Goal: Answer question/provide support: Share knowledge or assist other users

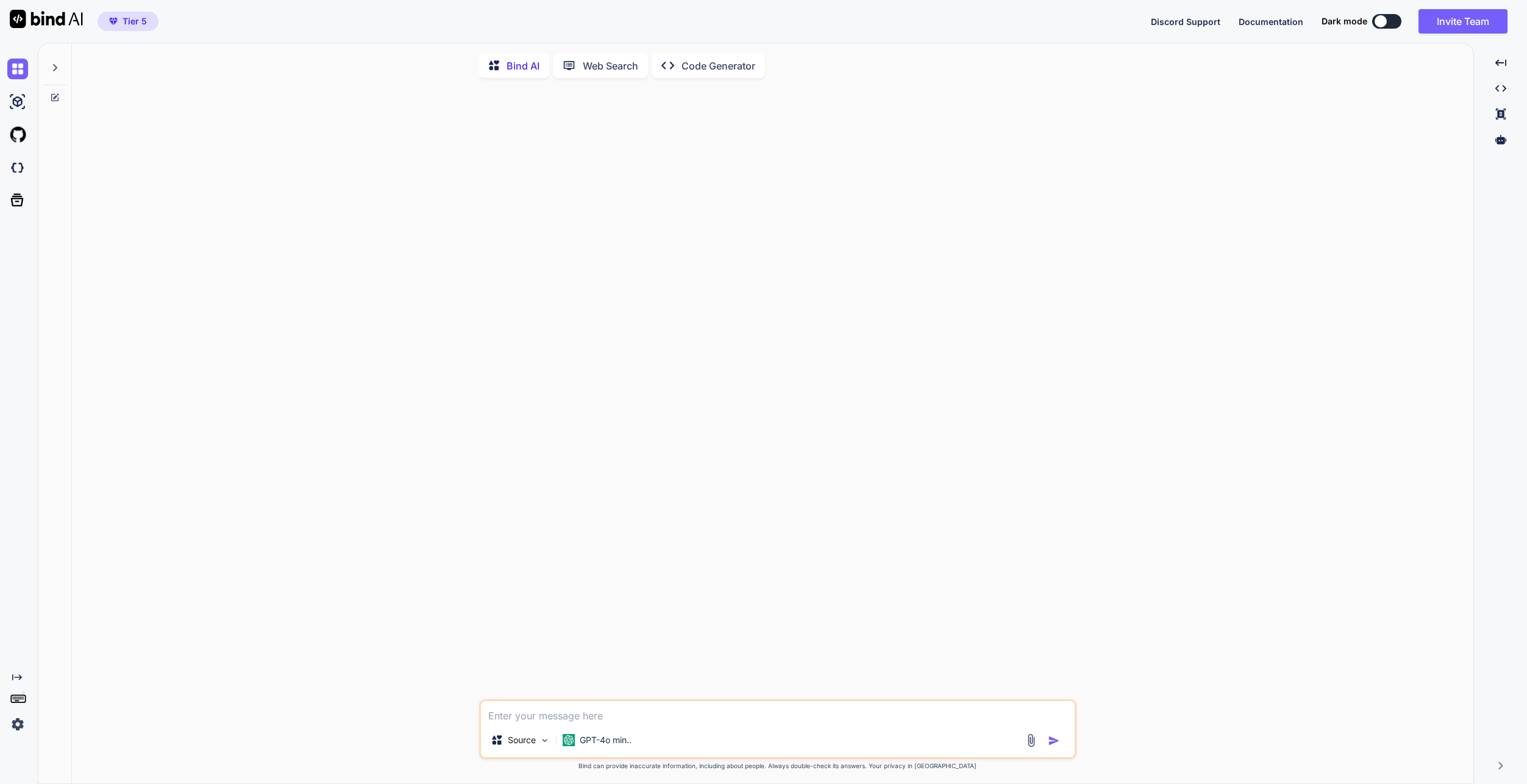
click at [687, 62] on p "Code Generator" at bounding box center [718, 66] width 74 height 15
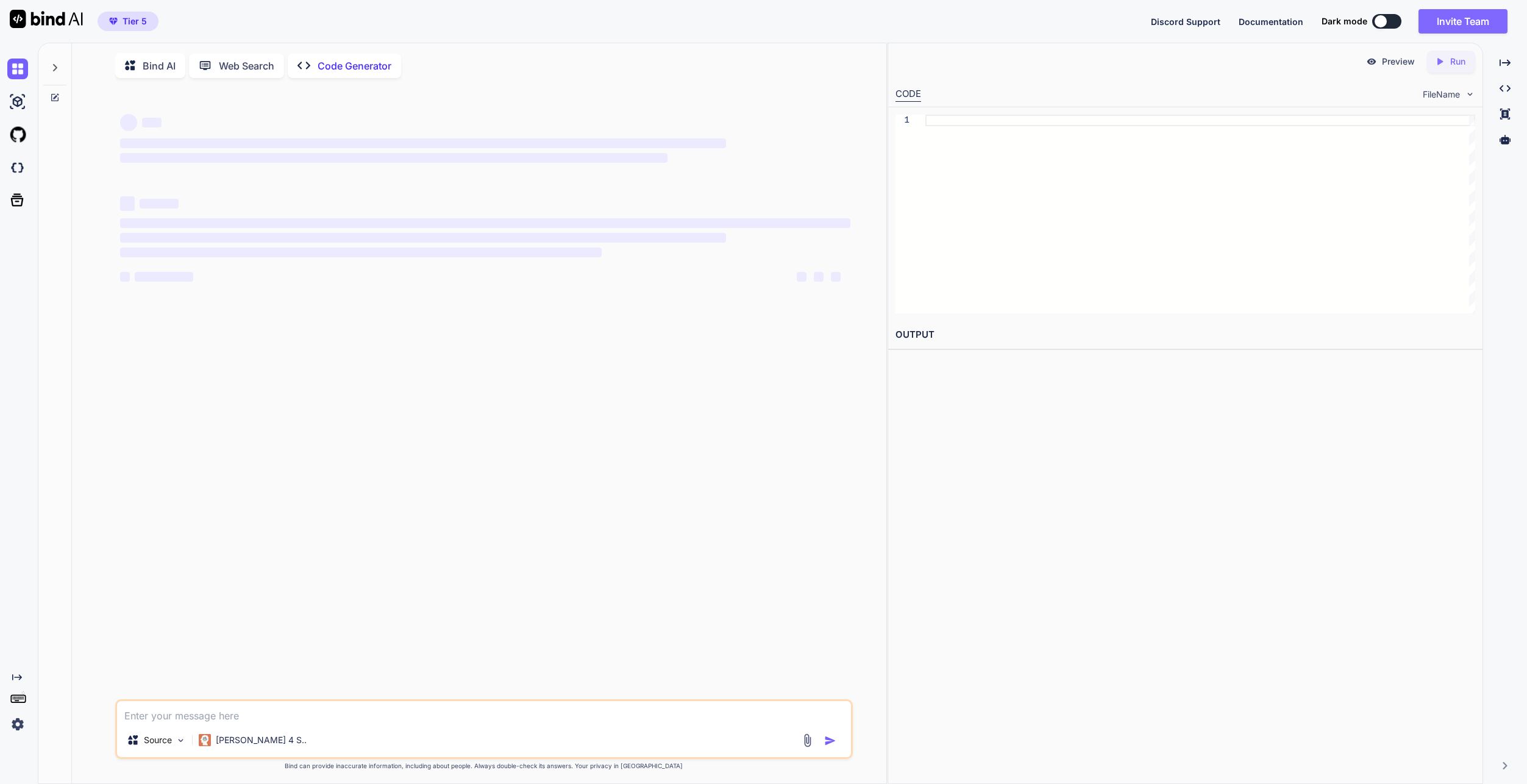
click at [1448, 16] on button "Invite Team" at bounding box center [1463, 21] width 89 height 25
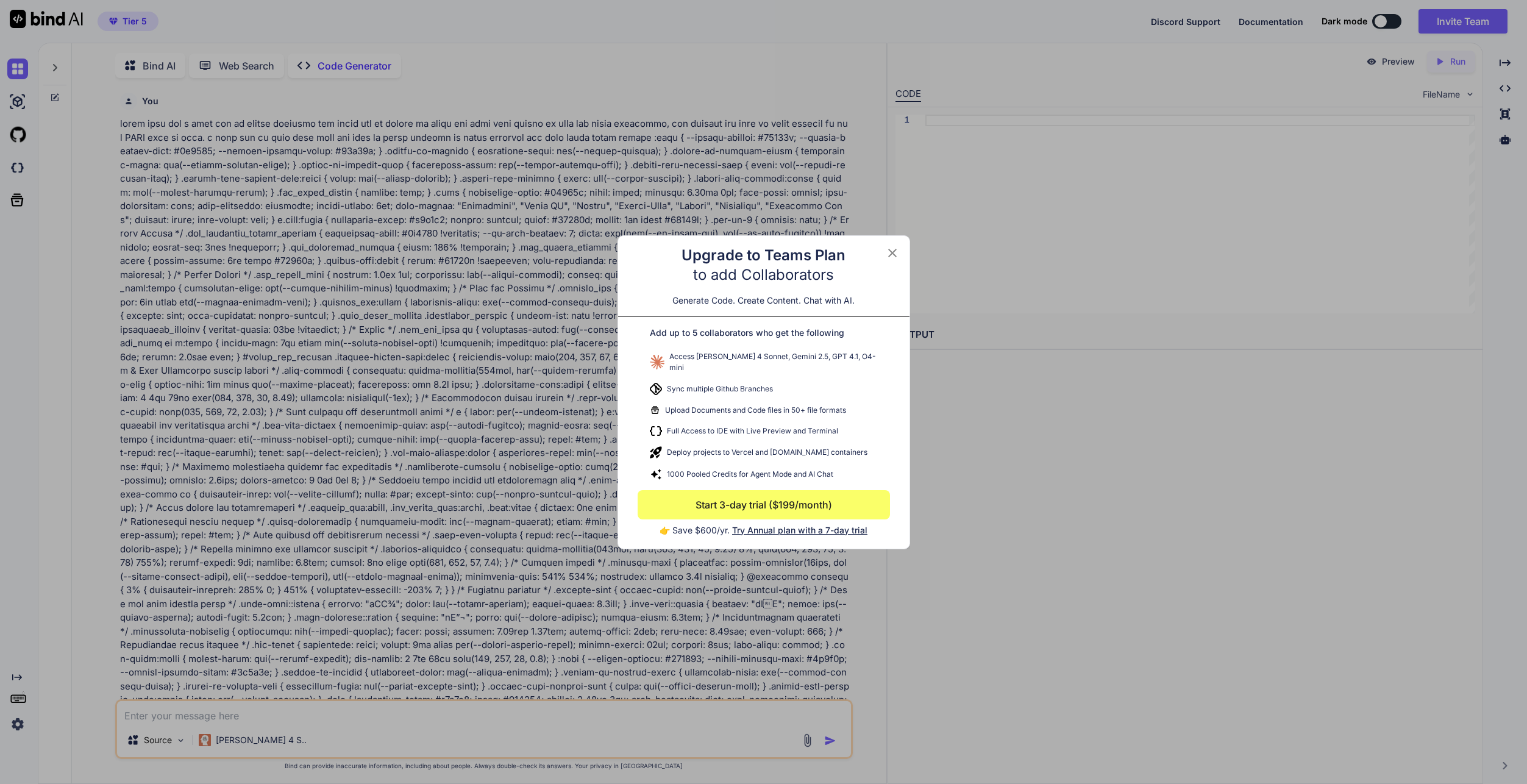
scroll to position [5, 0]
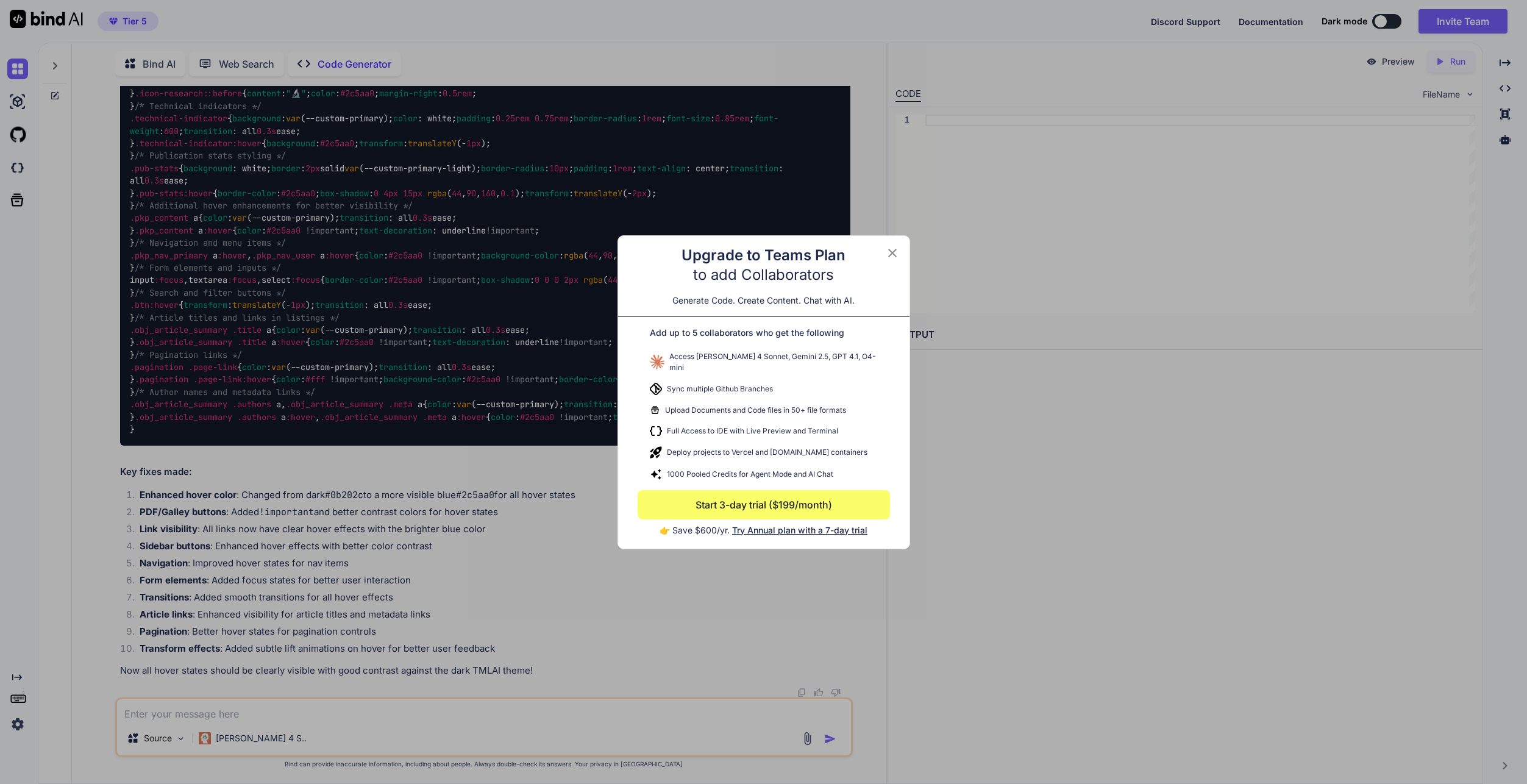
click at [892, 252] on icon at bounding box center [892, 253] width 15 height 15
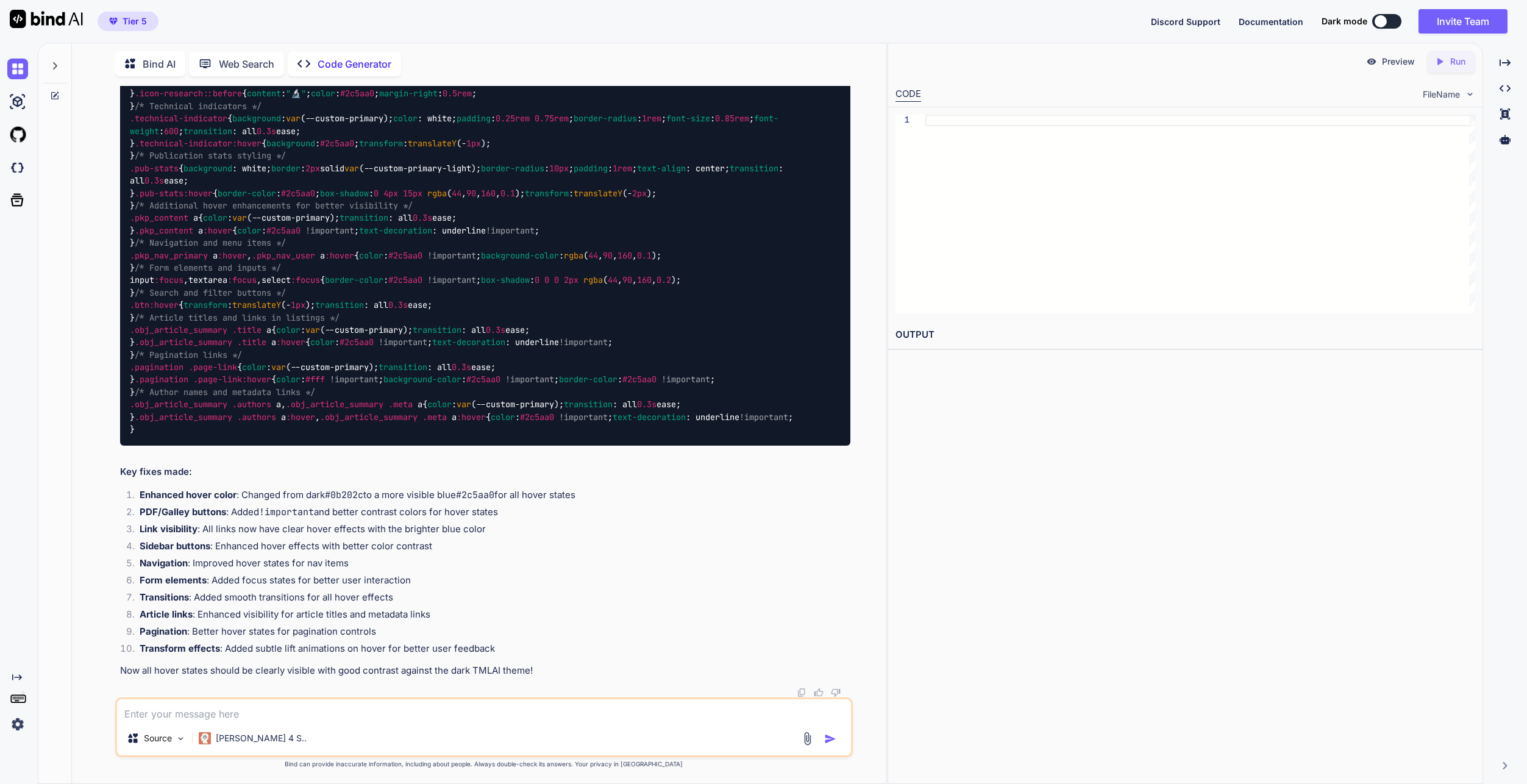
click at [50, 64] on icon at bounding box center [55, 66] width 10 height 10
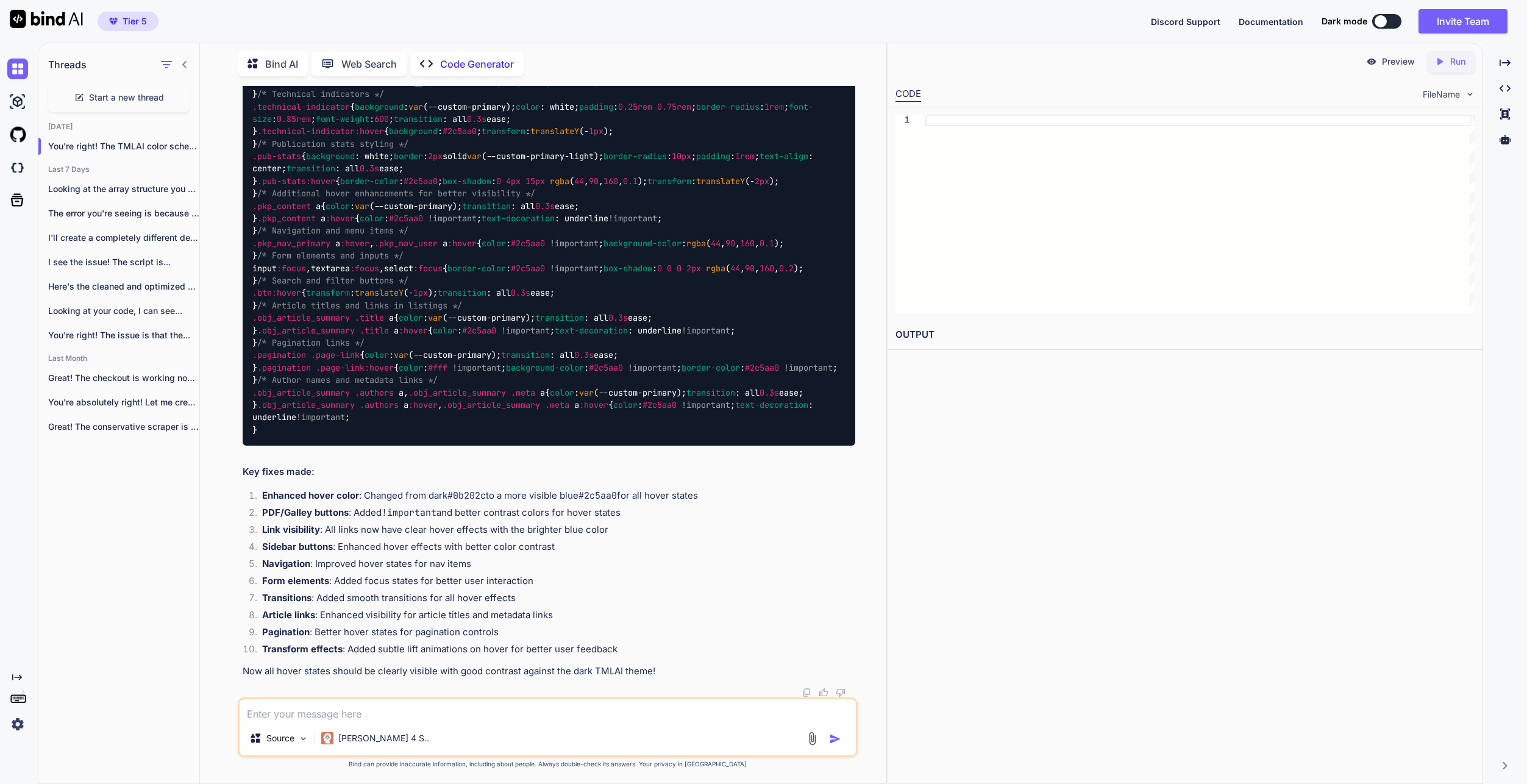
scroll to position [102901, 0]
click at [163, 241] on div "I'll create a completely different design for..." at bounding box center [119, 238] width 161 height 25
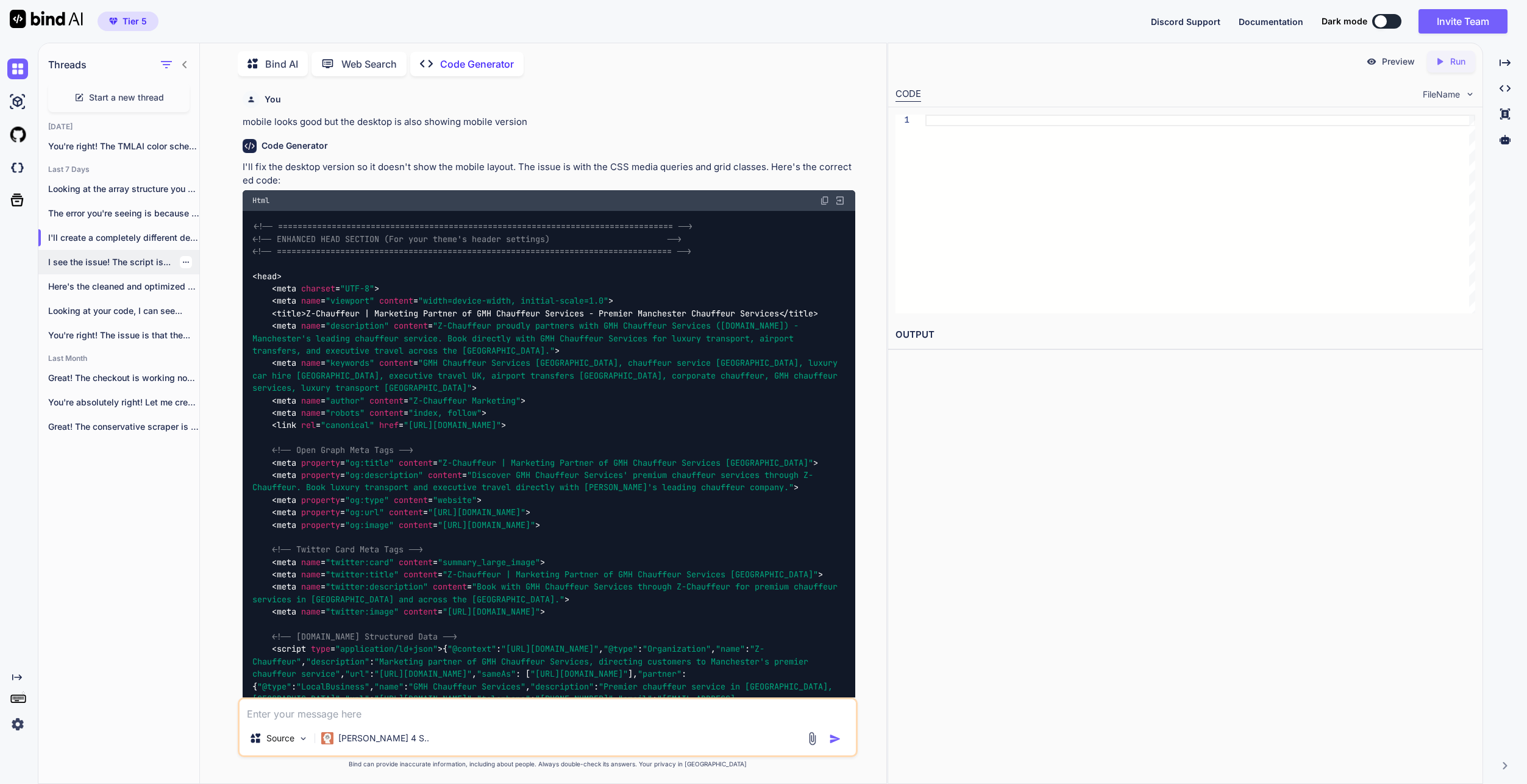
click at [110, 266] on div "I see the issue! The script is..." at bounding box center [119, 262] width 161 height 25
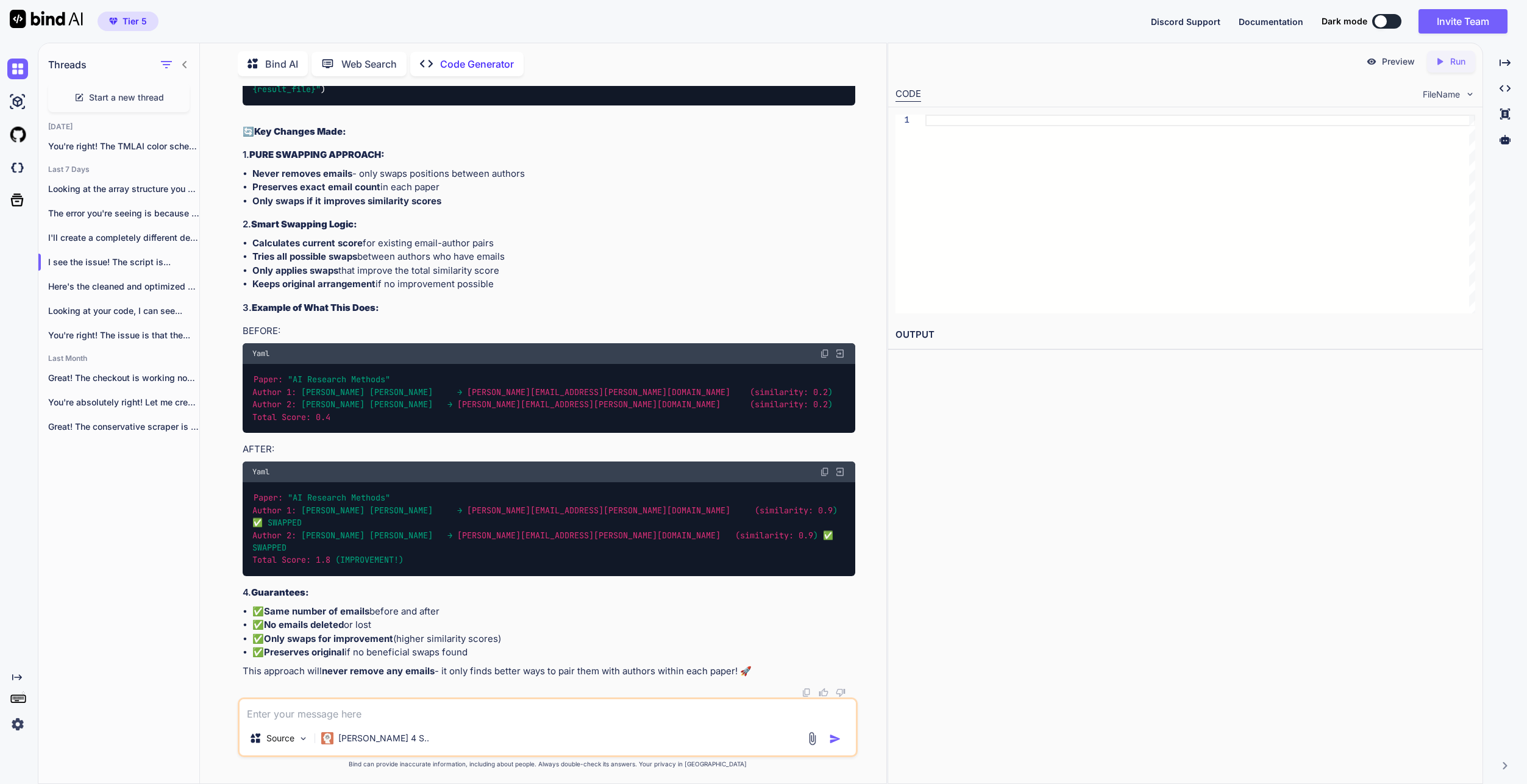
scroll to position [28095, 0]
click at [132, 232] on p "I'll create a completely different design for..." at bounding box center [124, 238] width 151 height 12
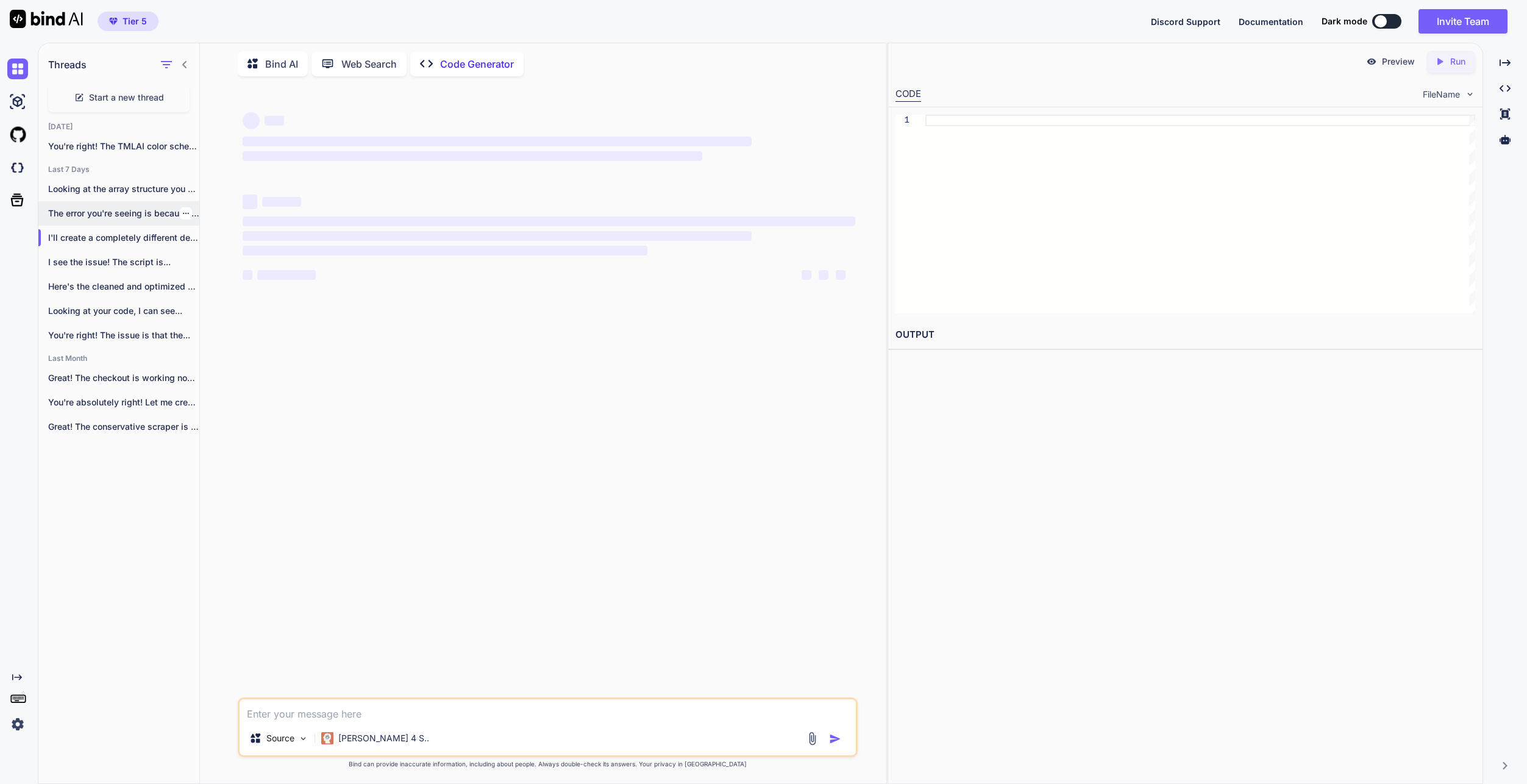
click at [137, 216] on div "The error you're seeing is because `pickle5`..." at bounding box center [119, 213] width 161 height 25
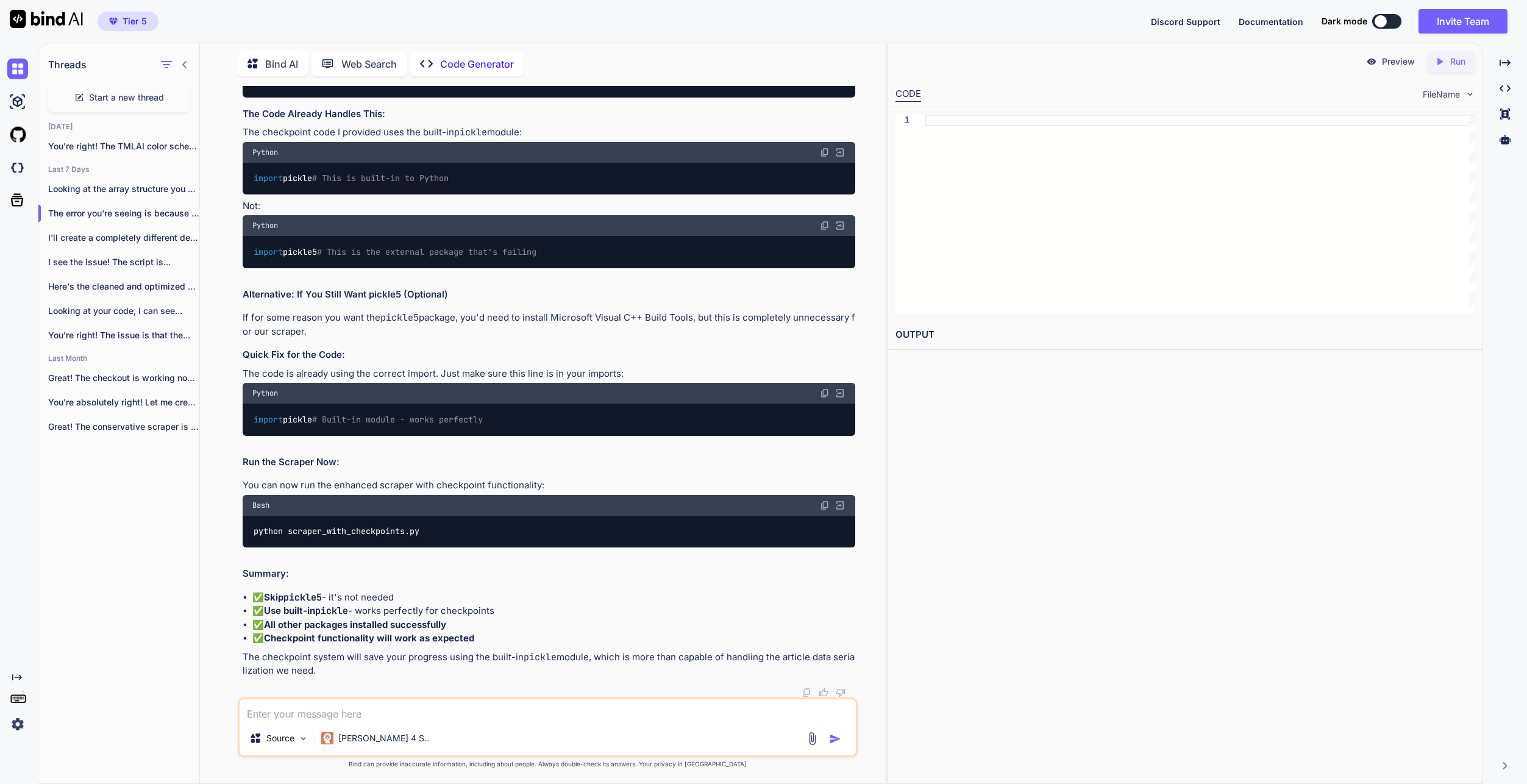
scroll to position [42340, 0]
click at [538, 707] on textarea at bounding box center [547, 710] width 616 height 22
type textarea "x"
type textarea "i"
type textarea "x"
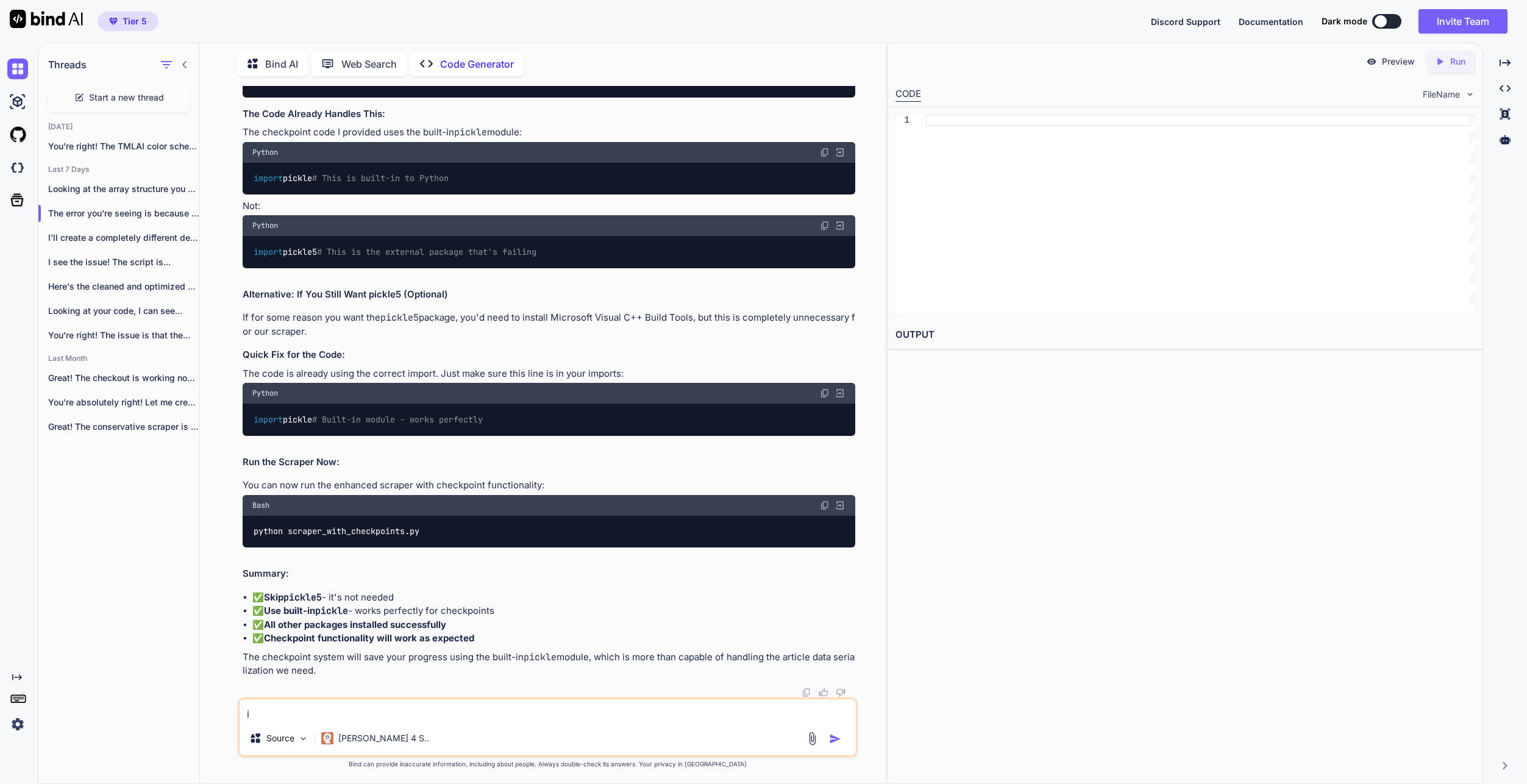
type textarea "i"
type textarea "x"
type textarea "i r"
type textarea "x"
type textarea "i re"
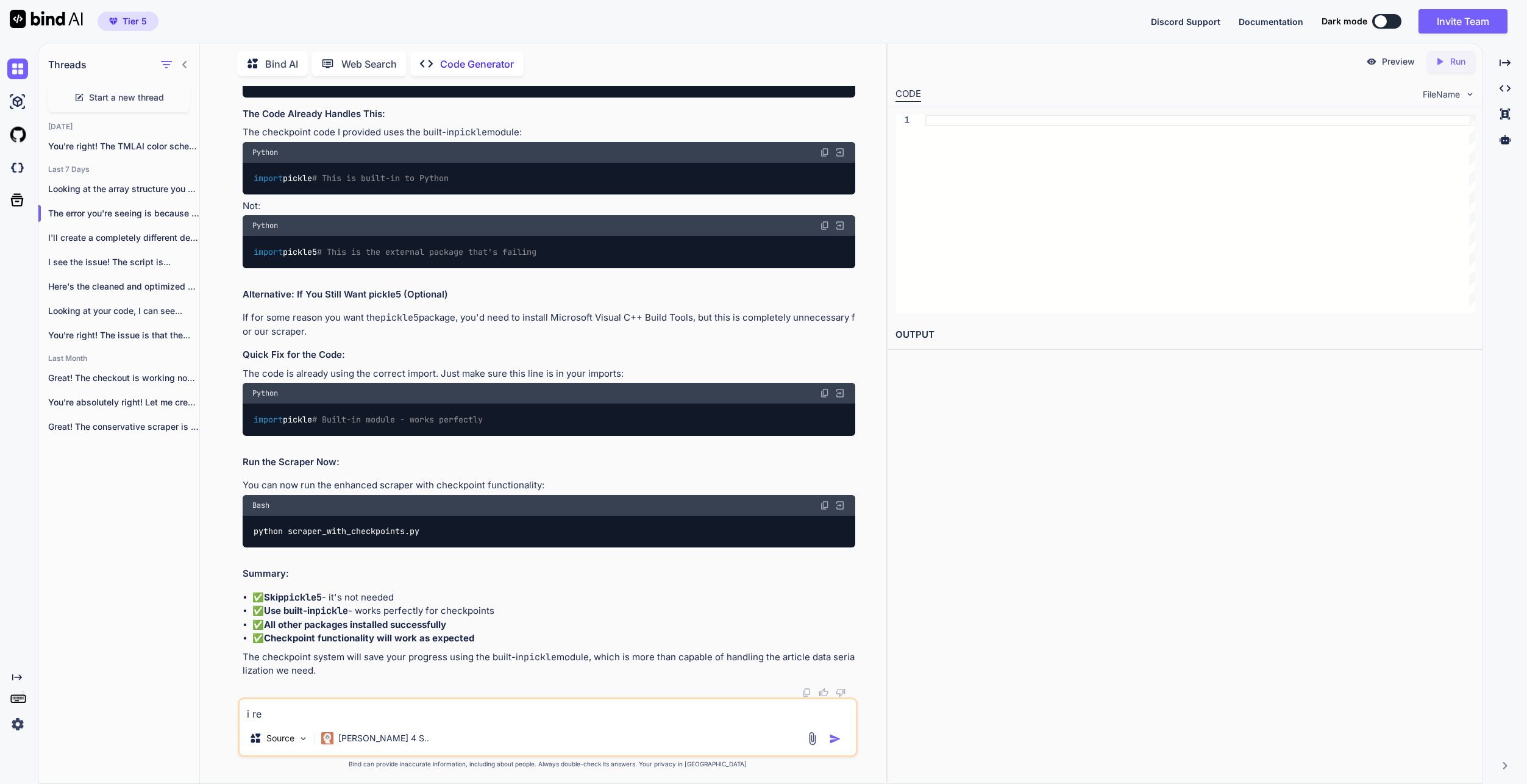
type textarea "x"
type textarea "i res"
type textarea "x"
type textarea "i resta"
type textarea "x"
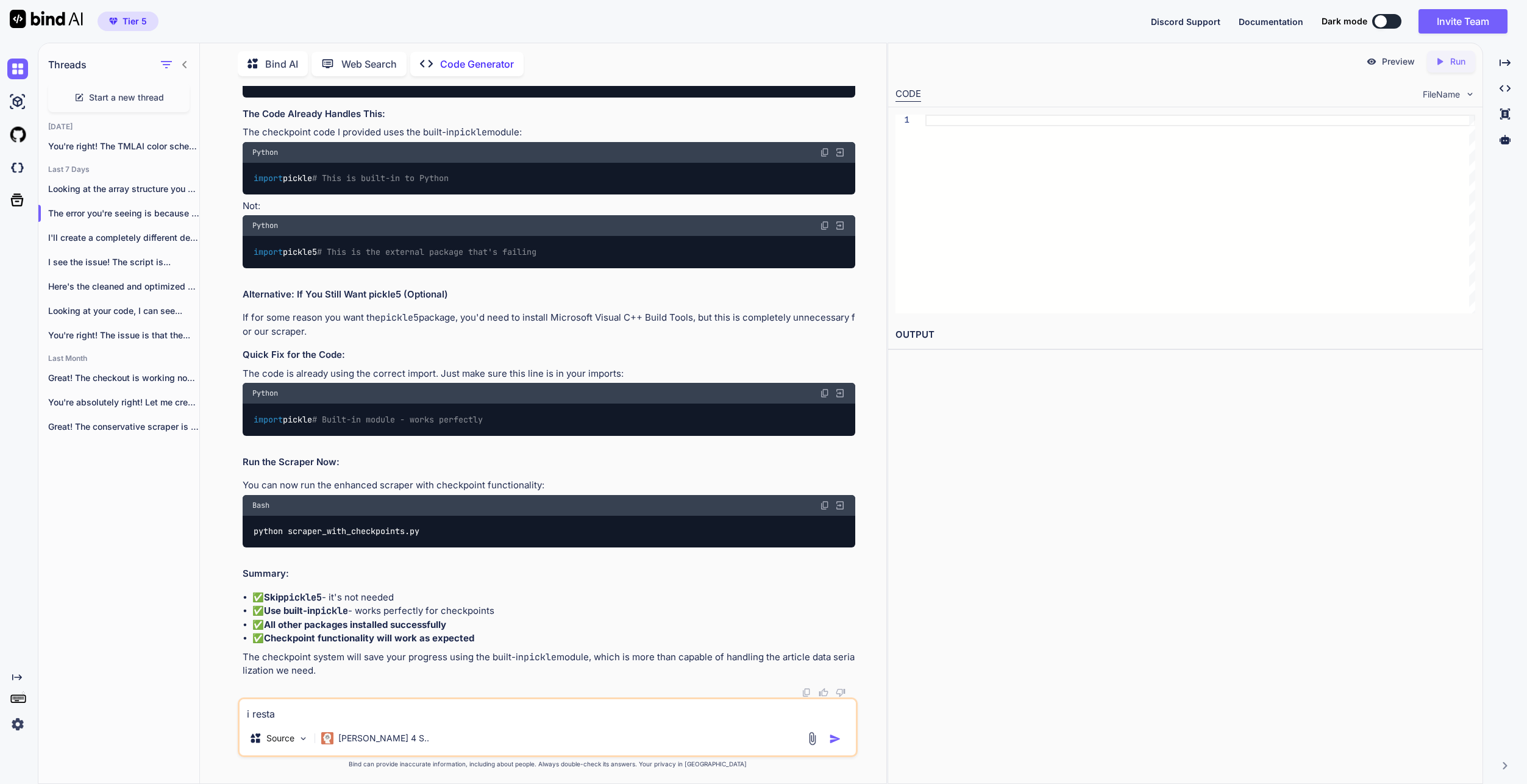
type textarea "i restae"
type textarea "x"
type textarea "i restaet"
type textarea "x"
type textarea "i restae"
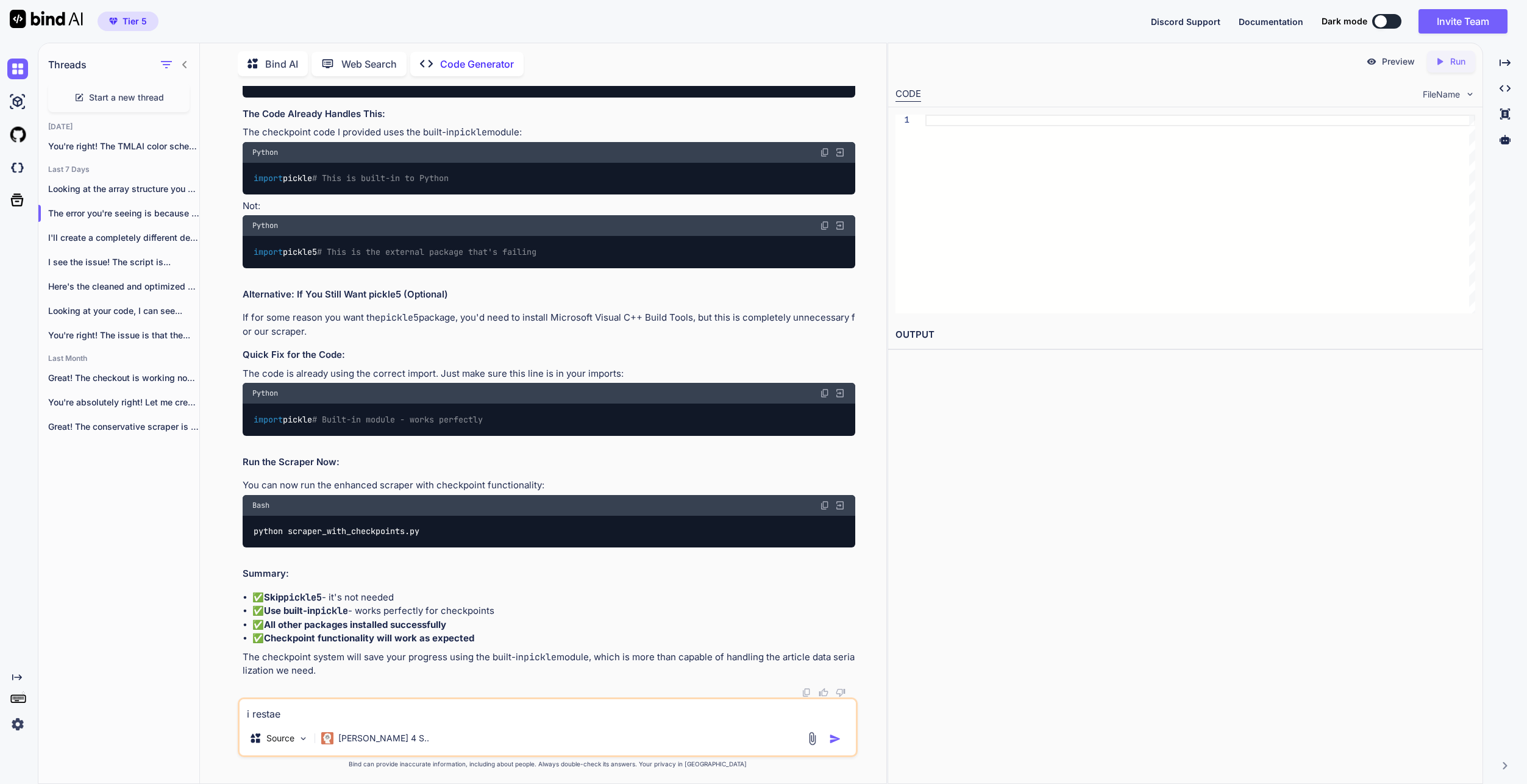
type textarea "x"
type textarea "i resta"
type textarea "x"
type textarea "i rest"
type textarea "x"
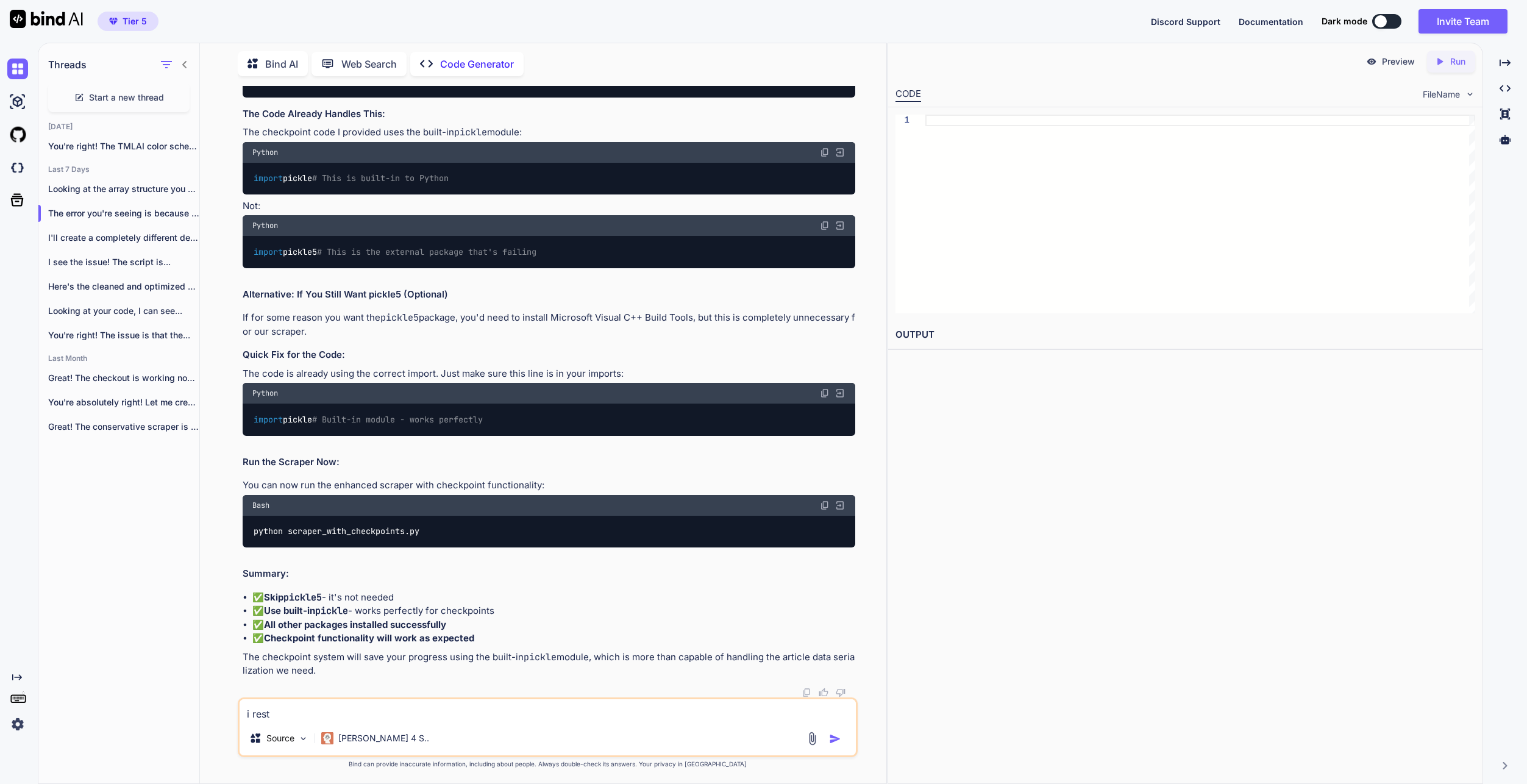
type textarea "i res"
type textarea "x"
type textarea "i re"
type textarea "x"
type textarea "i rest"
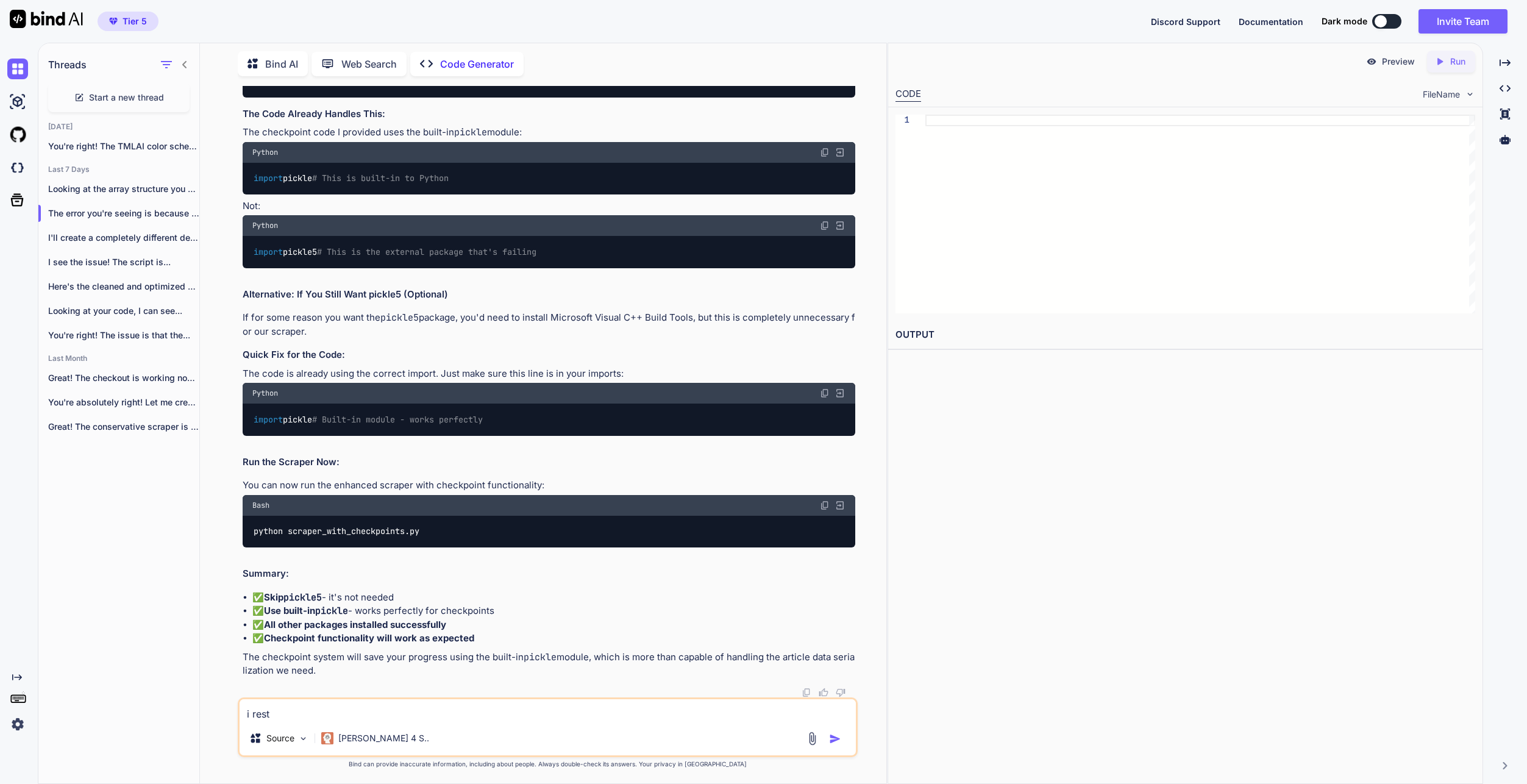
type textarea "x"
type textarea "i resta"
type textarea "x"
type textarea "i restar"
type textarea "x"
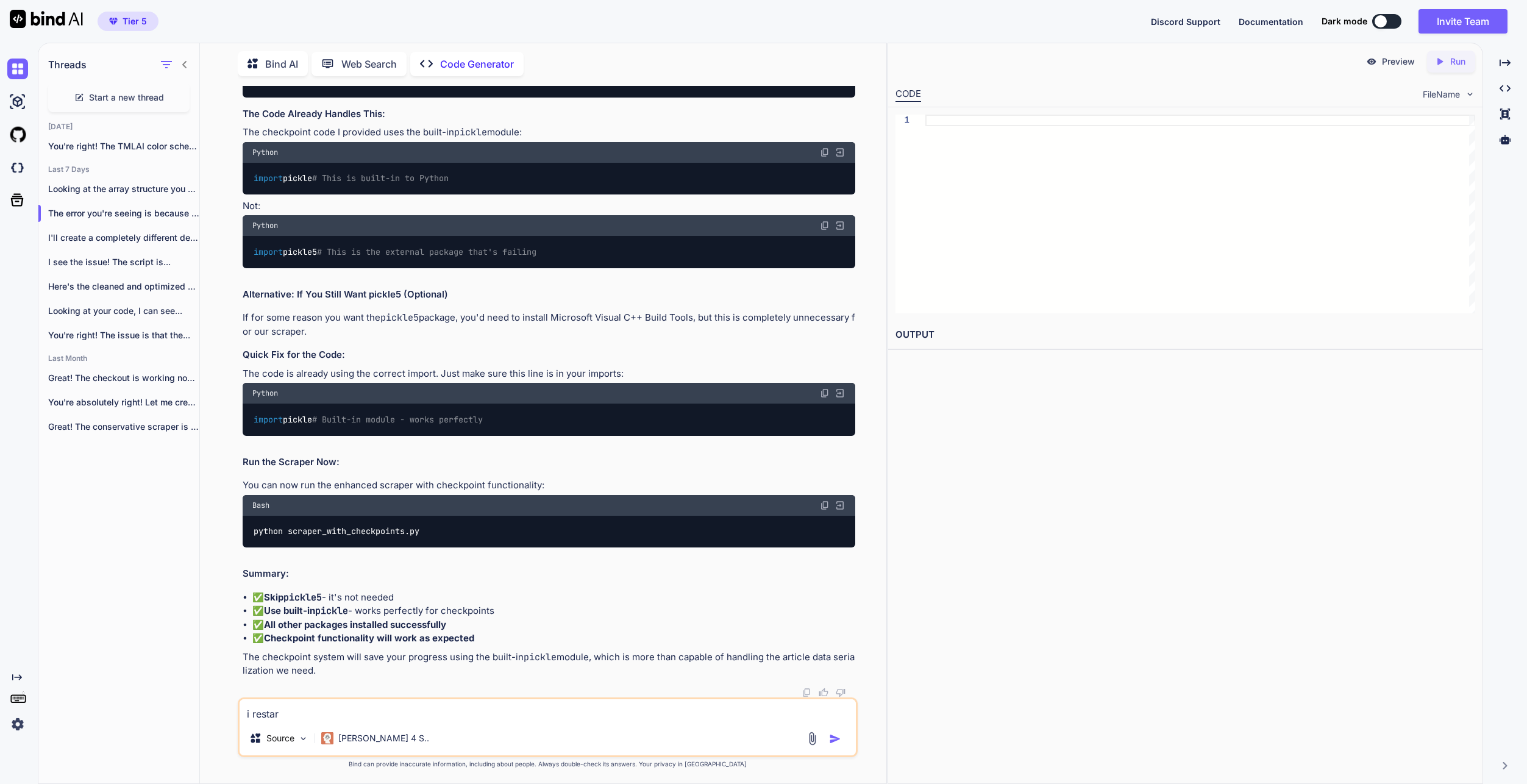
type textarea "i restart"
type textarea "x"
type textarea "i restarte"
type textarea "x"
type textarea "i restarted"
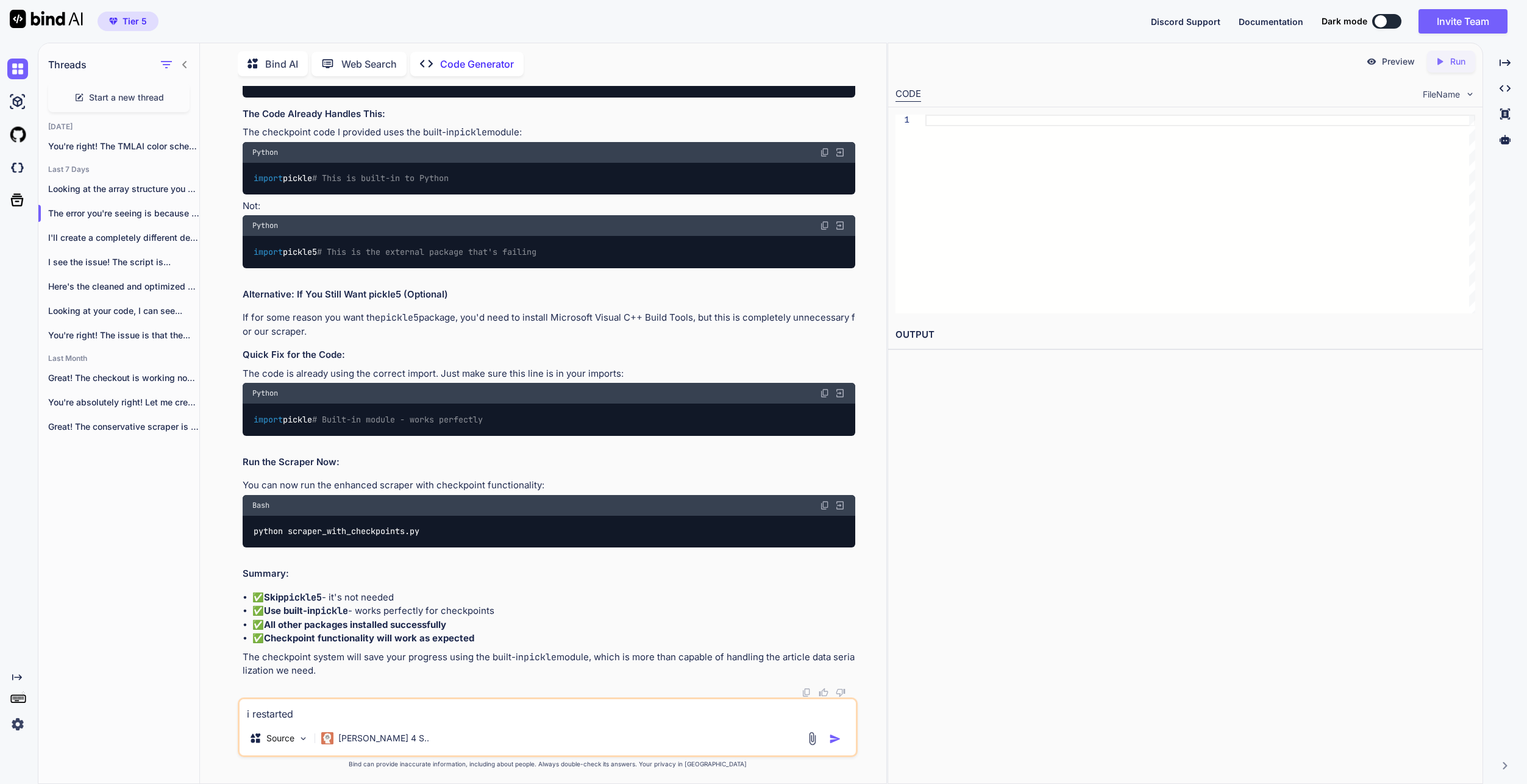
type textarea "x"
type textarea "i restarted"
type textarea "x"
type textarea "i restarted m"
type textarea "x"
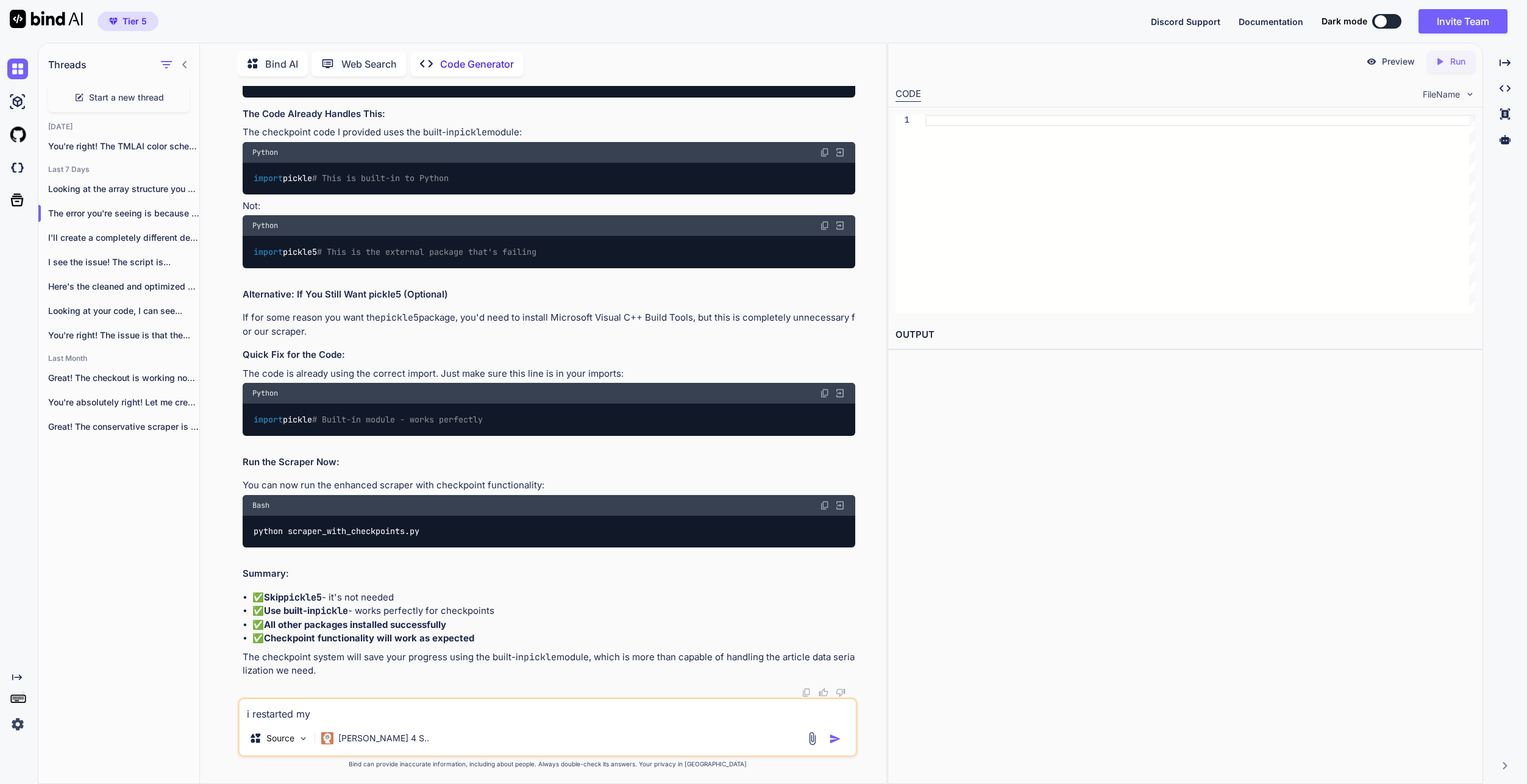
type textarea "i restarted my"
type textarea "x"
type textarea "i restarted my l"
type textarea "x"
type textarea "i restarted my la"
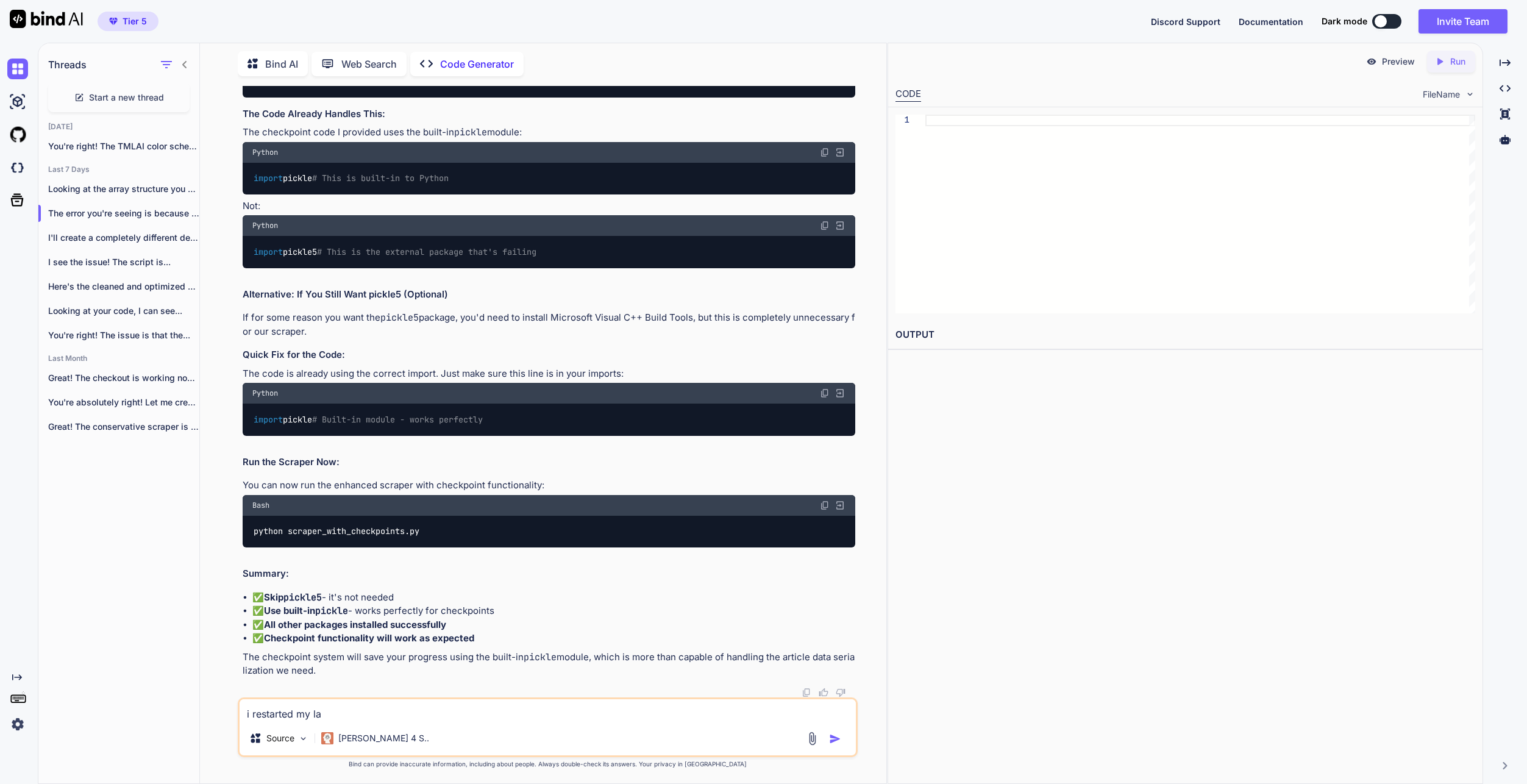
type textarea "x"
type textarea "i restarted my lap"
type textarea "x"
type textarea "i restarted my lapt"
type textarea "x"
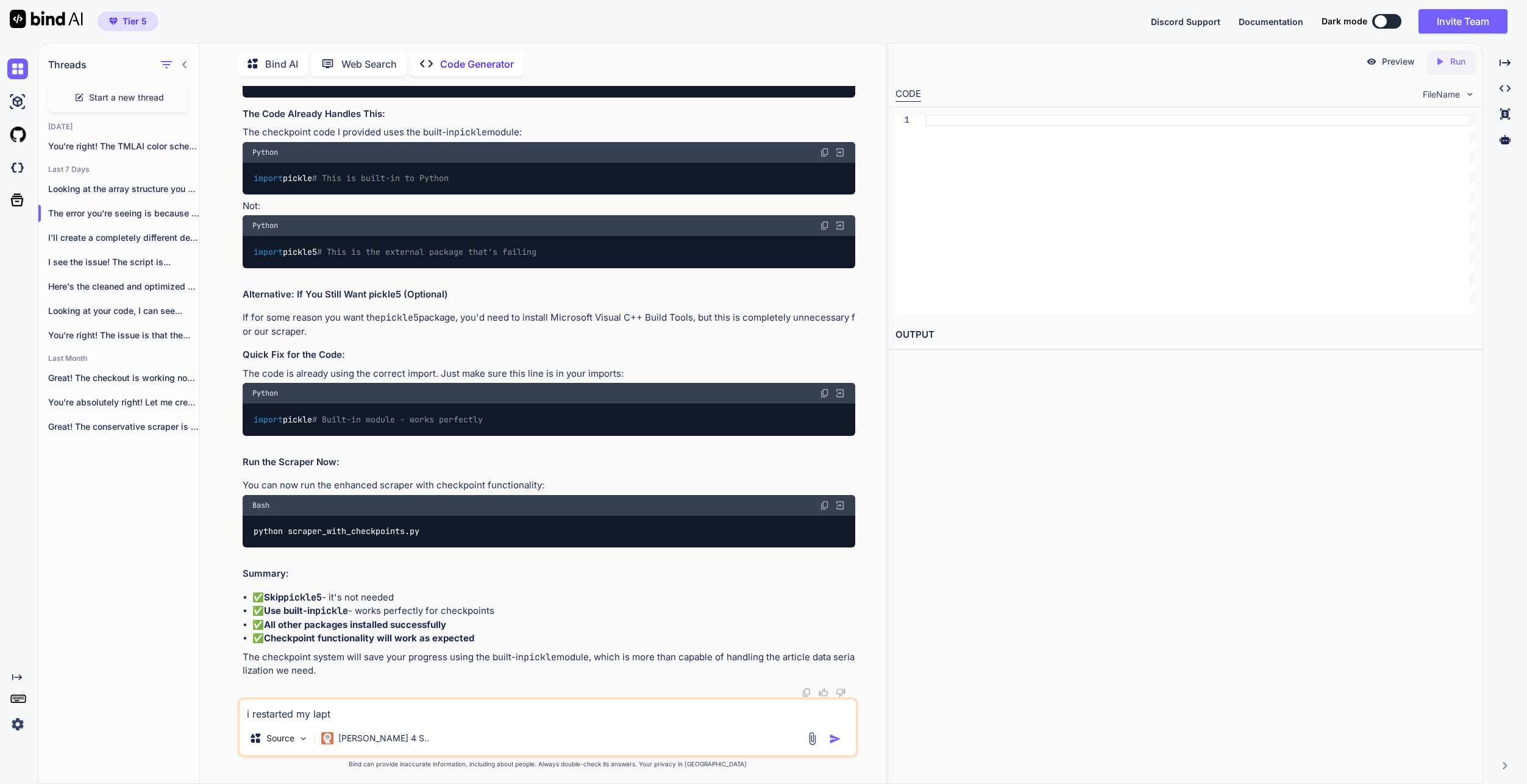
type textarea "i restarted my lapto"
type textarea "x"
type textarea "i restarted my laptop"
type textarea "x"
type textarea "i restarted my laptop"
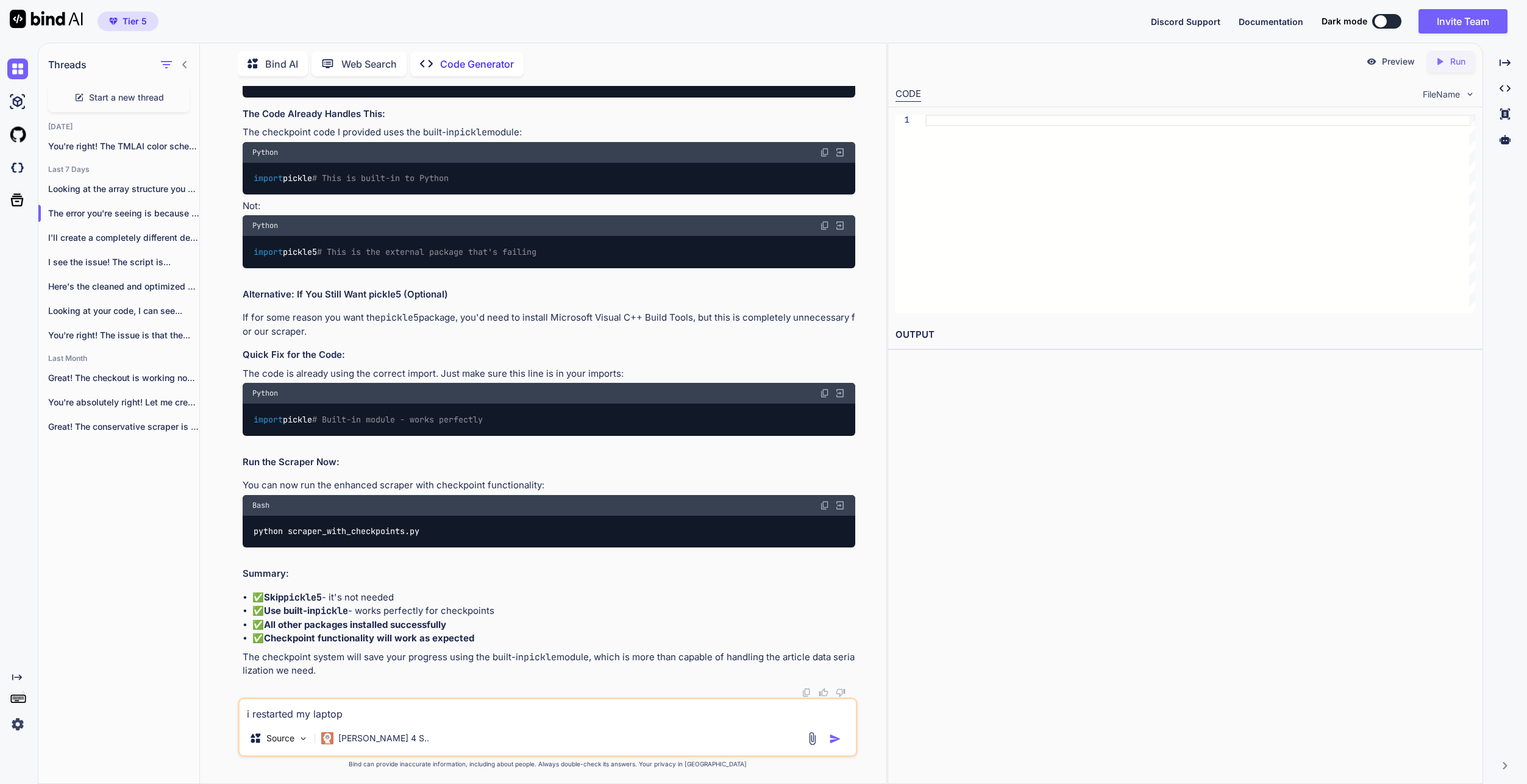
type textarea "x"
type textarea "i restarted my laptop a"
type textarea "x"
type textarea "i restarted my laptop an"
type textarea "x"
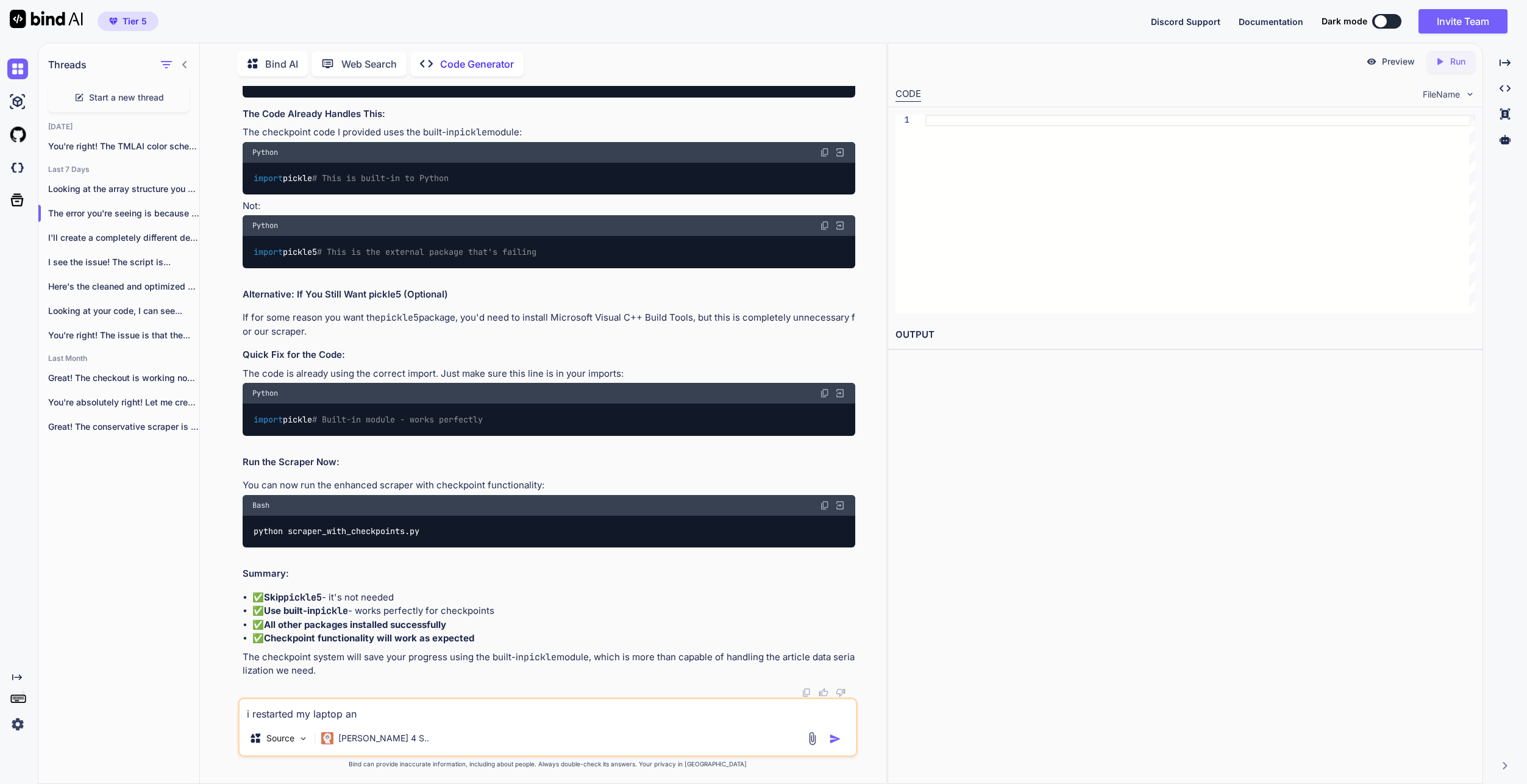
type textarea "i restarted my laptop and"
type textarea "x"
type textarea "i restarted my laptop and"
type textarea "x"
type textarea "i restarted my laptop and n"
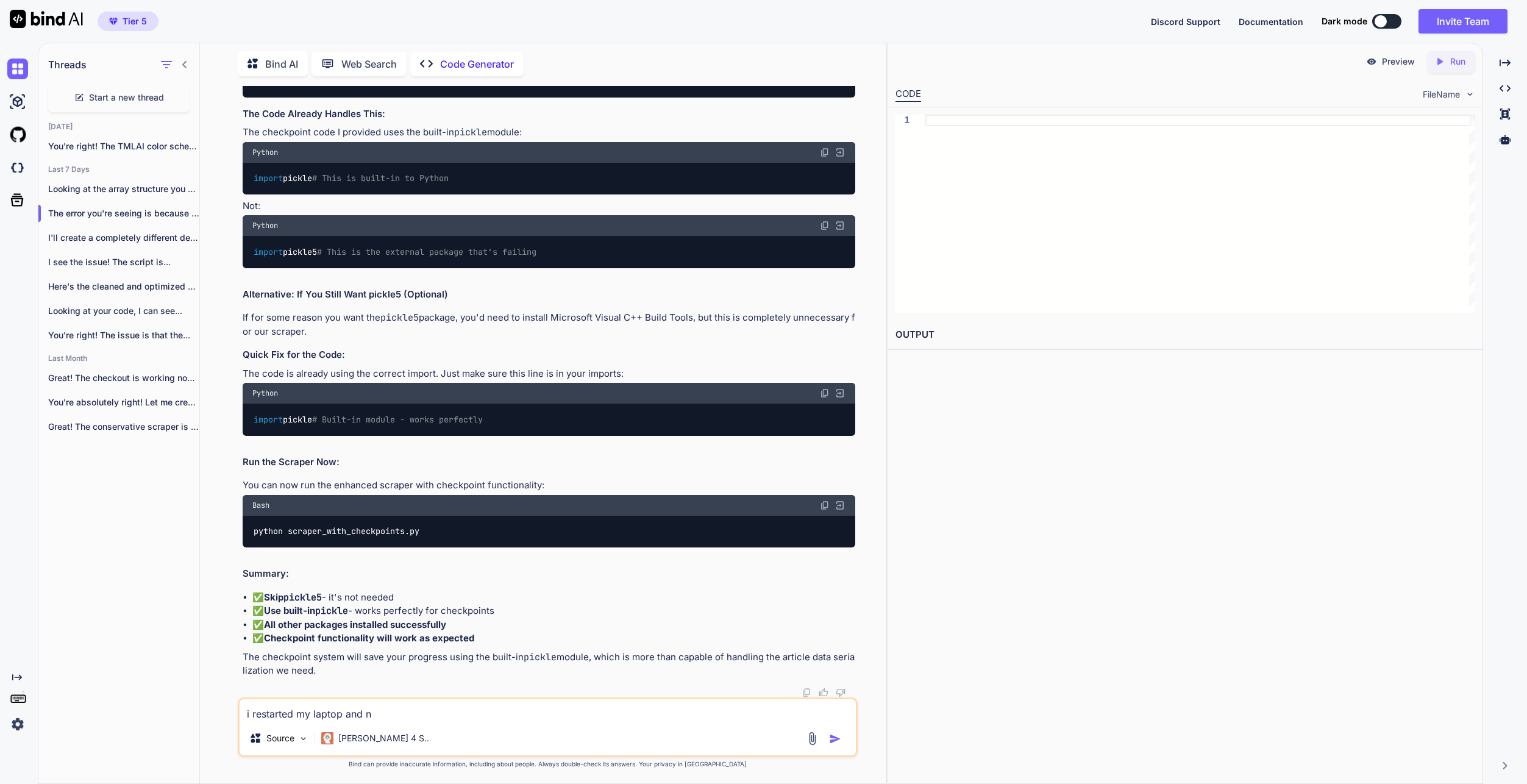
type textarea "x"
type textarea "i restarted my laptop and no"
type textarea "x"
type textarea "i restarted my laptop and now"
type textarea "x"
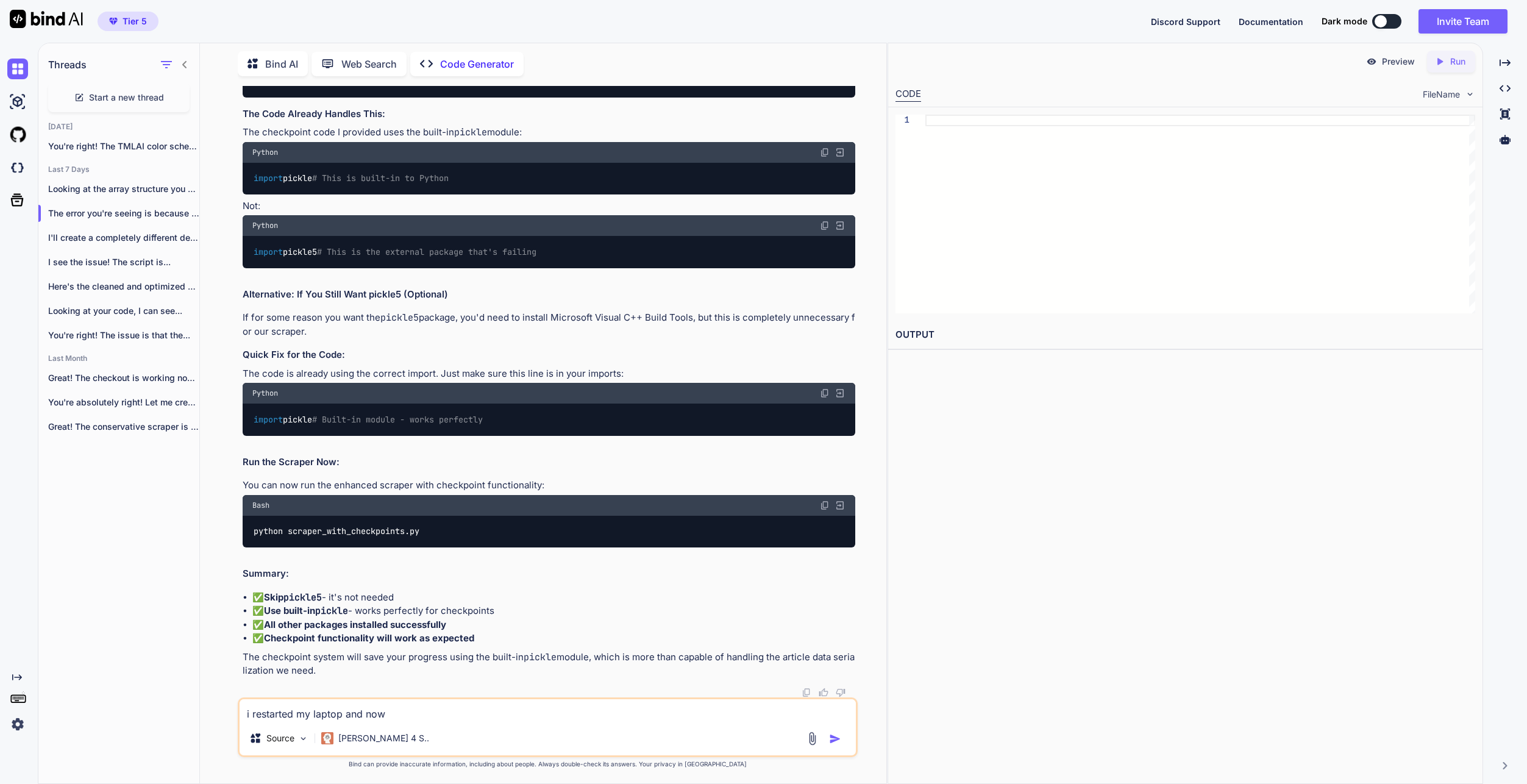
type textarea "i restarted my laptop and now"
type textarea "x"
type textarea "i restarted my laptop and now t"
type textarea "x"
type textarea "i restarted my laptop and now th"
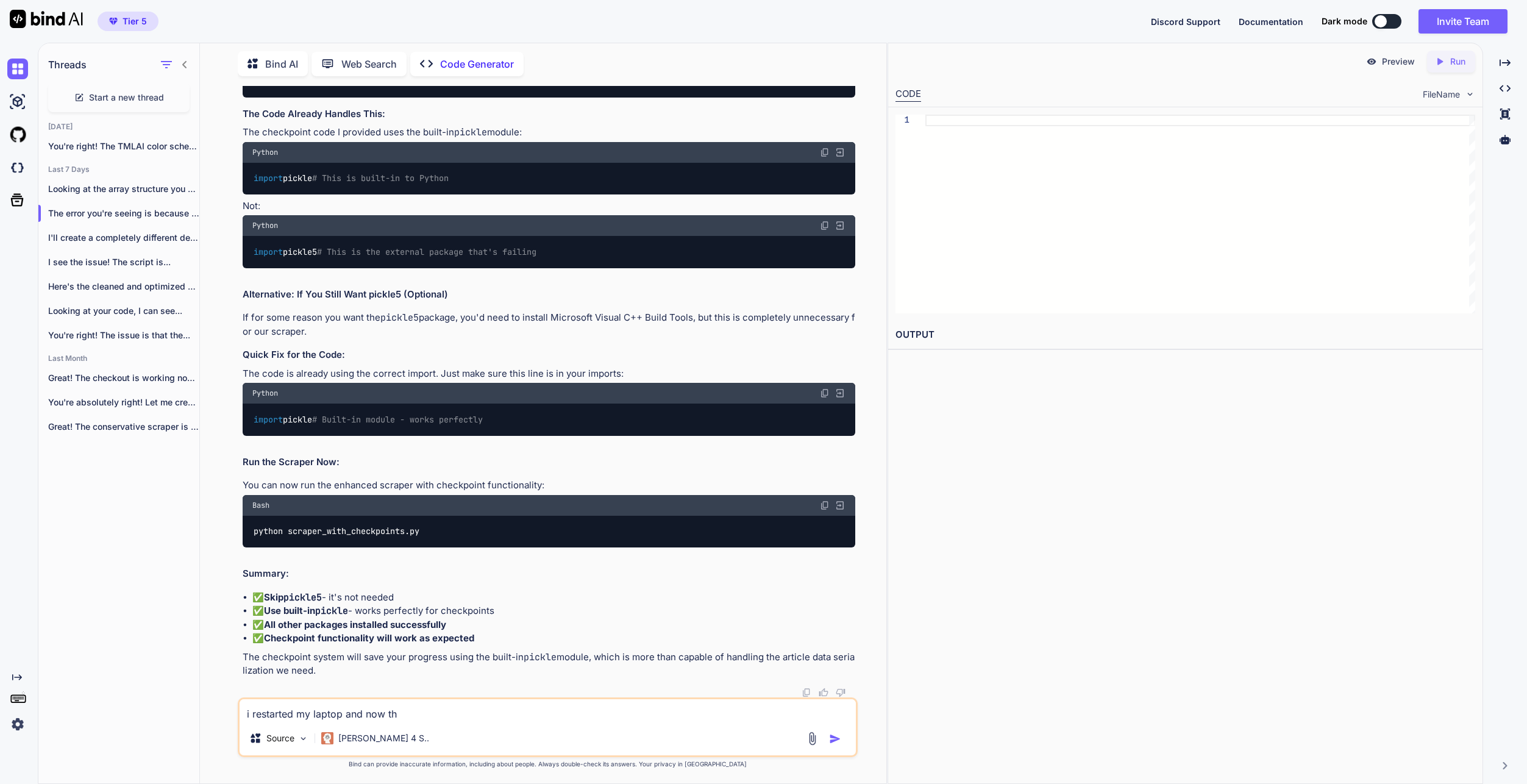
type textarea "x"
type textarea "i restarted my laptop and now the"
type textarea "x"
type textarea "i restarted my laptop and now the"
type textarea "x"
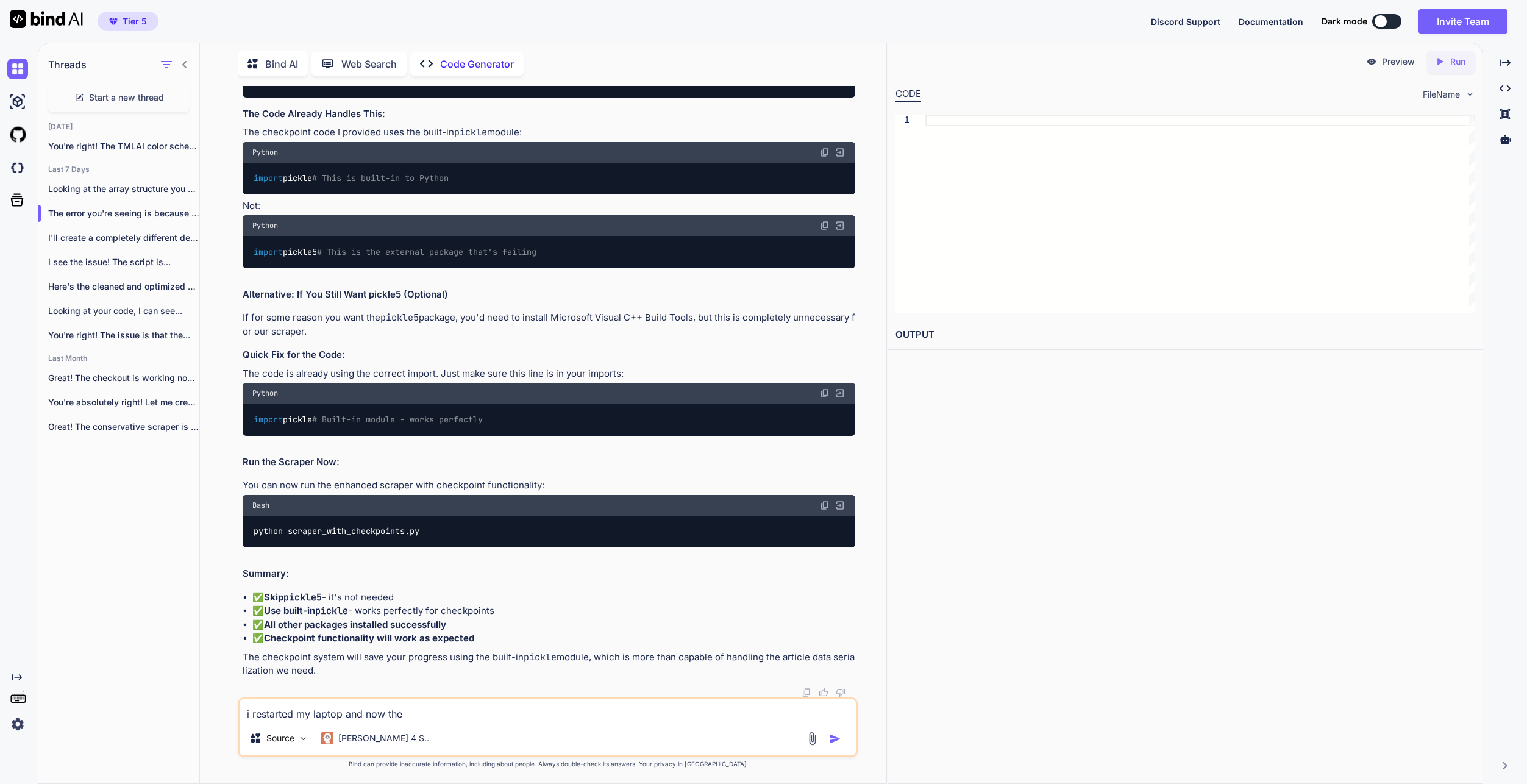
type textarea "i restarted my laptop and now the p"
type textarea "x"
type textarea "i restarted my laptop and now the pro"
type textarea "x"
type textarea "i restarted my laptop and now the prog"
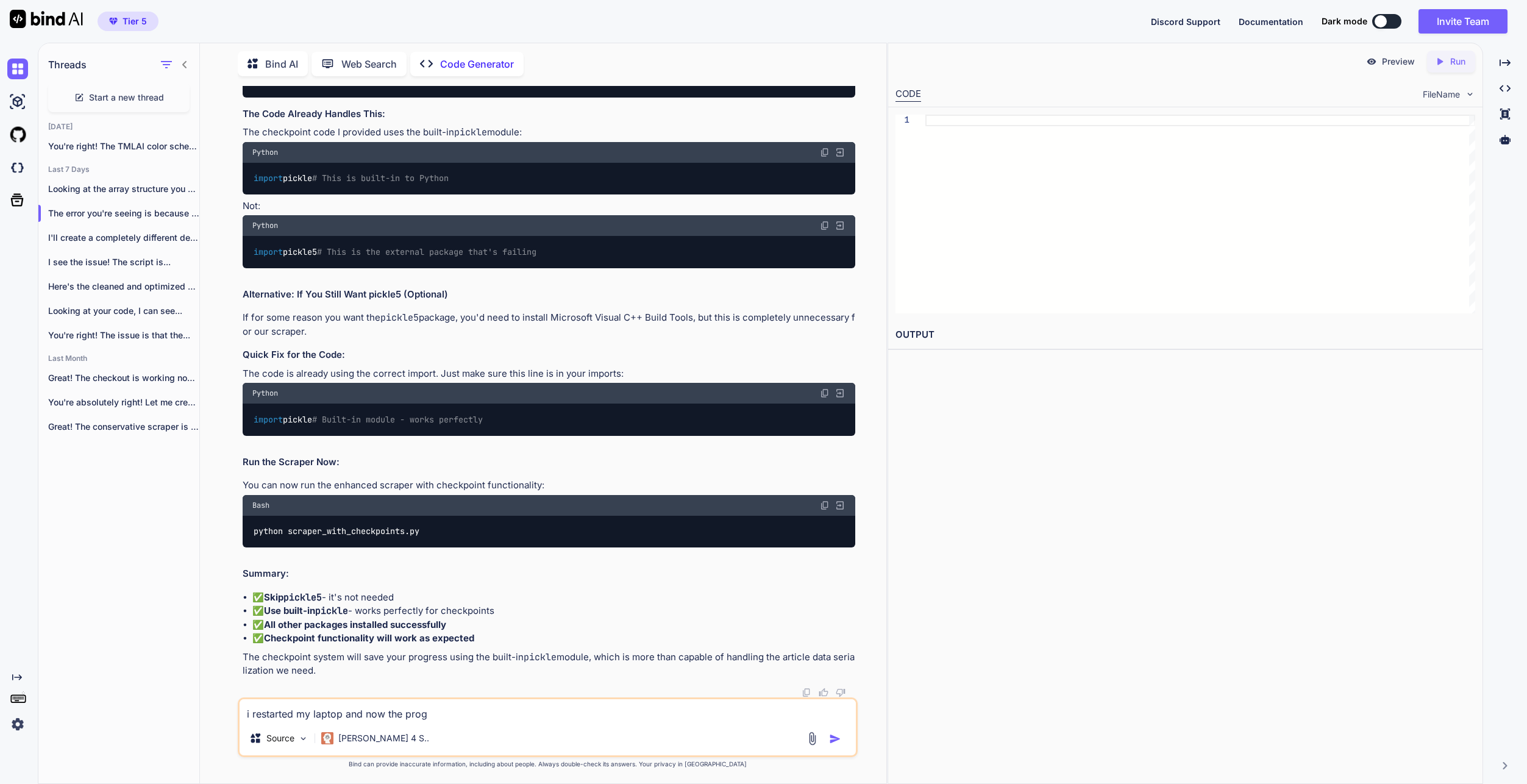
type textarea "x"
type textarea "i restarted my laptop and now the progr"
type textarea "x"
type textarea "i restarted my laptop and now the progre"
type textarea "x"
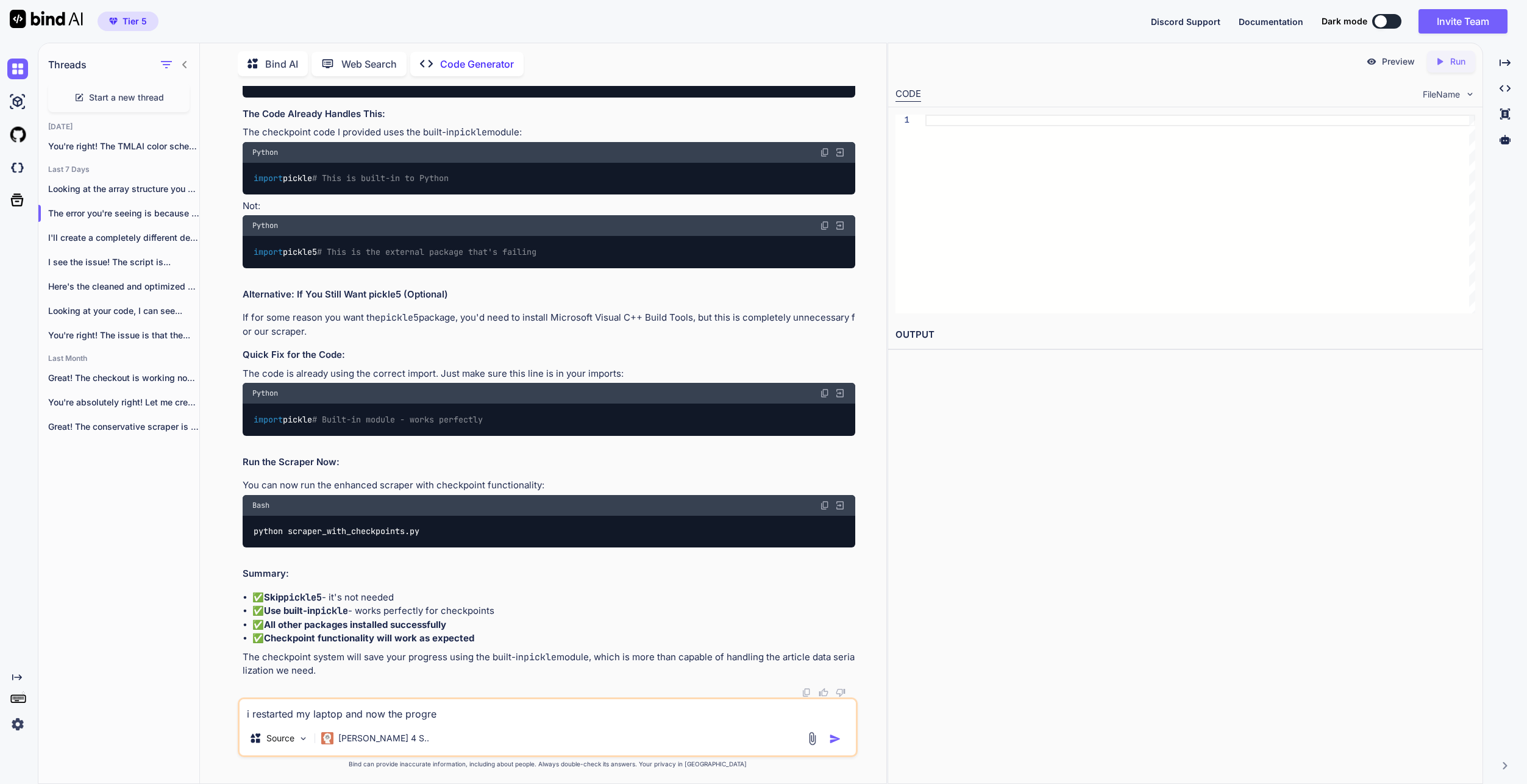
type textarea "i restarted my laptop and now the progres"
type textarea "x"
type textarea "i restarted my laptop and now the progress"
type textarea "x"
type textarea "i restarted my laptop and now the progress"
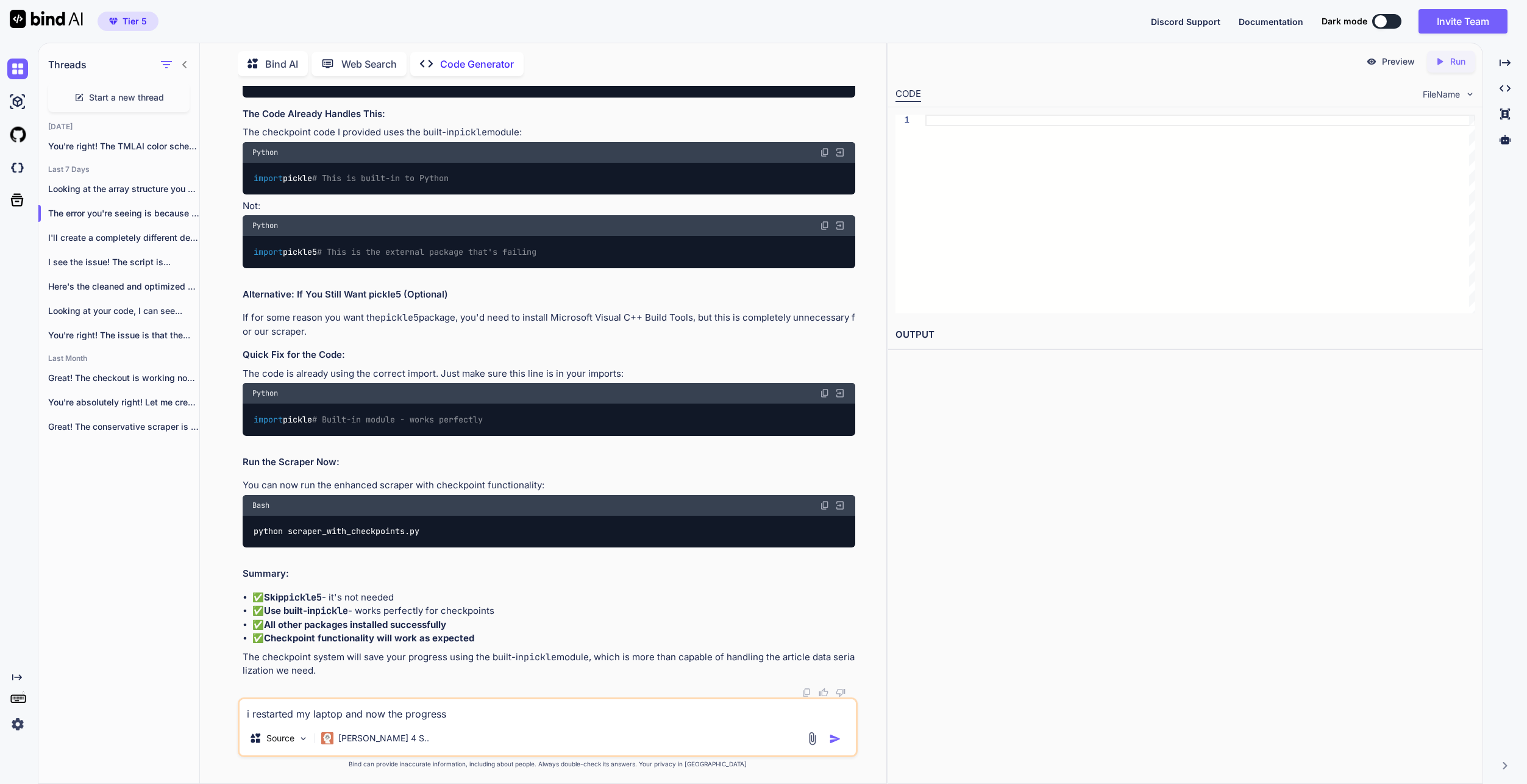
type textarea "x"
type textarea "i restarted my laptop and now the progress i"
type textarea "x"
type textarea "i restarted my laptop and now the progress is"
type textarea "x"
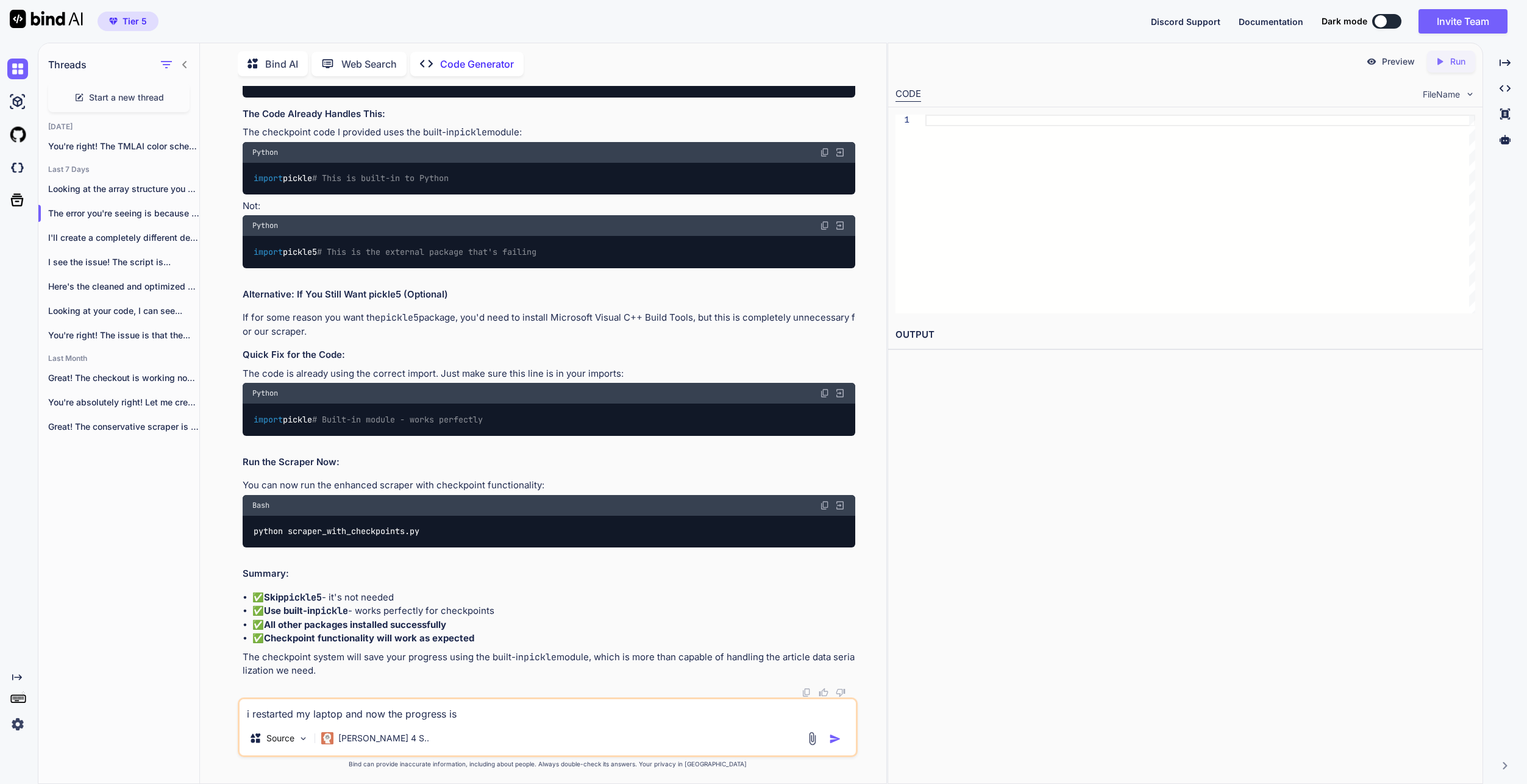
type textarea "i restarted my laptop and now the progress is"
type textarea "x"
type textarea "i restarted my laptop and now the progress is n"
type textarea "x"
type textarea "i restarted my laptop and now the progress is no"
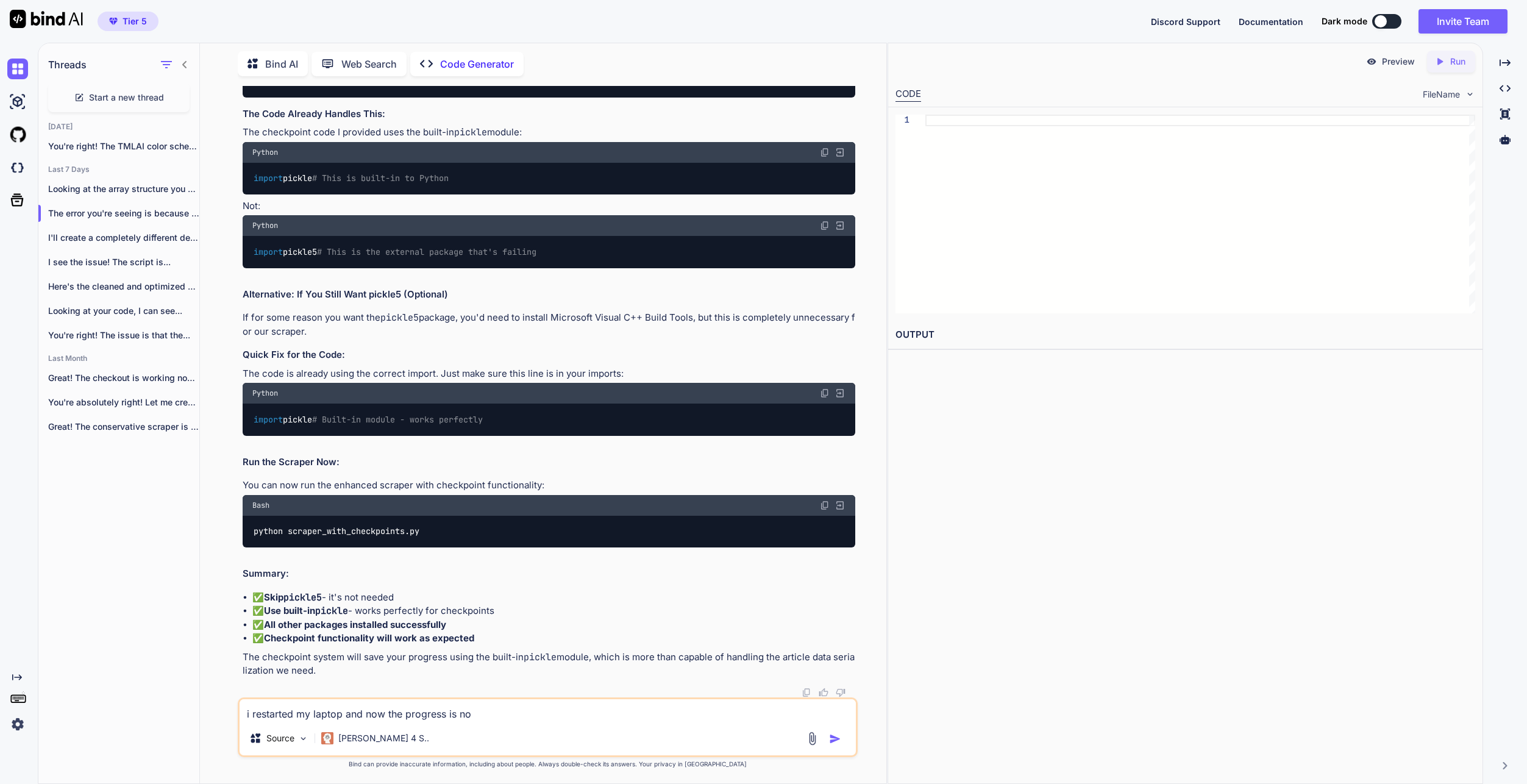
type textarea "x"
type textarea "i restarted my laptop and now the progress is not"
type textarea "x"
type textarea "i restarted my laptop and now the progress is not"
type textarea "x"
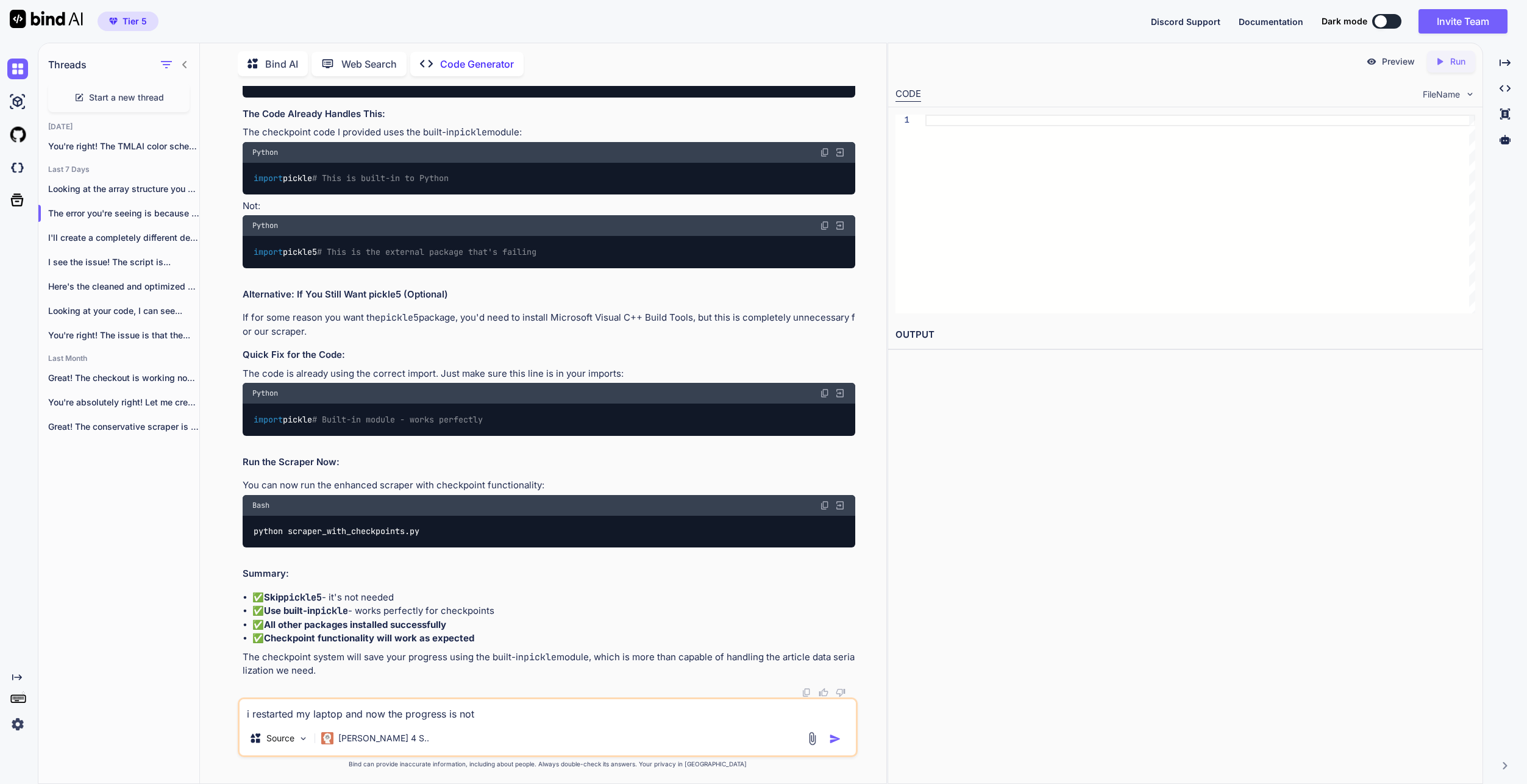
type textarea "i restarted my laptop and now the progress is not o"
type textarea "x"
type textarea "i restarted my laptop and now the progress is not"
type textarea "x"
type textarea "i restarted my laptop and now the progress is not c"
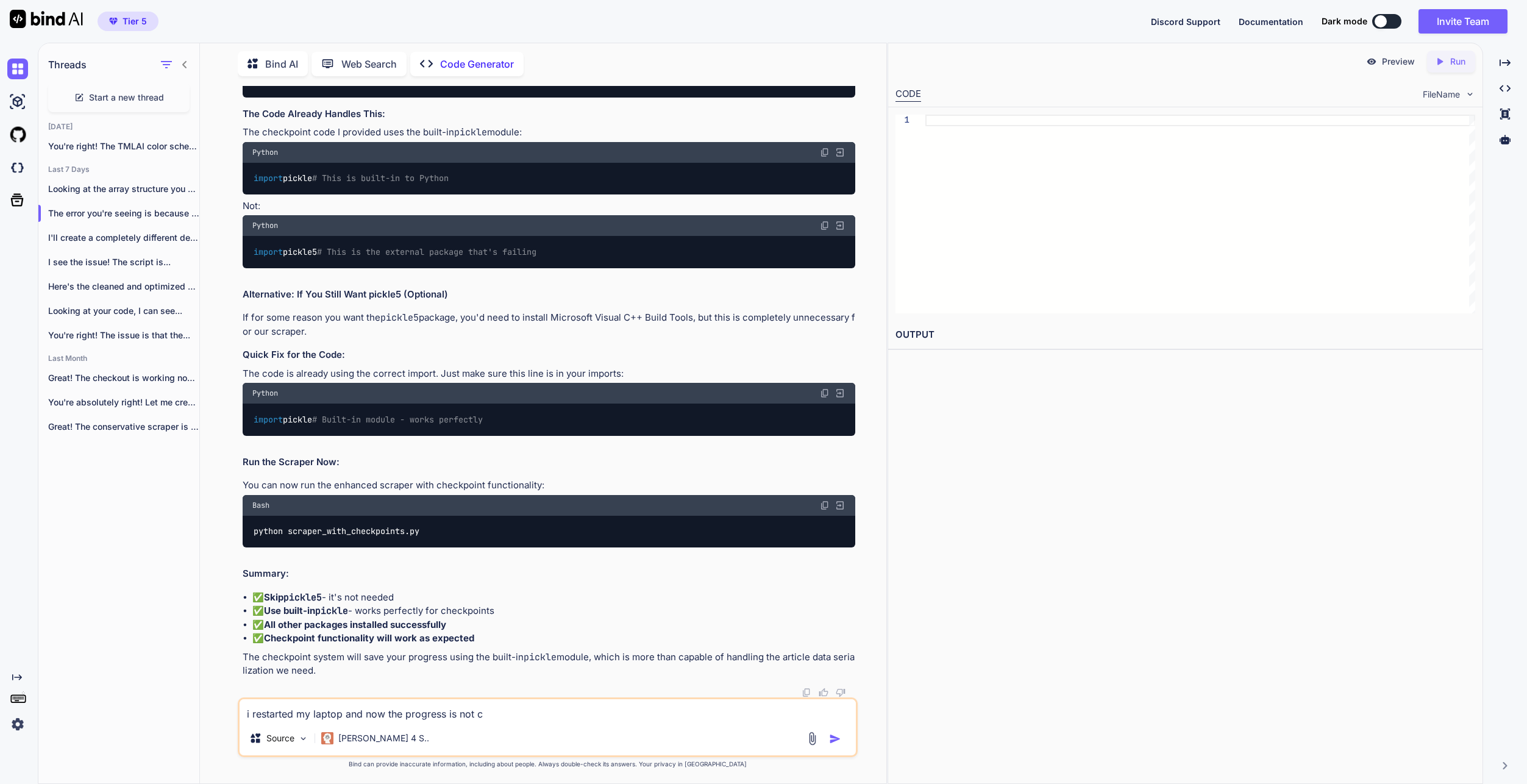
type textarea "x"
type textarea "i restarted my laptop and now the progress is not co"
type textarea "x"
type textarea "i restarted my laptop and now the progress is not con"
type textarea "x"
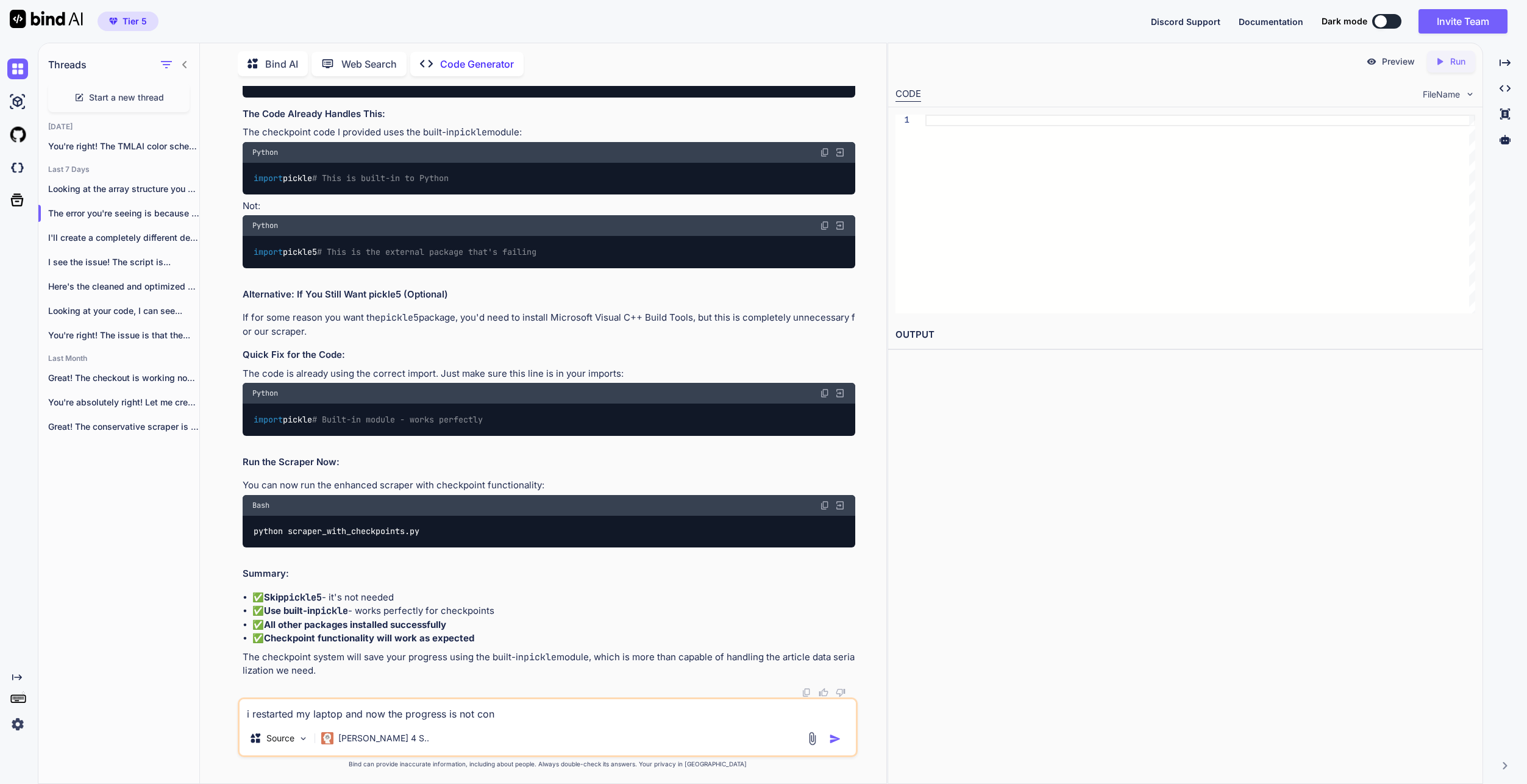
type textarea "i restarted my laptop and now the progress is not cont"
type textarea "x"
type textarea "i restarted my laptop and now the progress is not [PERSON_NAME]"
type textarea "x"
type textarea "i restarted my laptop and now the progress is not contin"
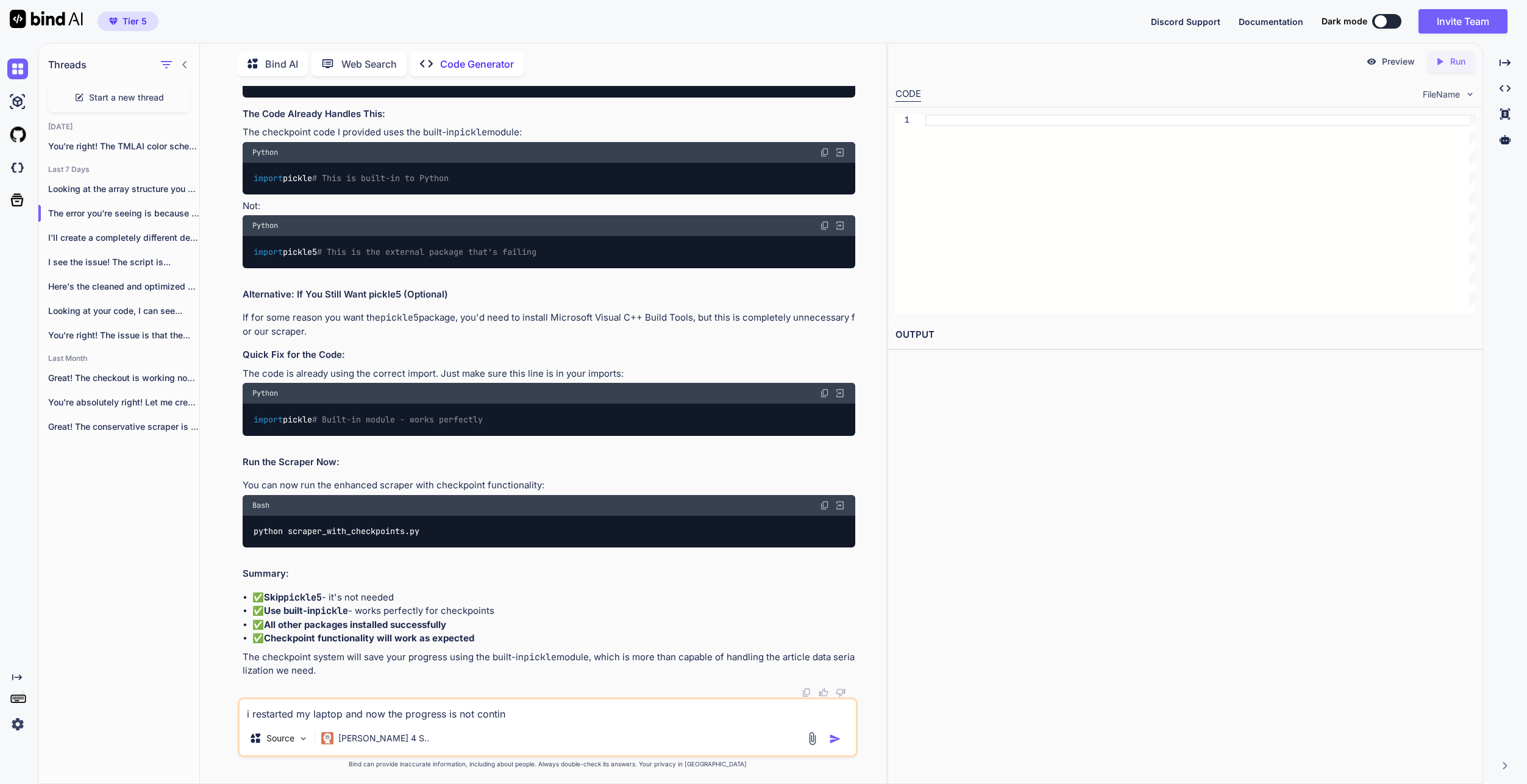
type textarea "x"
type textarea "i restarted my laptop and now the progress is not continu"
type textarea "x"
type textarea "i restarted my laptop and now the progress is not continui"
type textarea "x"
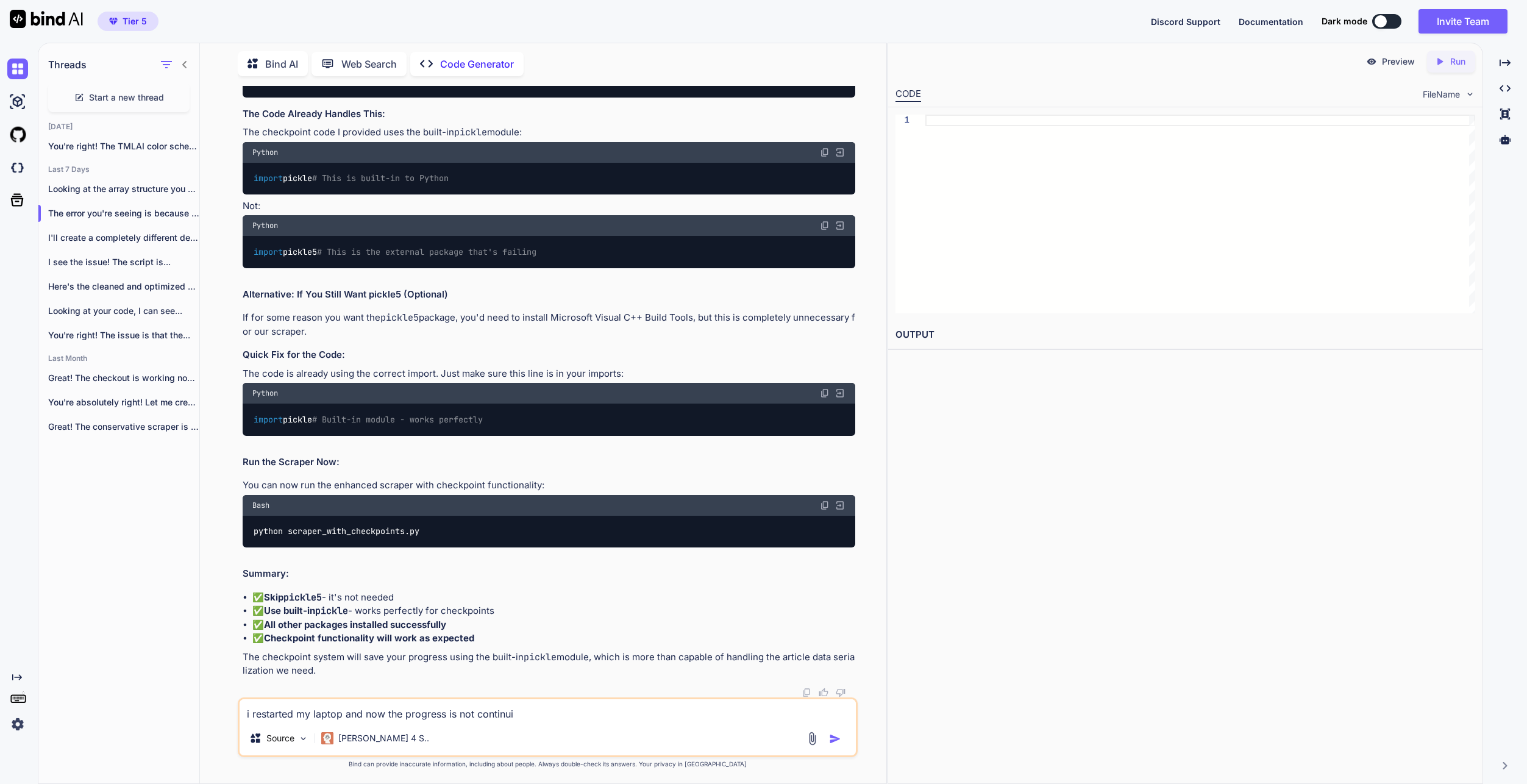
type textarea "i restarted my laptop and now the progress is not continuin"
type textarea "x"
type textarea "i restarted my laptop and now the progress is not continuing"
type textarea "x"
type textarea "i restarted my laptop and now the progress is not continuing."
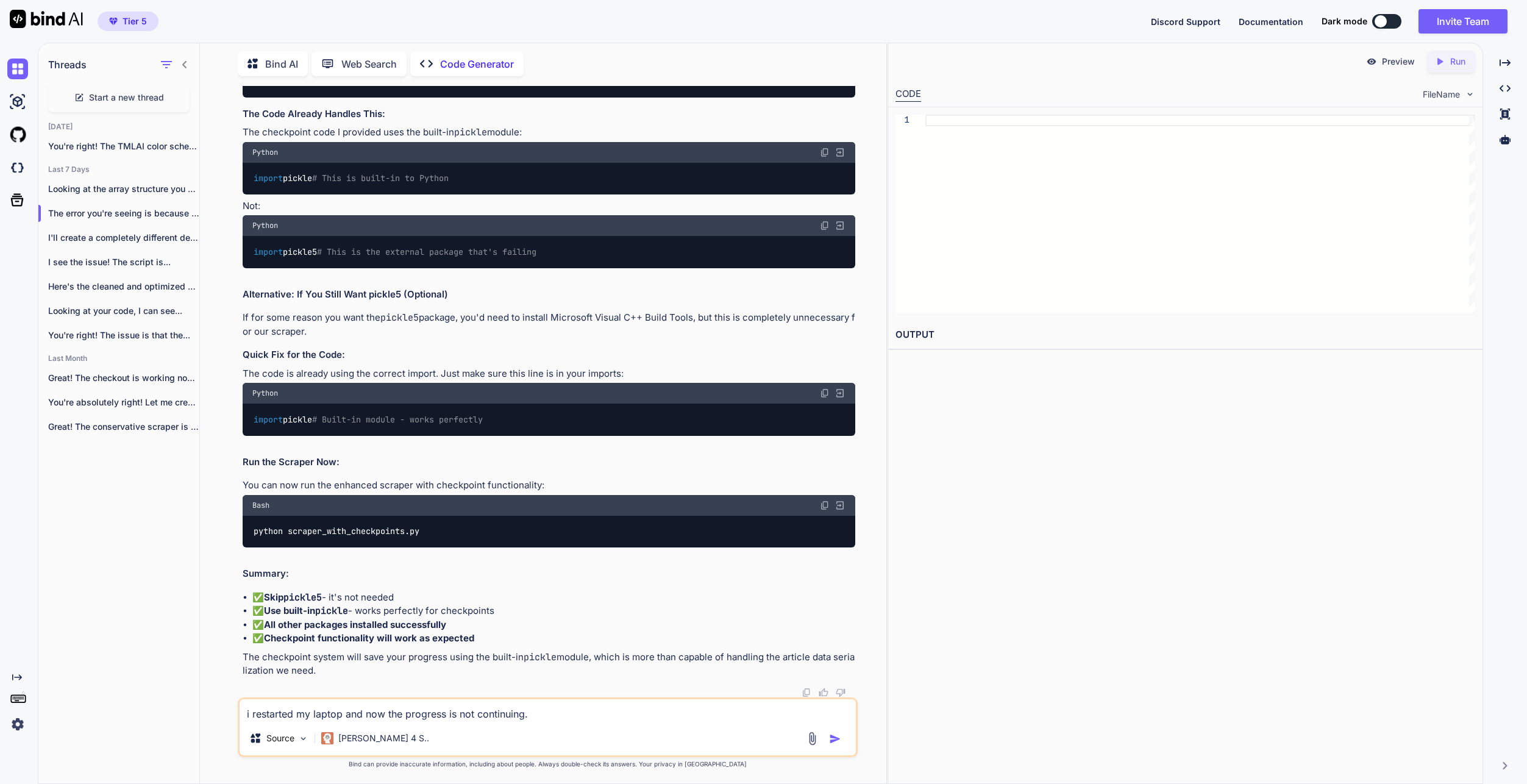
type textarea "x"
type textarea "i restarted my laptop and now the progress is not continuing."
type textarea "x"
type textarea "i restarted my laptop and now the progress is not continuing. a"
type textarea "x"
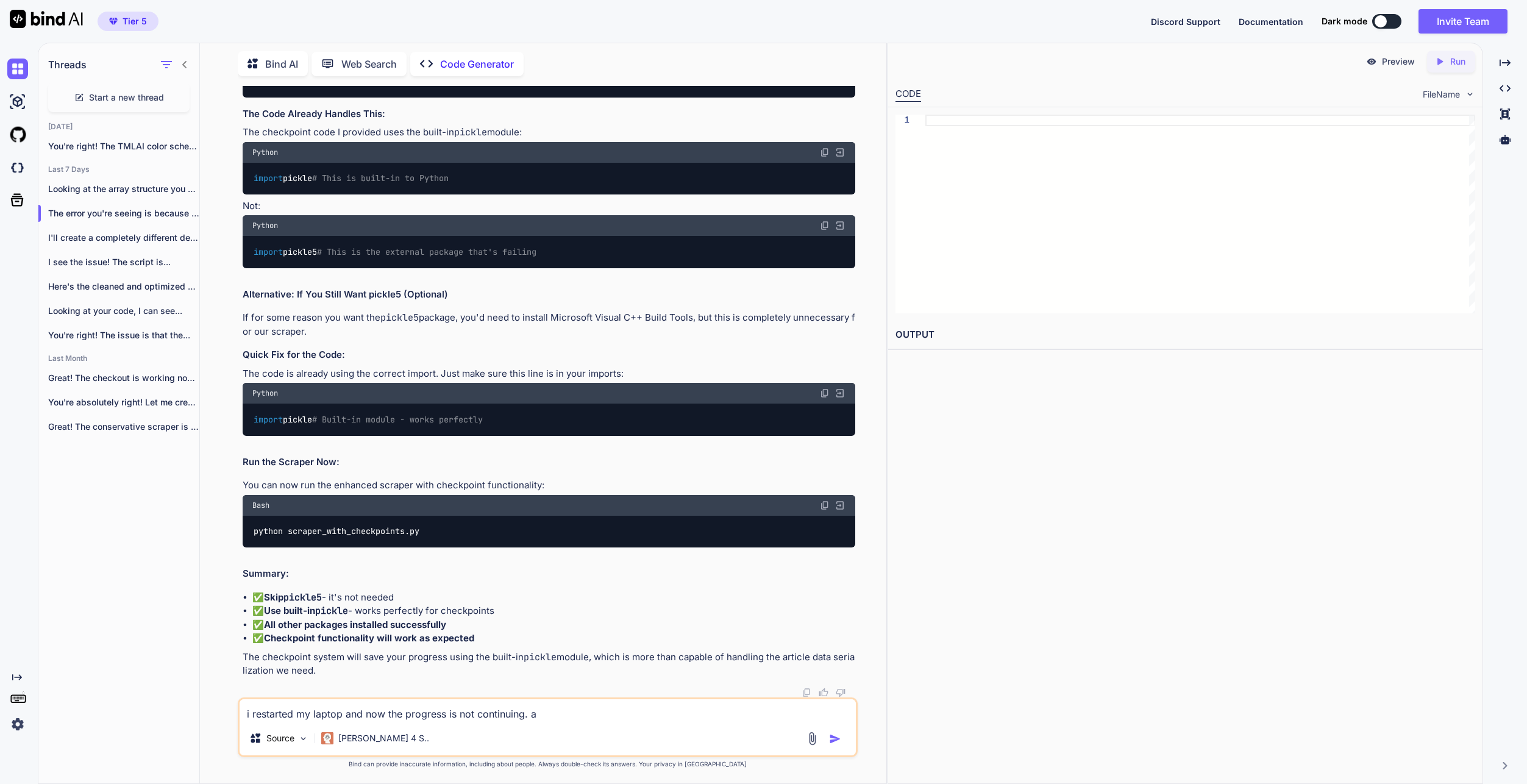
type textarea "i restarted my laptop and now the progress is not continuing. al"
type textarea "x"
type textarea "i restarted my laptop and now the progress is not continuing. alt"
type textarea "x"
type textarea "i restarted my laptop and now the progress is not continuing. [GEOGRAPHIC_DATA]"
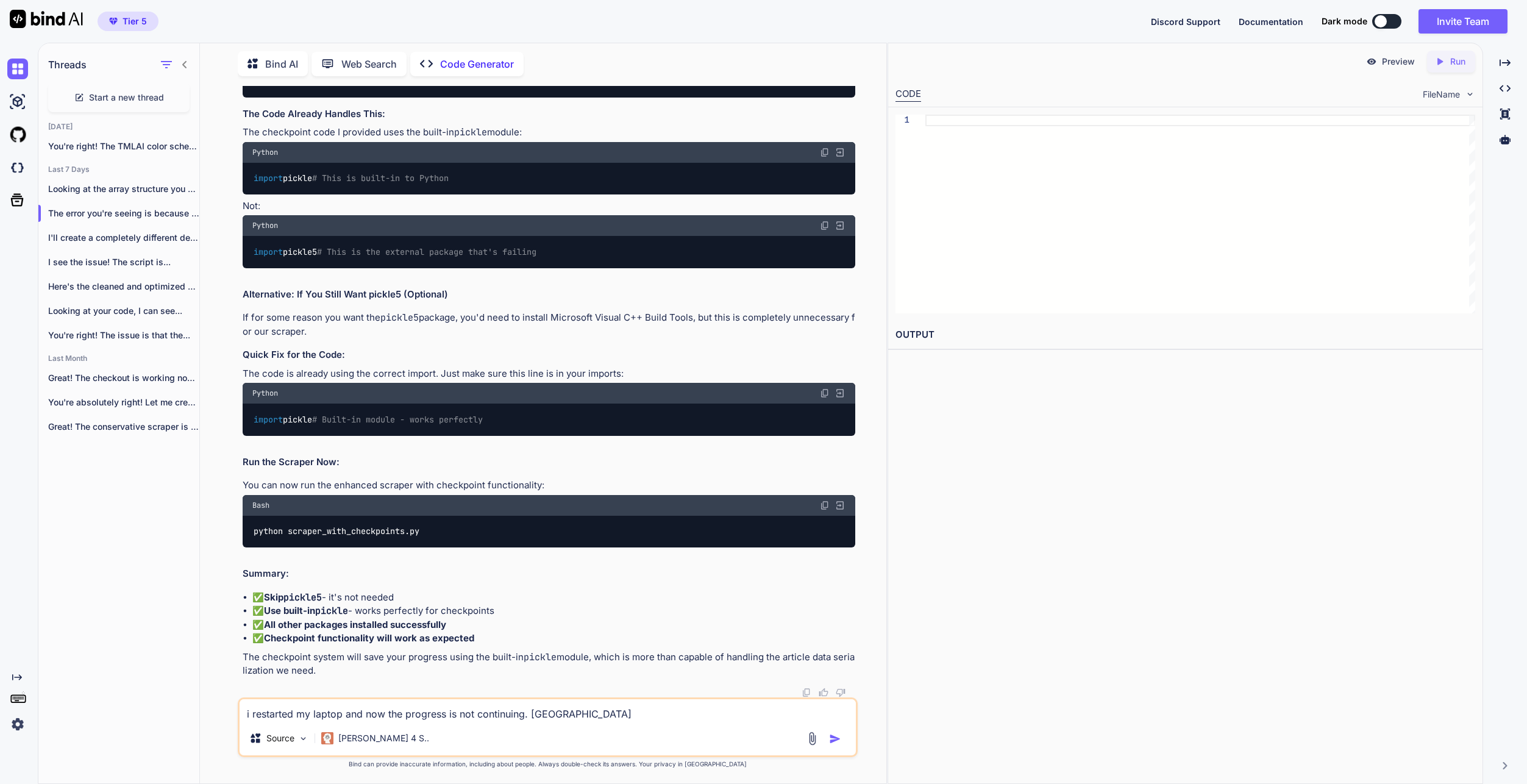
type textarea "x"
type textarea "i restarted my laptop and now the progress is not continuing. [GEOGRAPHIC_DATA]"
type textarea "x"
type textarea "i restarted my laptop and now the progress is not continuing. [GEOGRAPHIC_DATA]"
type textarea "x"
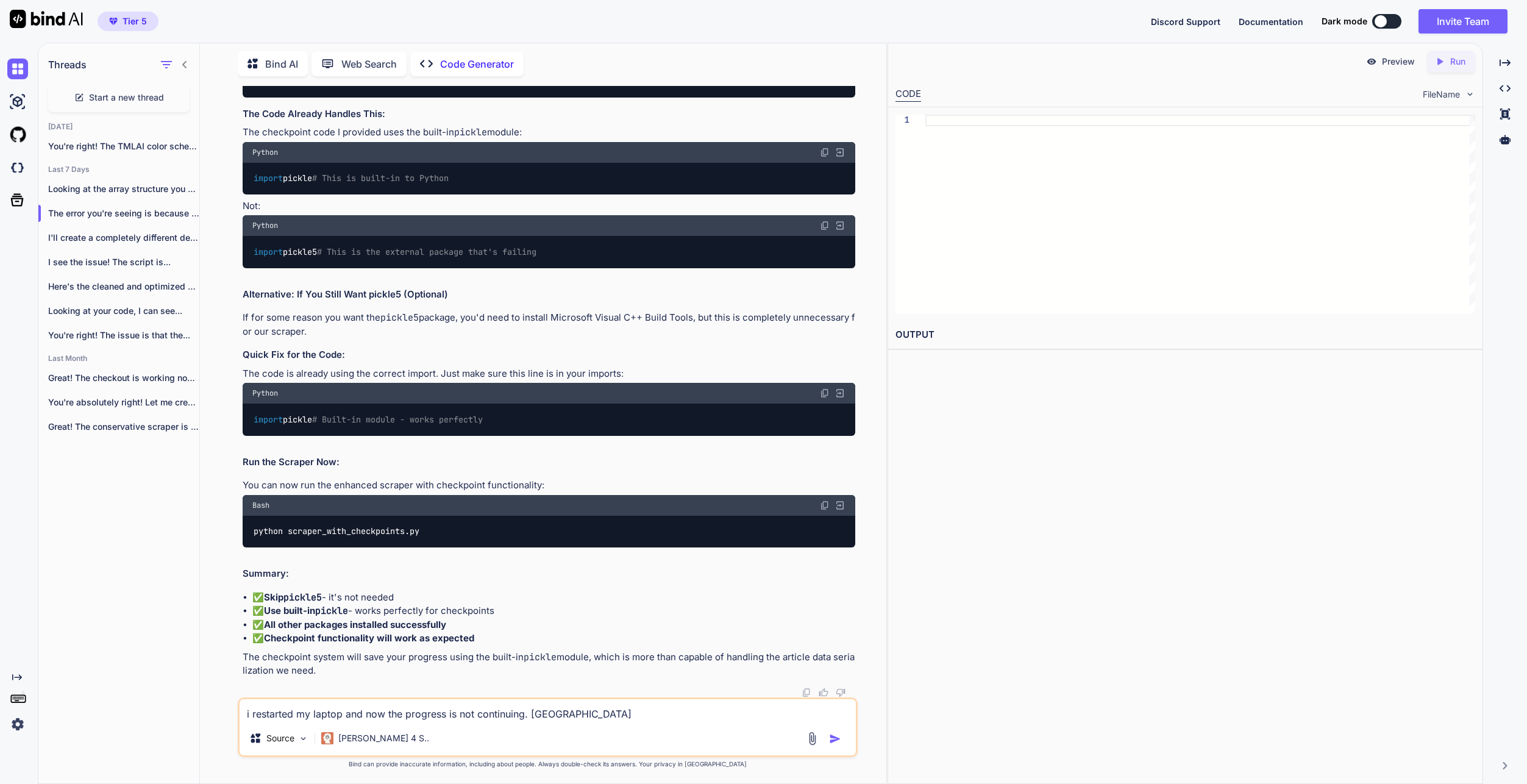
type textarea "i restarted my laptop and now the progress is not continuing. [GEOGRAPHIC_DATA]"
type textarea "x"
type textarea "i restarted my laptop and now the progress is not continuing. although"
type textarea "x"
type textarea "i restarted my laptop and now the progress is not continuing. although i"
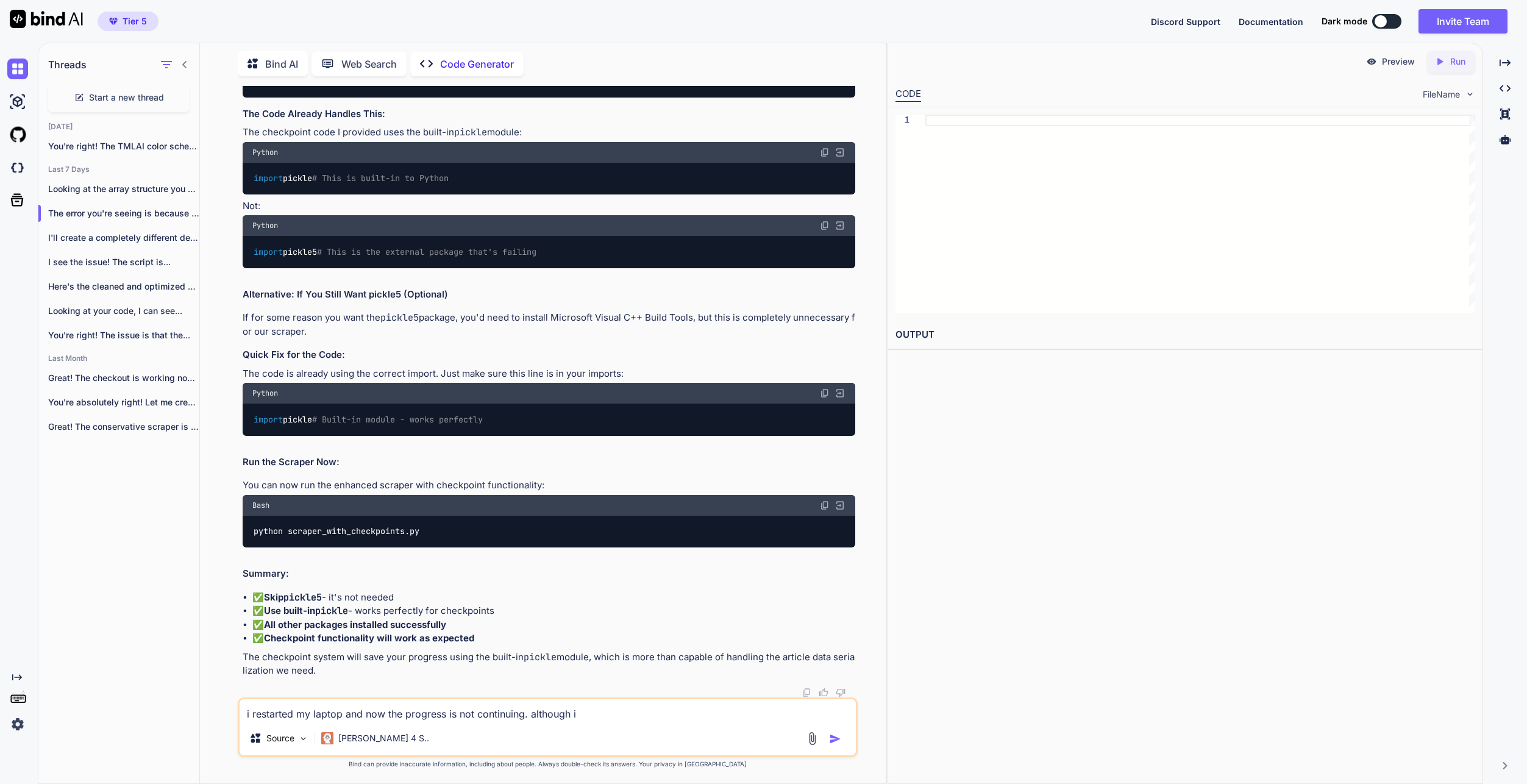
type textarea "x"
type textarea "i restarted my laptop and now the progress is not continuing. although i"
type textarea "x"
type textarea "i restarted my laptop and now the progress is not continuing. although i h"
type textarea "x"
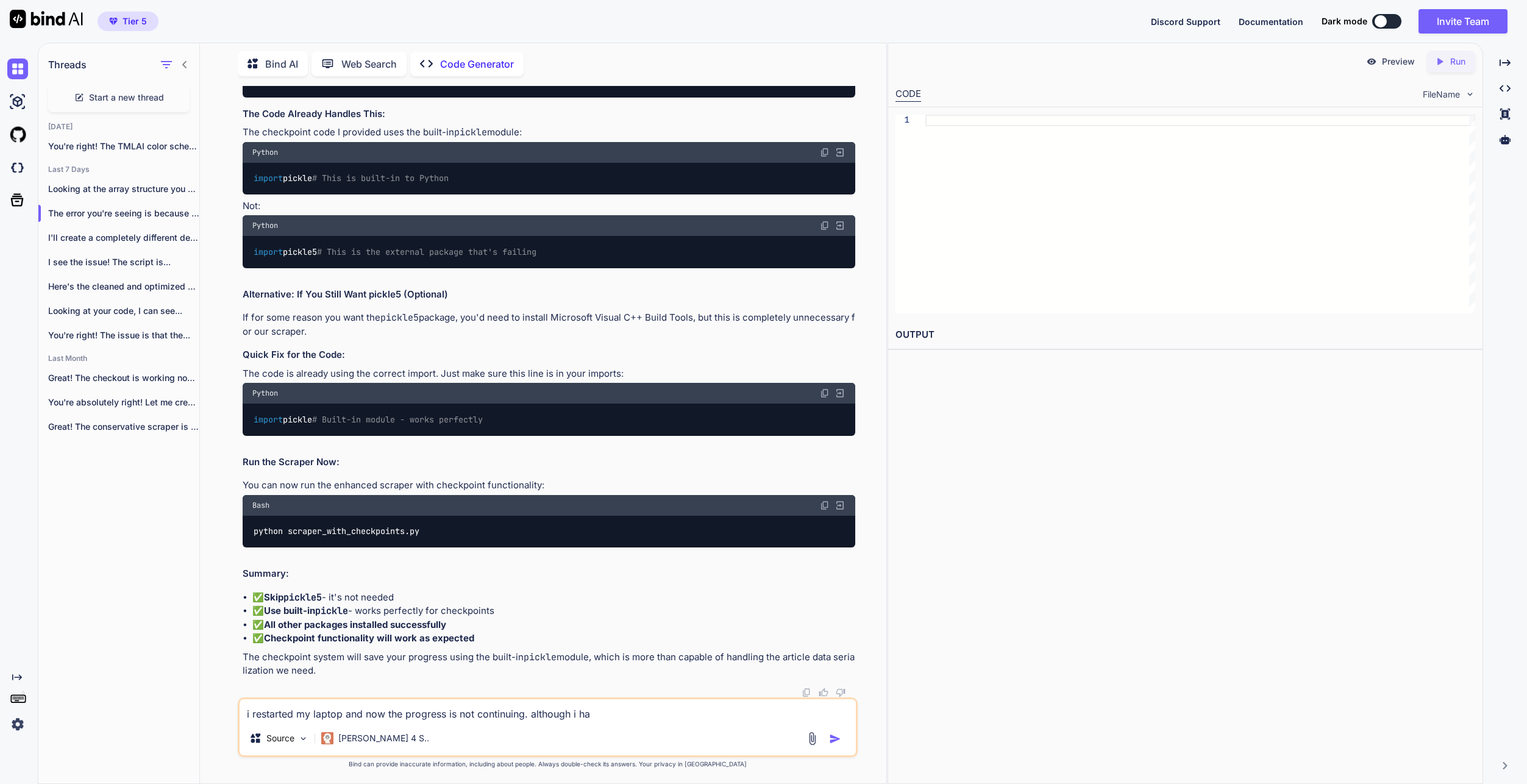
type textarea "i restarted my laptop and now the progress is not continuing. although i hav"
type textarea "x"
type textarea "i restarted my laptop and now the progress is not continuing. although i have"
type textarea "x"
type textarea "i restarted my laptop and now the progress is not continuing. although i have"
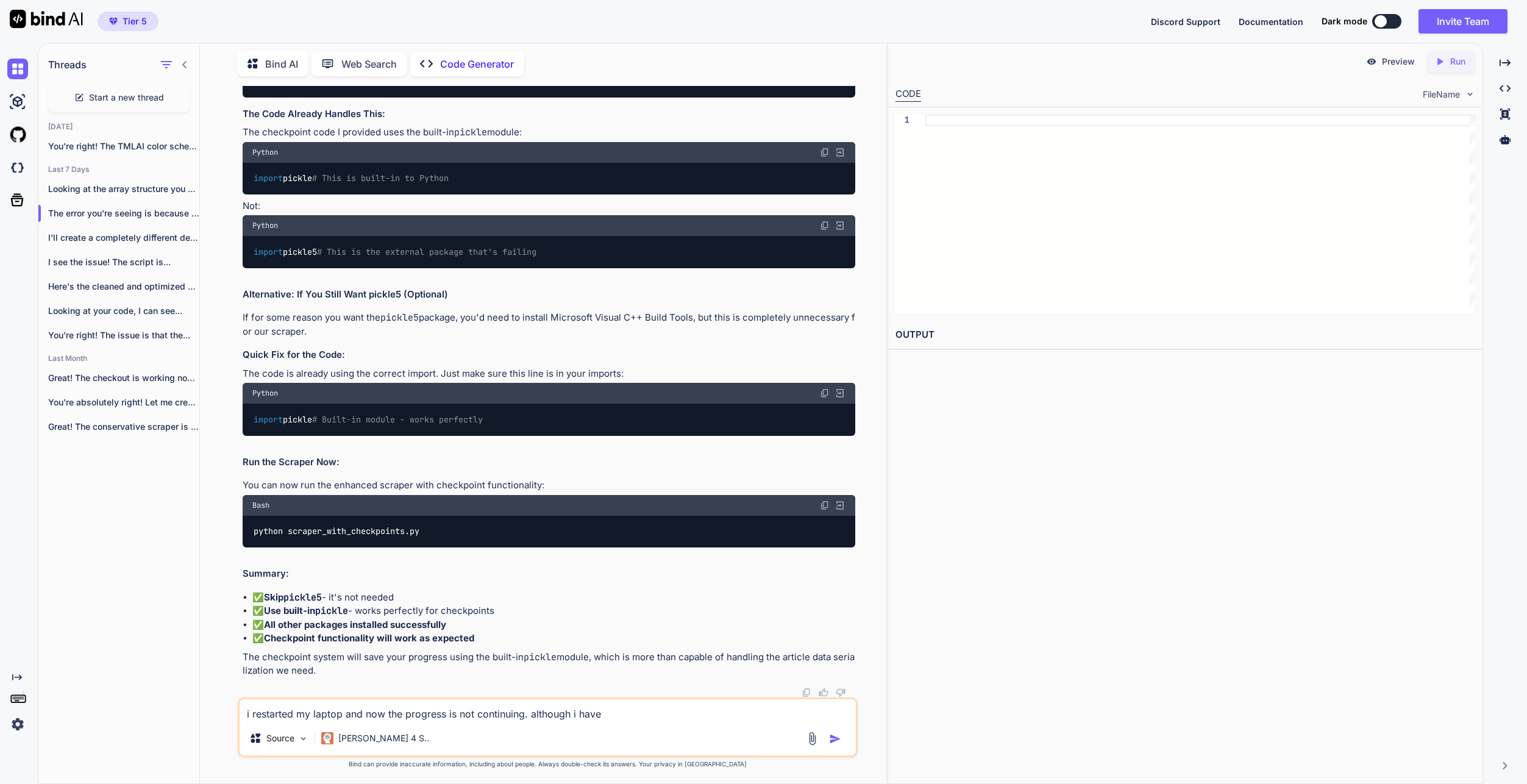
type textarea "x"
type textarea "i restarted my laptop and now the progress is not continuing. although i have a"
type textarea "x"
type textarea "i restarted my laptop and now the progress is not continuing. although i have al"
type textarea "x"
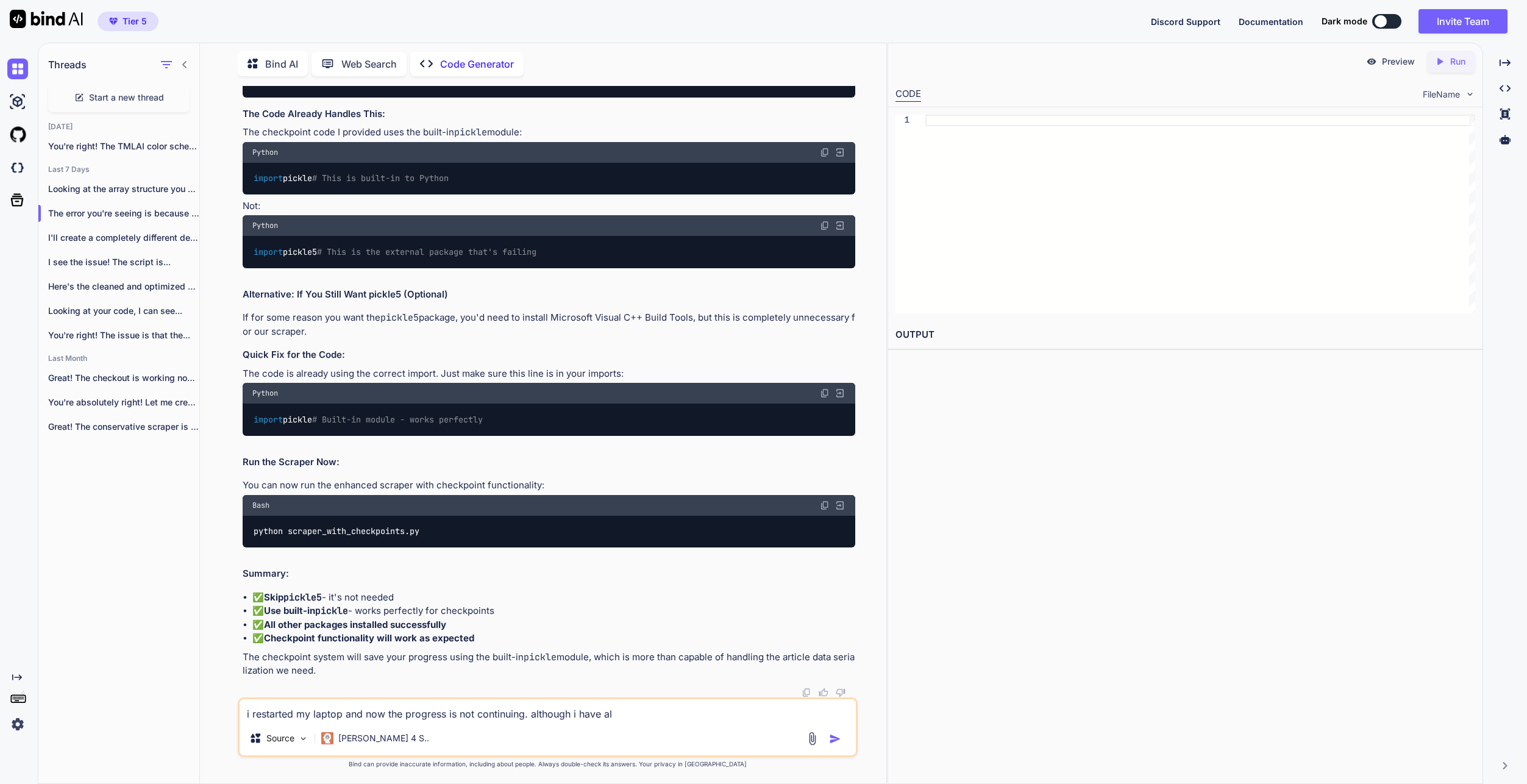
type textarea "i restarted my laptop and now the progress is not continuing. although i have a…"
type textarea "x"
type textarea "i restarted my laptop and now the progress is not continuing. although i have a…"
type textarea "x"
type textarea "i restarted my laptop and now the progress is not continuing. although i have a…"
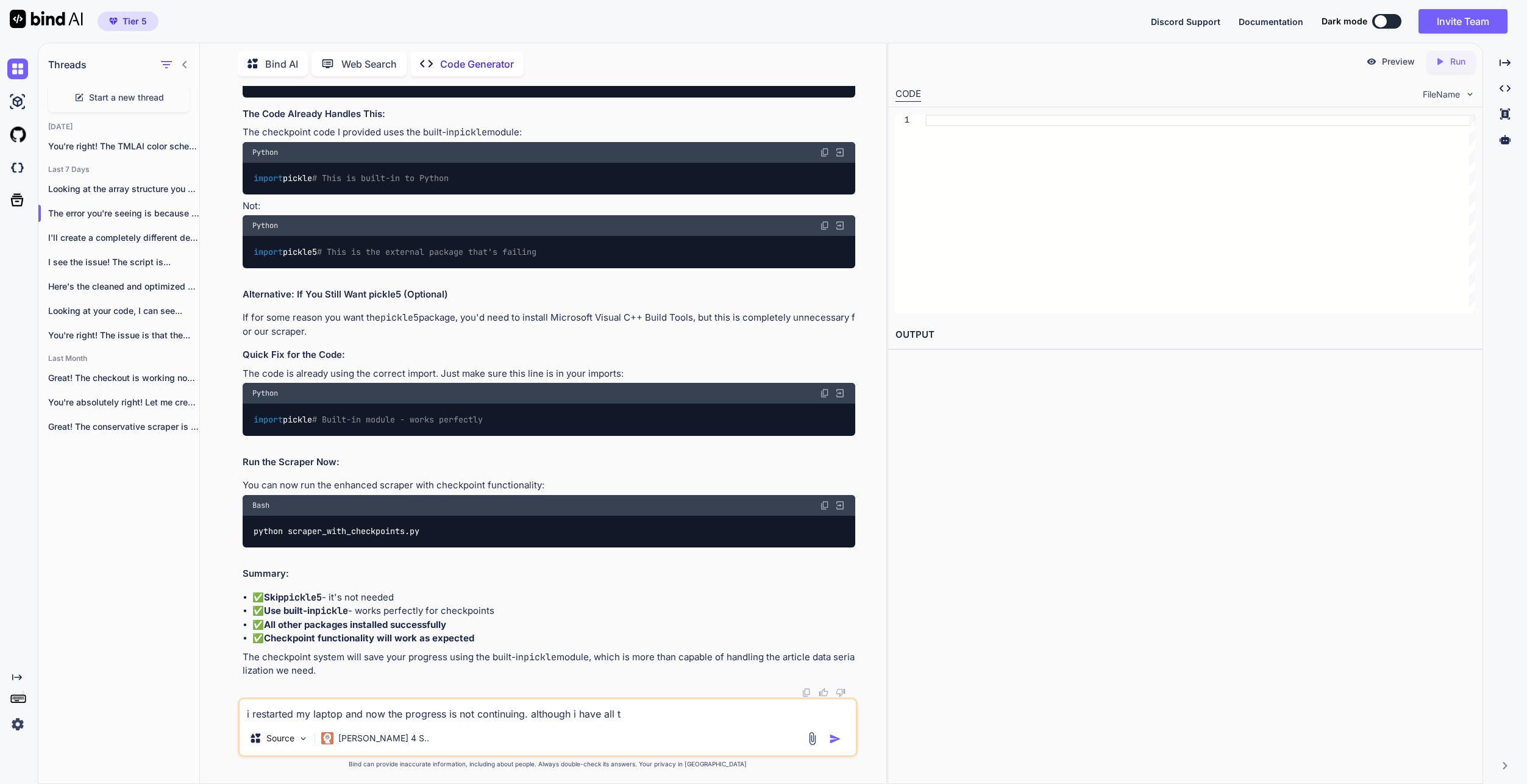
type textarea "x"
type textarea "i restarted my laptop and now the progress is not continuing. although i have a…"
type textarea "x"
type textarea "i restarted my laptop and now the progress is not continuing. although i have a…"
type textarea "x"
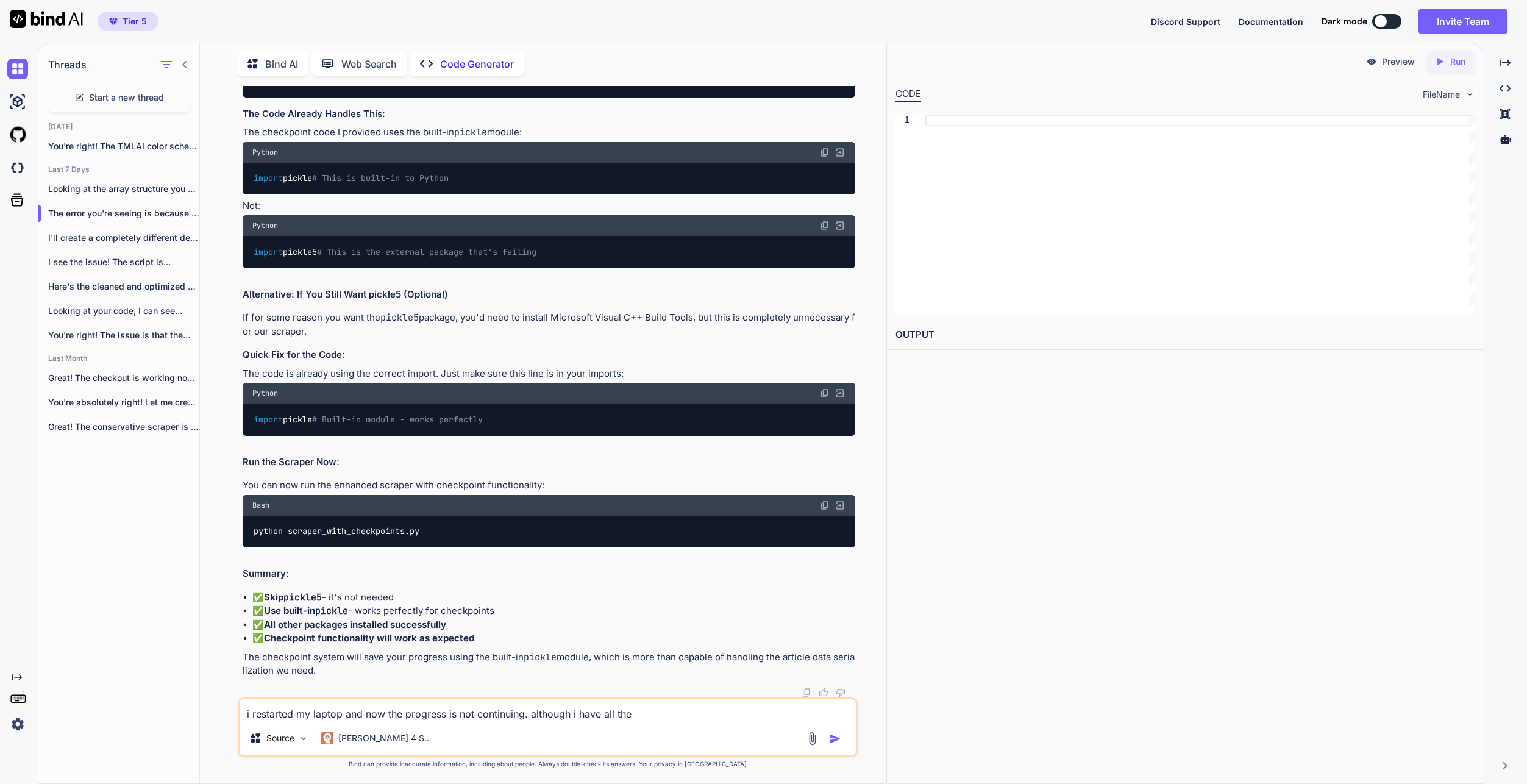
type textarea "i restarted my laptop and now the progress is not continuing. although i have a…"
type textarea "x"
type textarea "i restarted my laptop and now the progress is not continuing. although i have a…"
type textarea "x"
type textarea "i restarted my laptop and now the progress is not continuing. although i have a…"
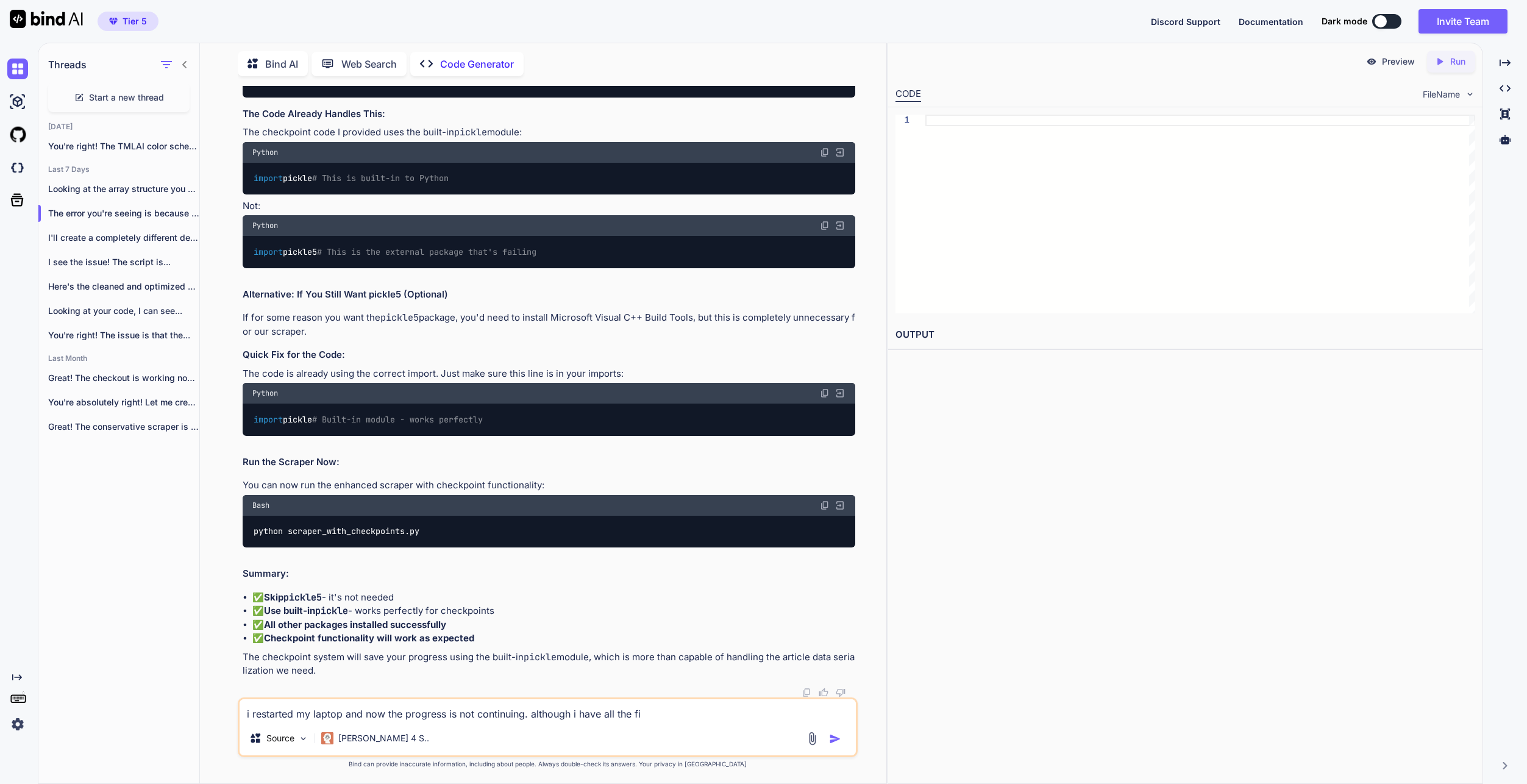
type textarea "x"
type textarea "i restarted my laptop and now the progress is not continuing. although i have a…"
type textarea "x"
type textarea "i restarted my laptop and now the progress is not continuing. although i have a…"
type textarea "x"
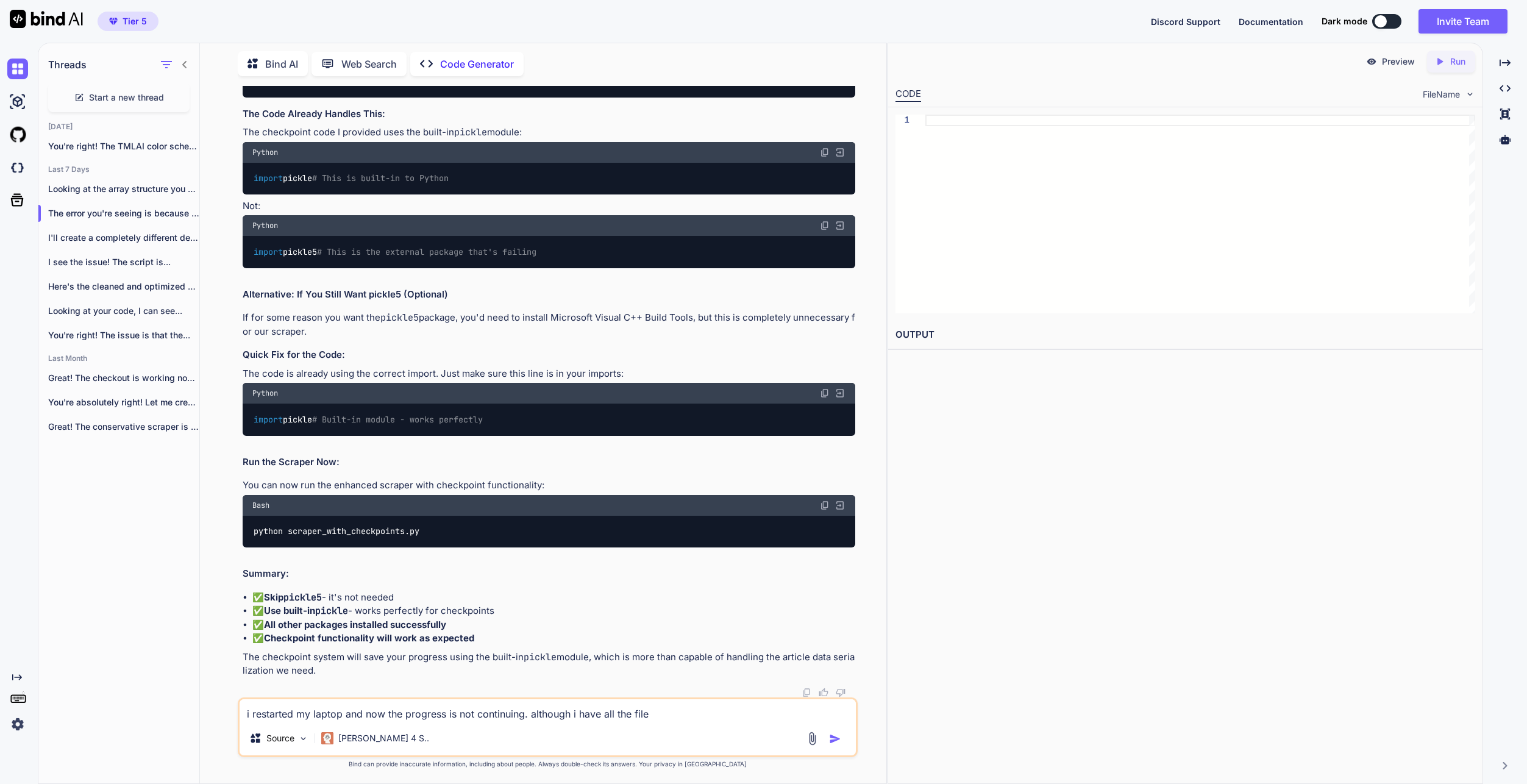
type textarea "i restarted my laptop and now the progress is not continuing. although i have a…"
type textarea "x"
type textarea "i restarted my laptop and now the progress is not continuing. although i have a…"
type textarea "x"
type textarea "i restarted my laptop and now the progress is not continuing. although i have a…"
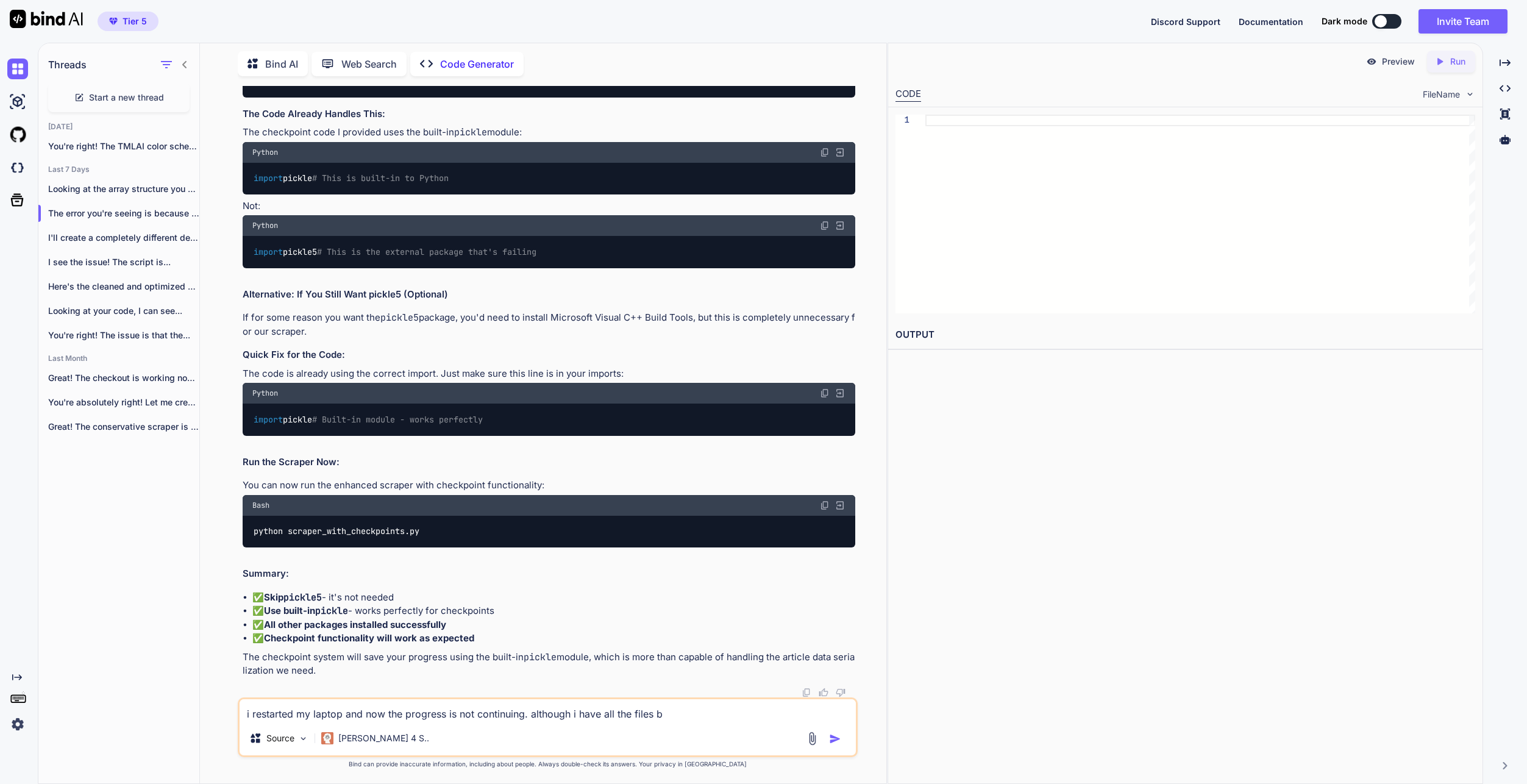
type textarea "x"
type textarea "i restarted my laptop and now the progress is not continuing. although i have a…"
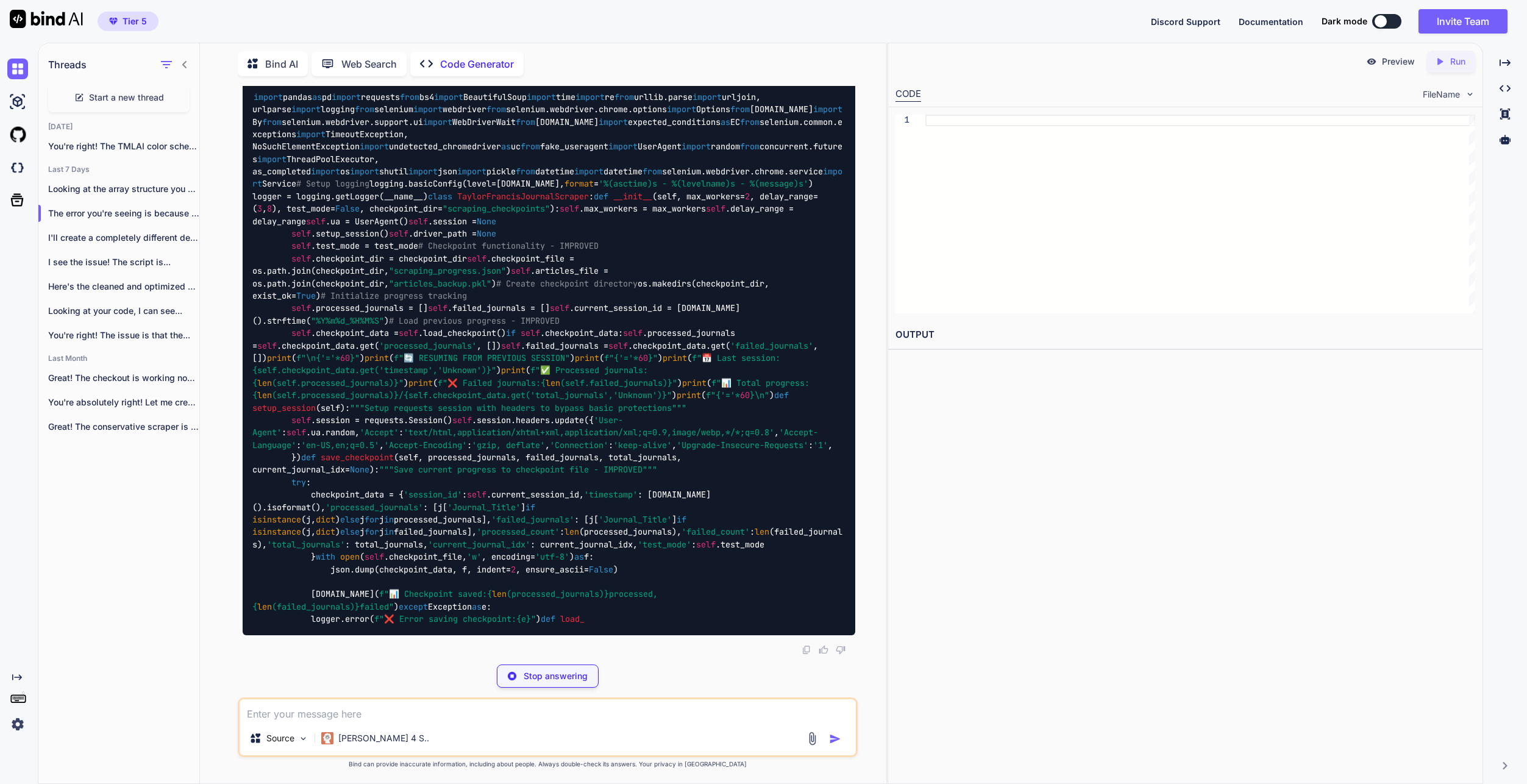
scroll to position [42969, 0]
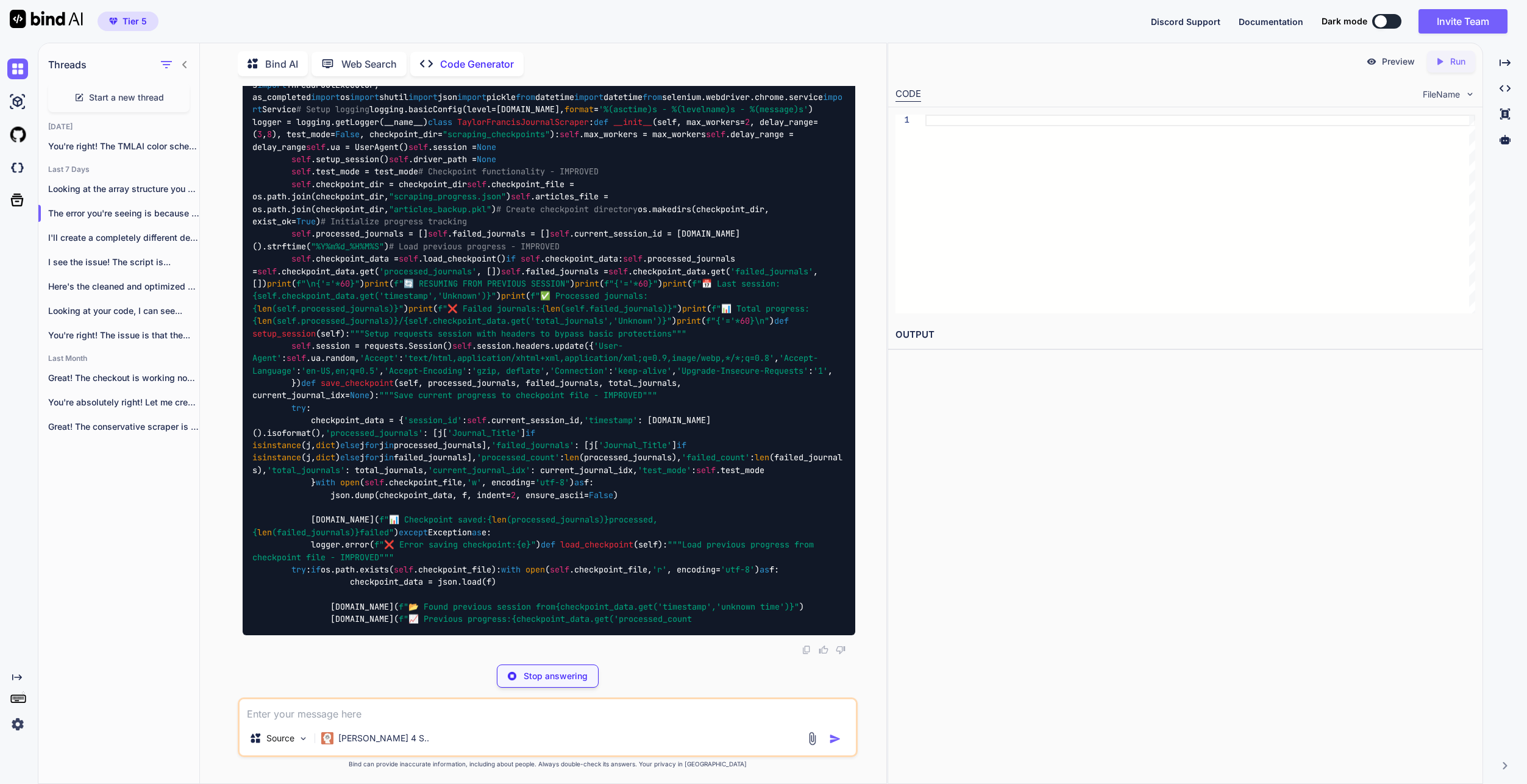
drag, startPoint x: 825, startPoint y: 251, endPoint x: 889, endPoint y: 255, distance: 64.1
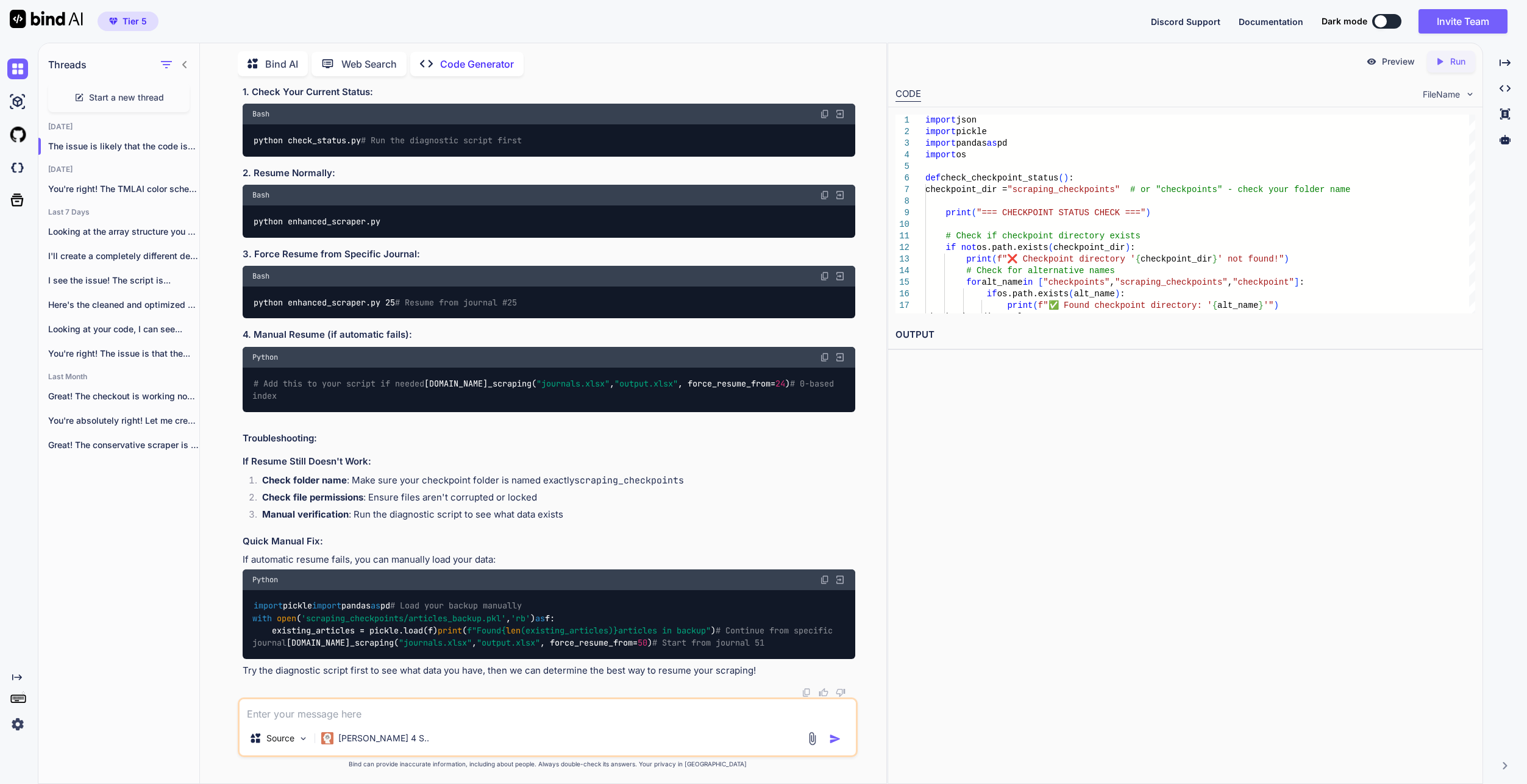
scroll to position [50149, 0]
drag, startPoint x: 461, startPoint y: 717, endPoint x: 460, endPoint y: 709, distance: 8.1
click at [461, 717] on textarea at bounding box center [547, 710] width 616 height 22
paste textarea "=== LOREMIPSUM DOLORS AMETC === ✅ Adipisci elit seddo: eiusmodt_incididuntu\lab…"
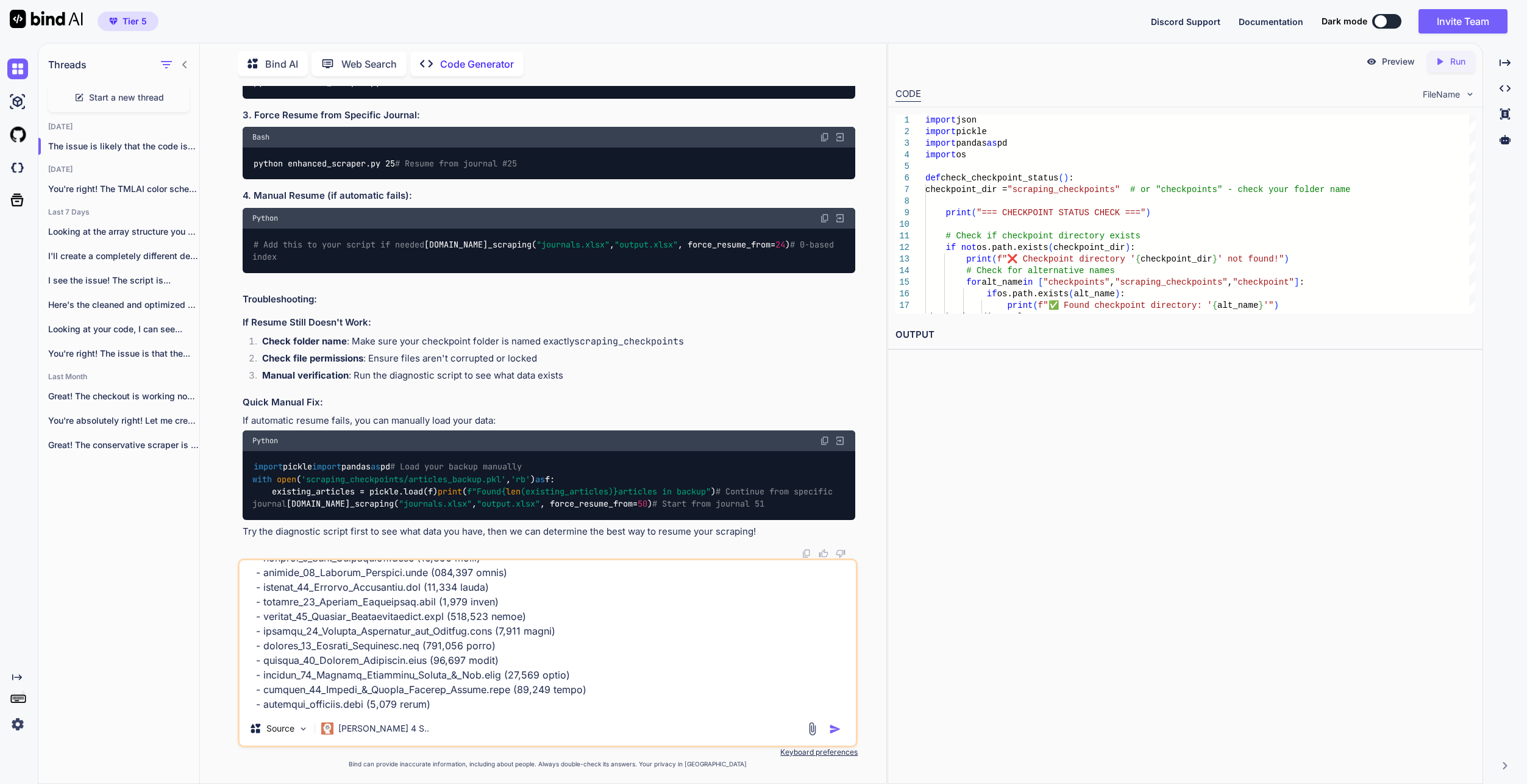
click at [836, 732] on img "button" at bounding box center [835, 729] width 12 height 12
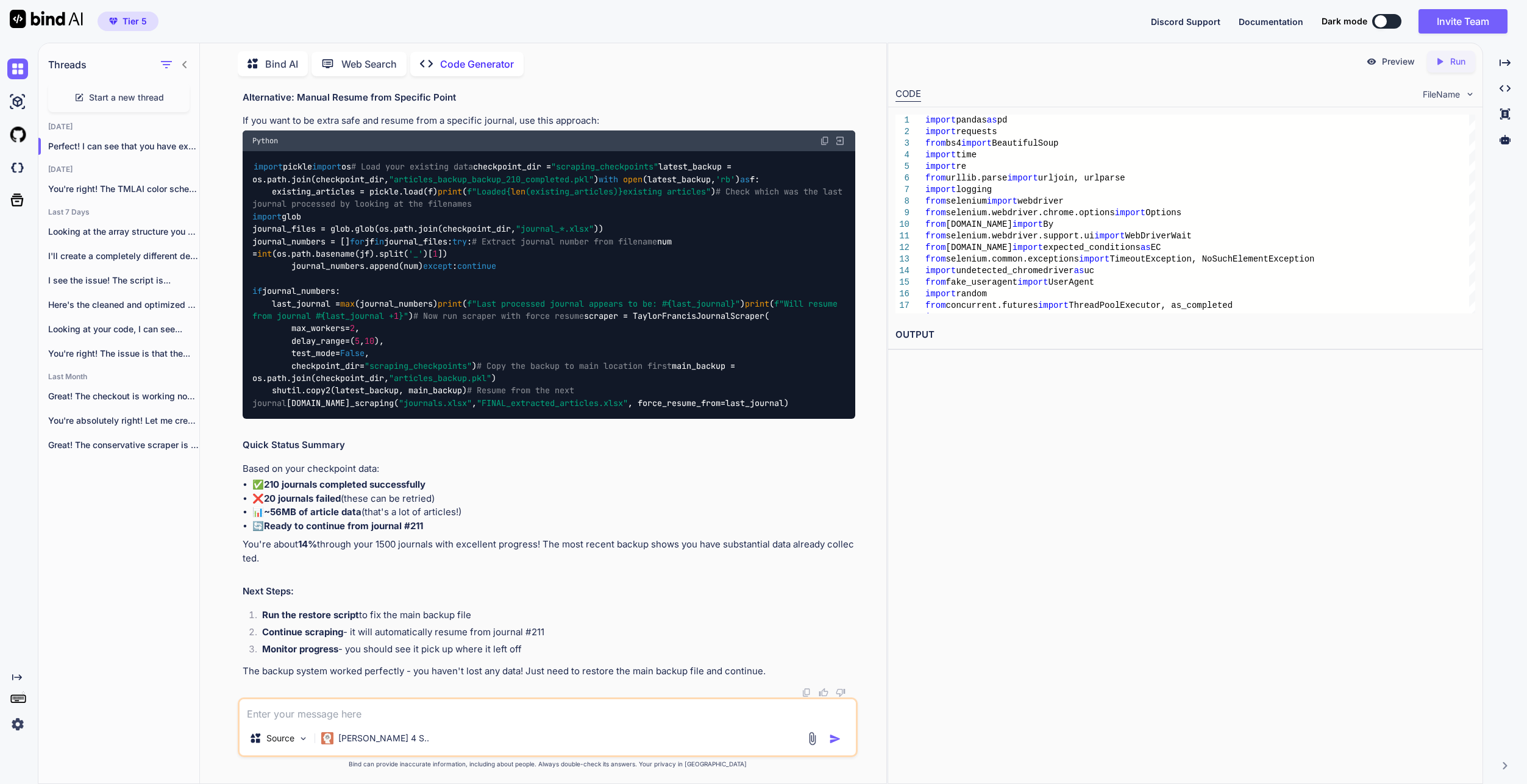
scroll to position [52721, 0]
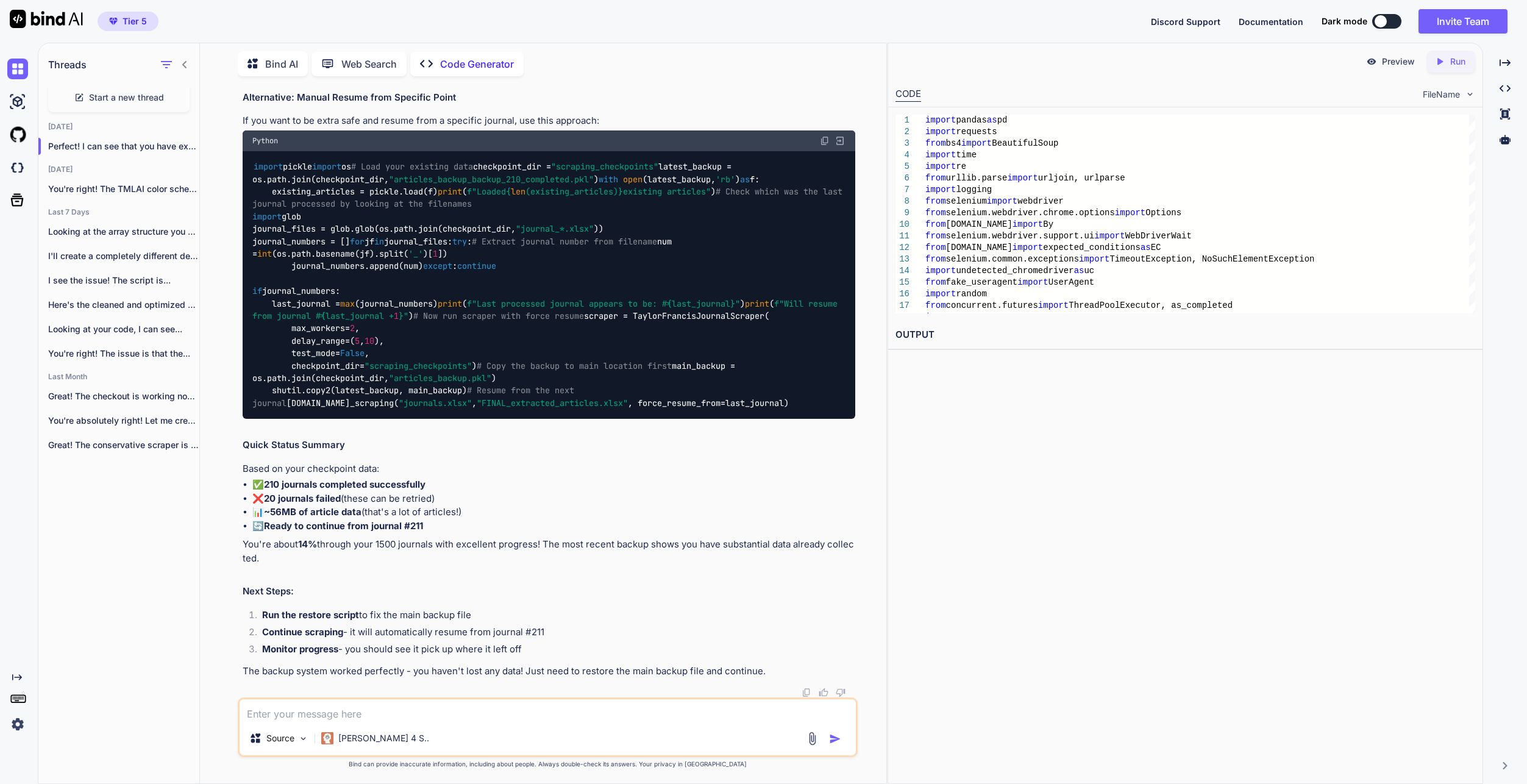
copy code "restore_backup"
click at [434, 702] on textarea at bounding box center [547, 710] width 616 height 22
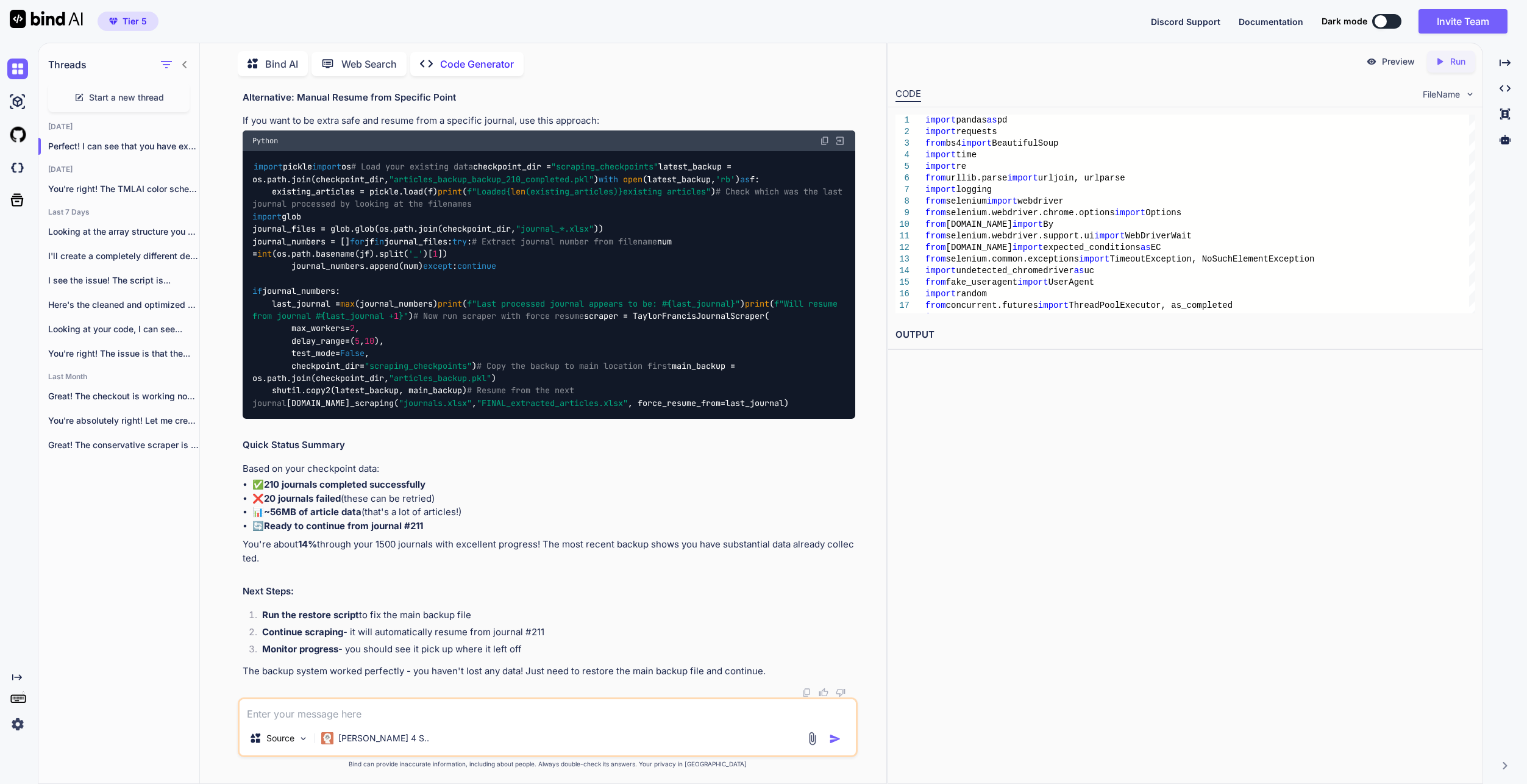
paste textarea "PS C:\Users\taqim\OneDrive\Desktop\[PERSON_NAME] & [PERSON_NAME] Group> & C:/Us…"
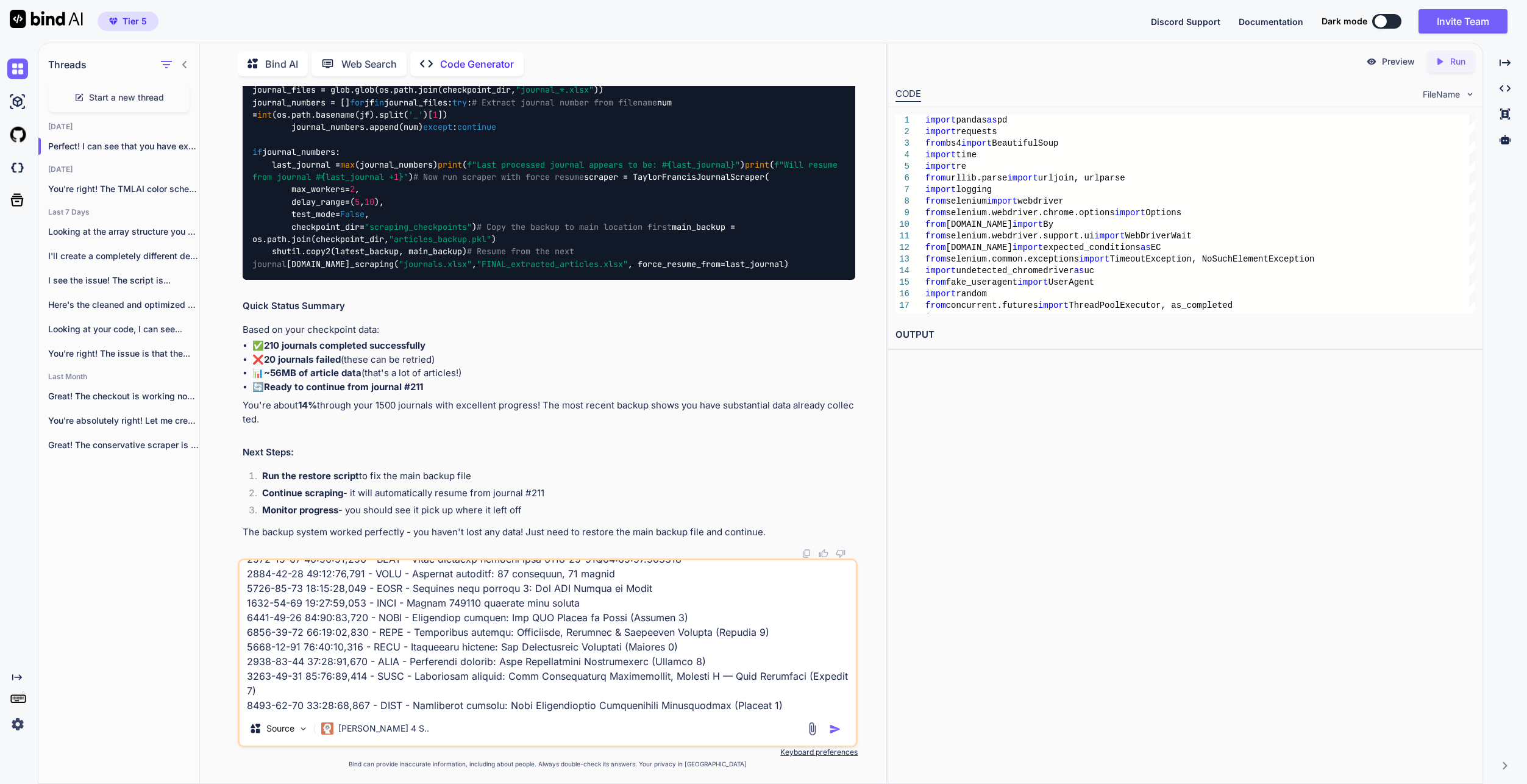
scroll to position [26, 0]
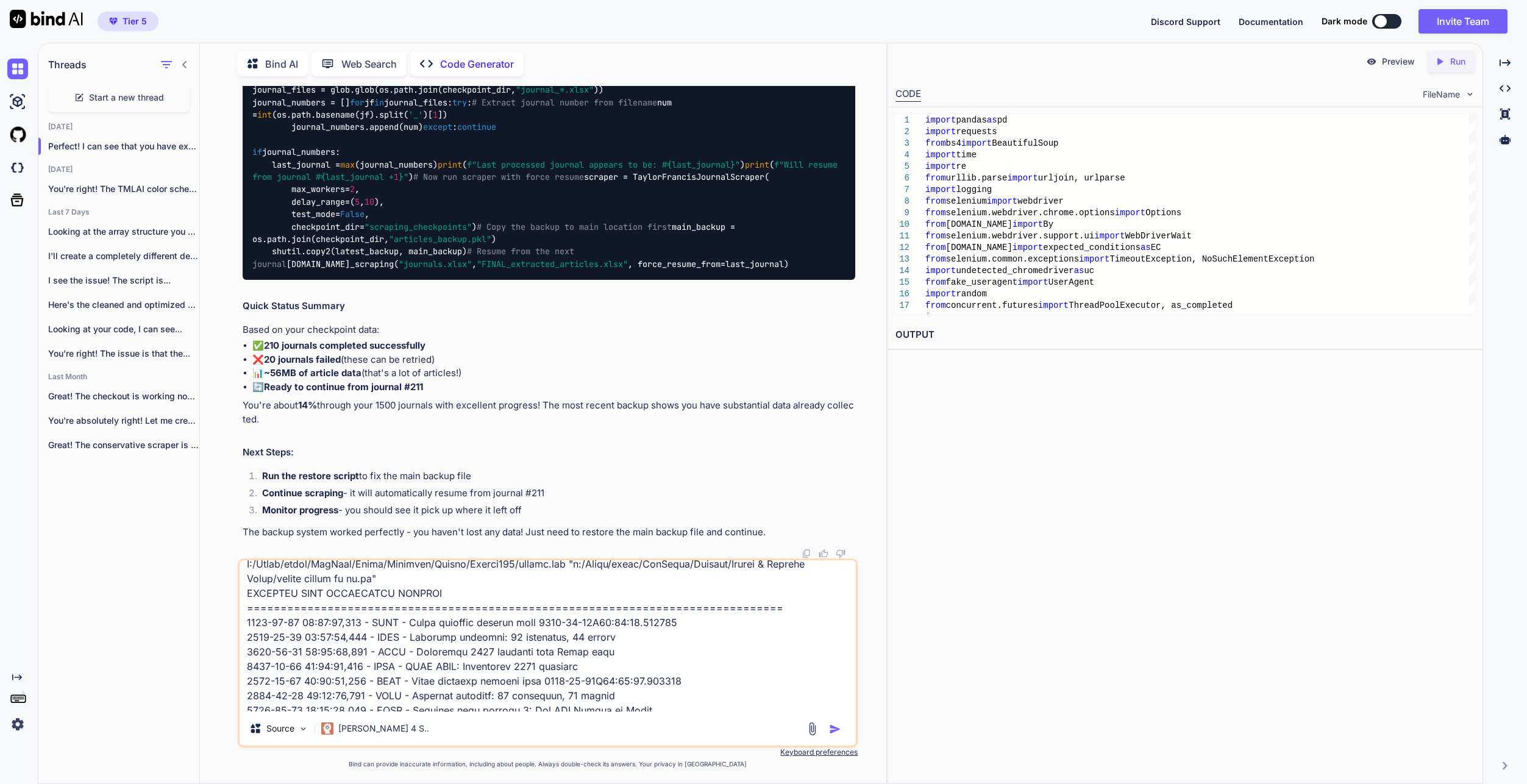
click at [832, 731] on img "button" at bounding box center [835, 729] width 12 height 12
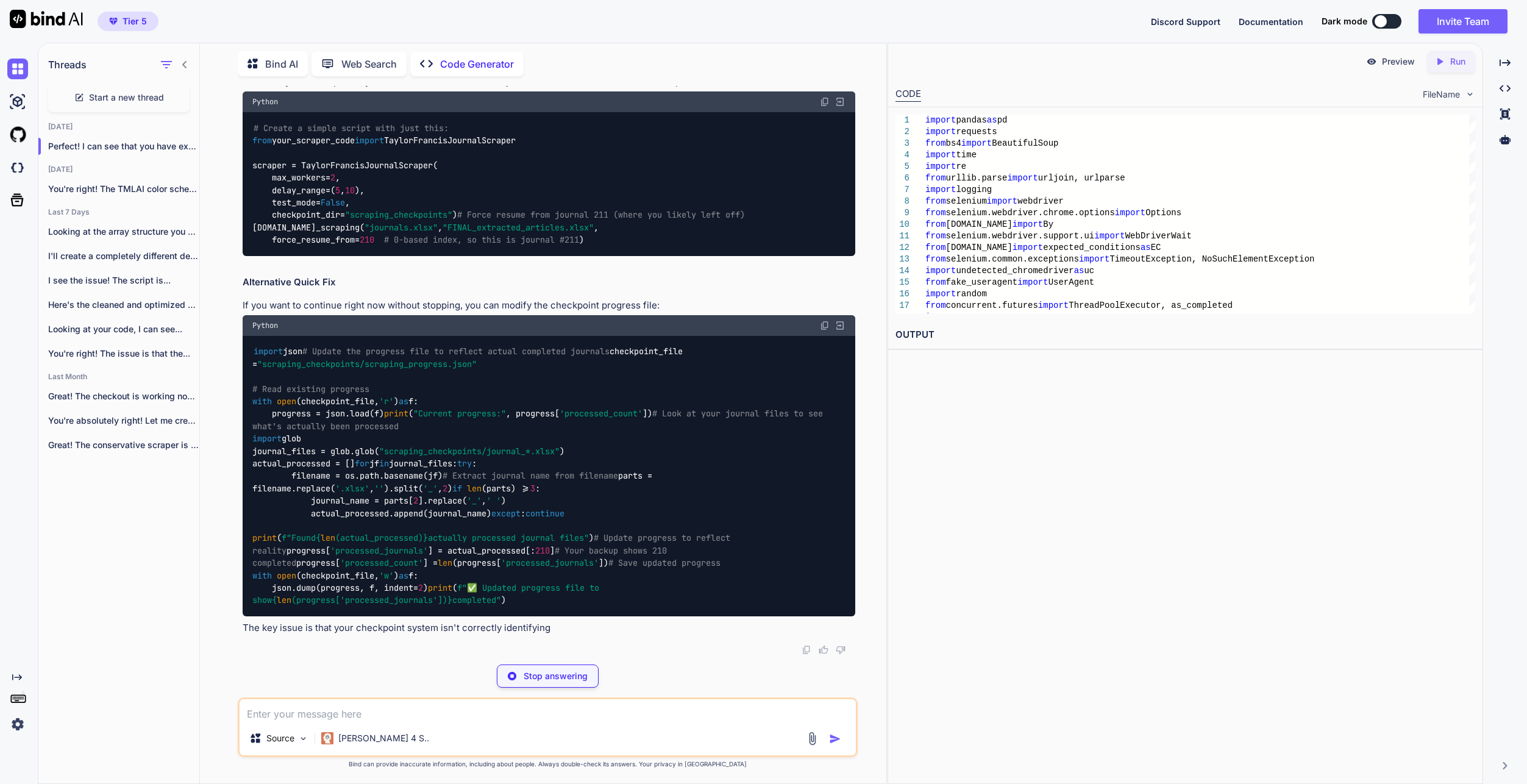
scroll to position [55295, 0]
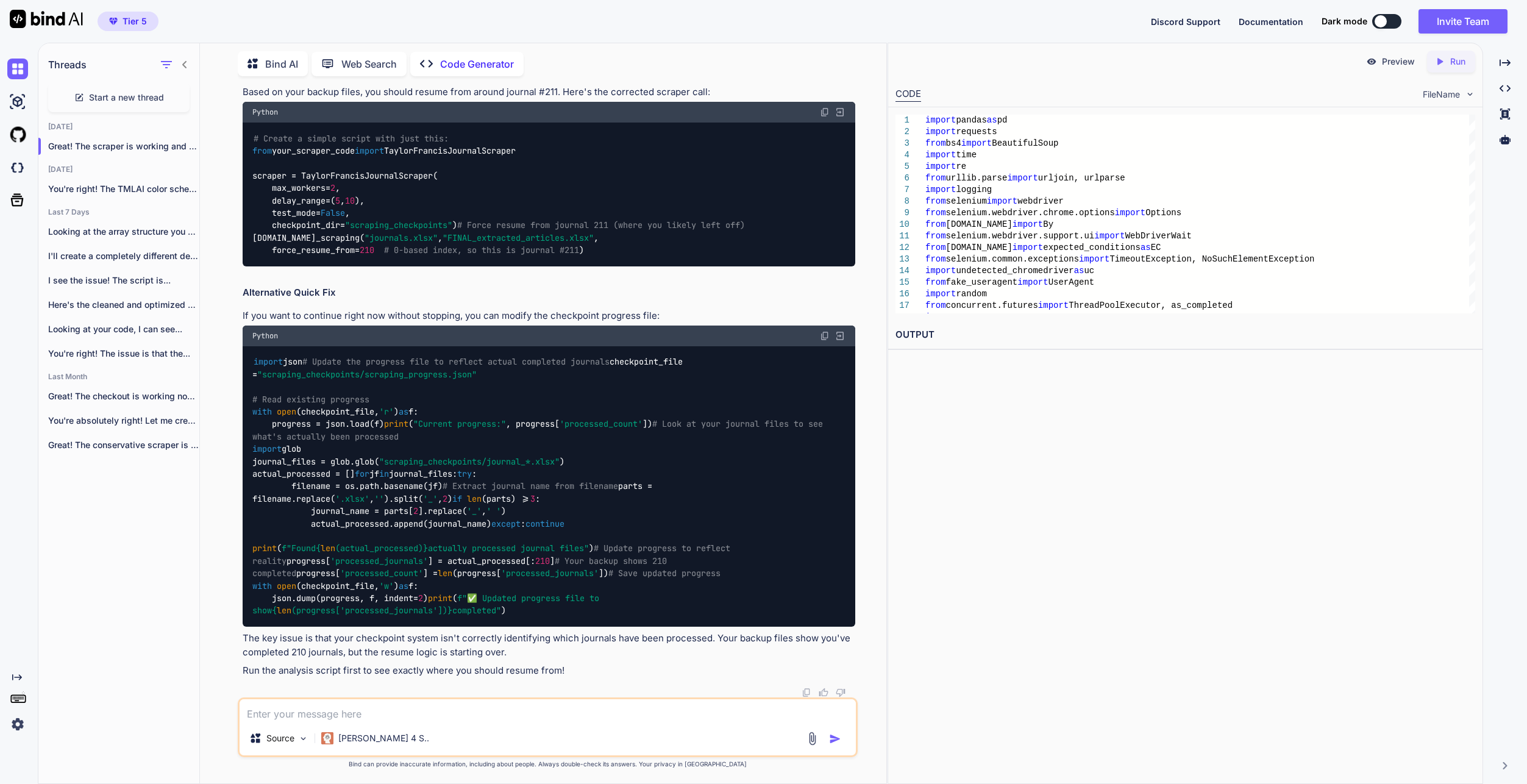
scroll to position [56941, 0]
drag, startPoint x: 313, startPoint y: 167, endPoint x: 324, endPoint y: 166, distance: 11.0
click at [313, 33] on code "python analyze_progress.py" at bounding box center [317, 27] width 129 height 13
copy code "analyze_progress"
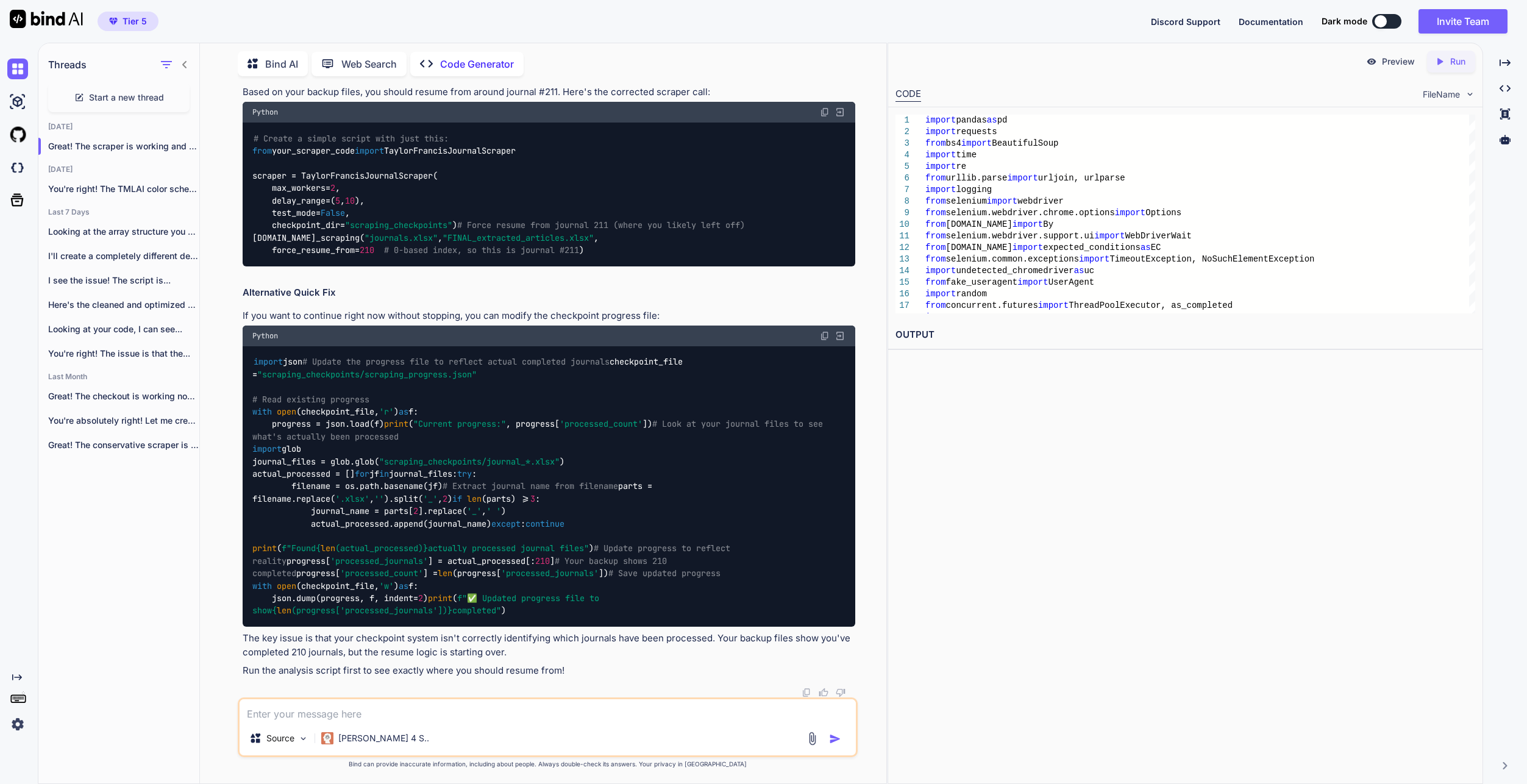
click at [556, 709] on textarea at bounding box center [547, 710] width 616 height 22
paste textarea "l "i:/Dolor/sitam/ConSecte/Adipisc/Elitse & Doeiusm Tempo/incidid_utlabore.et" …"
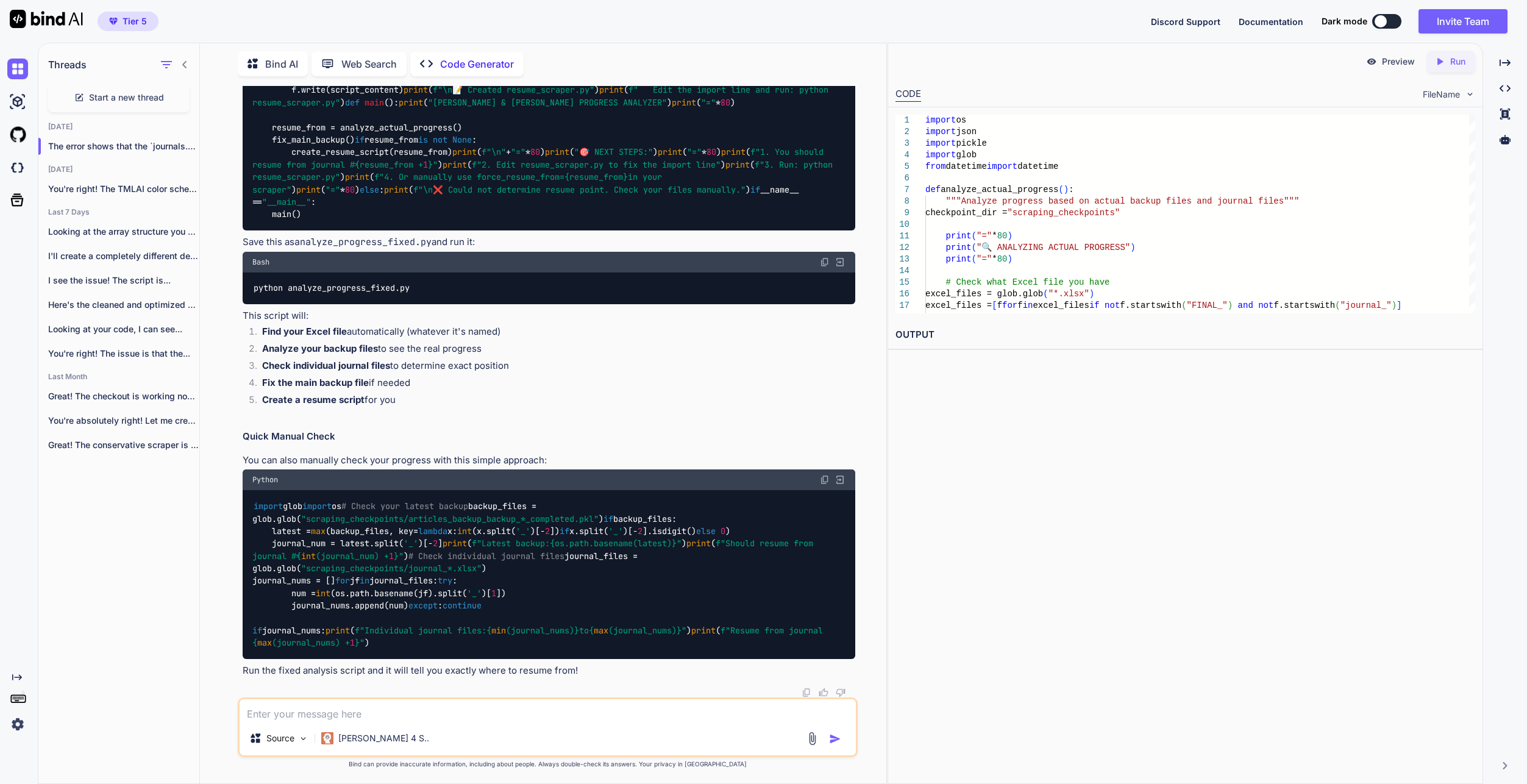
scroll to position [57898, 0]
click at [556, 708] on textarea at bounding box center [547, 710] width 616 height 22
click at [551, 717] on textarea at bounding box center [547, 710] width 616 height 22
paste textarea "LO I:\Dolor\sitam\ConSecte\Adipisc\Elitse & Doeiusm Tempo> & I:/Utlab/etdol/Mag…"
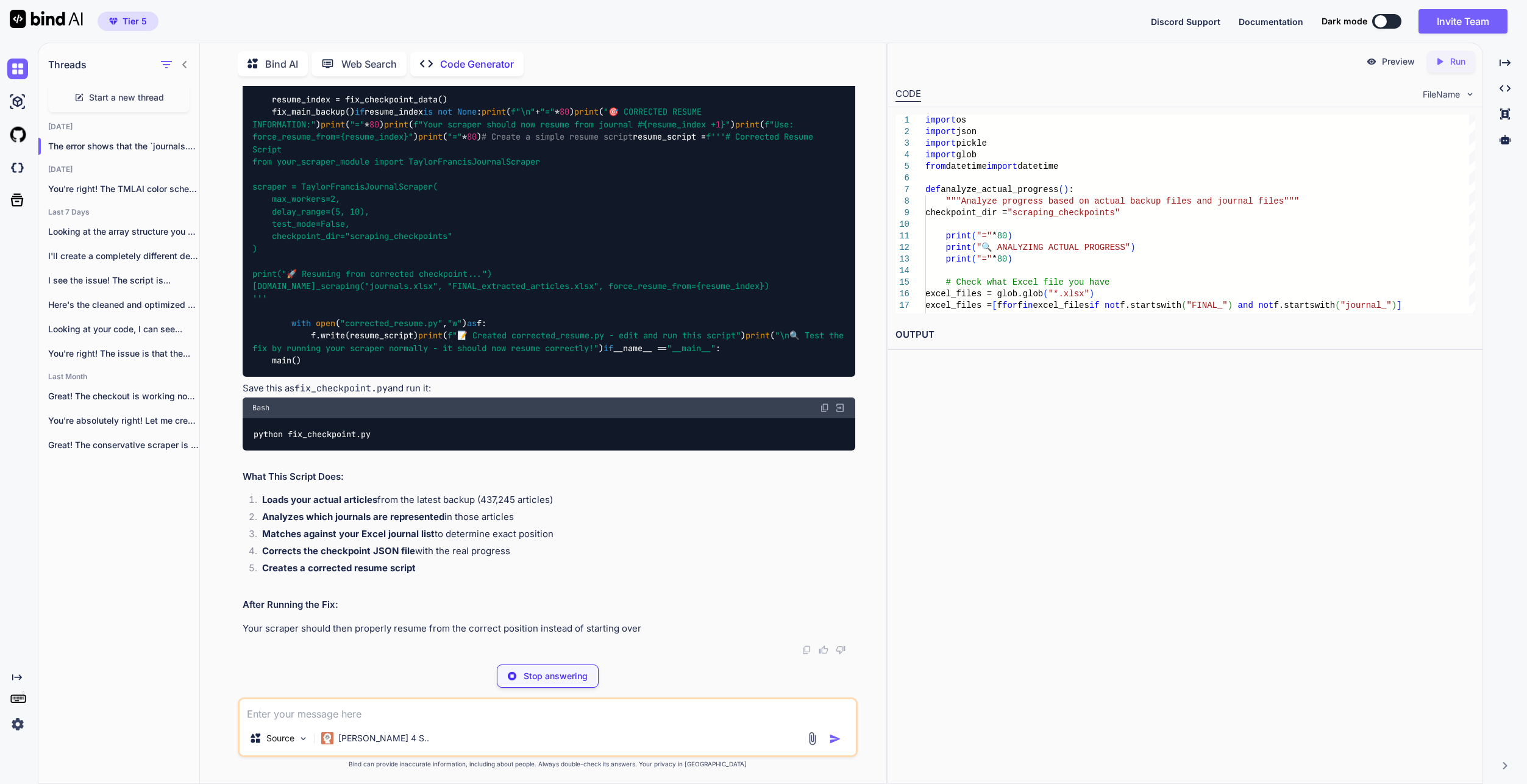
scroll to position [61090, 0]
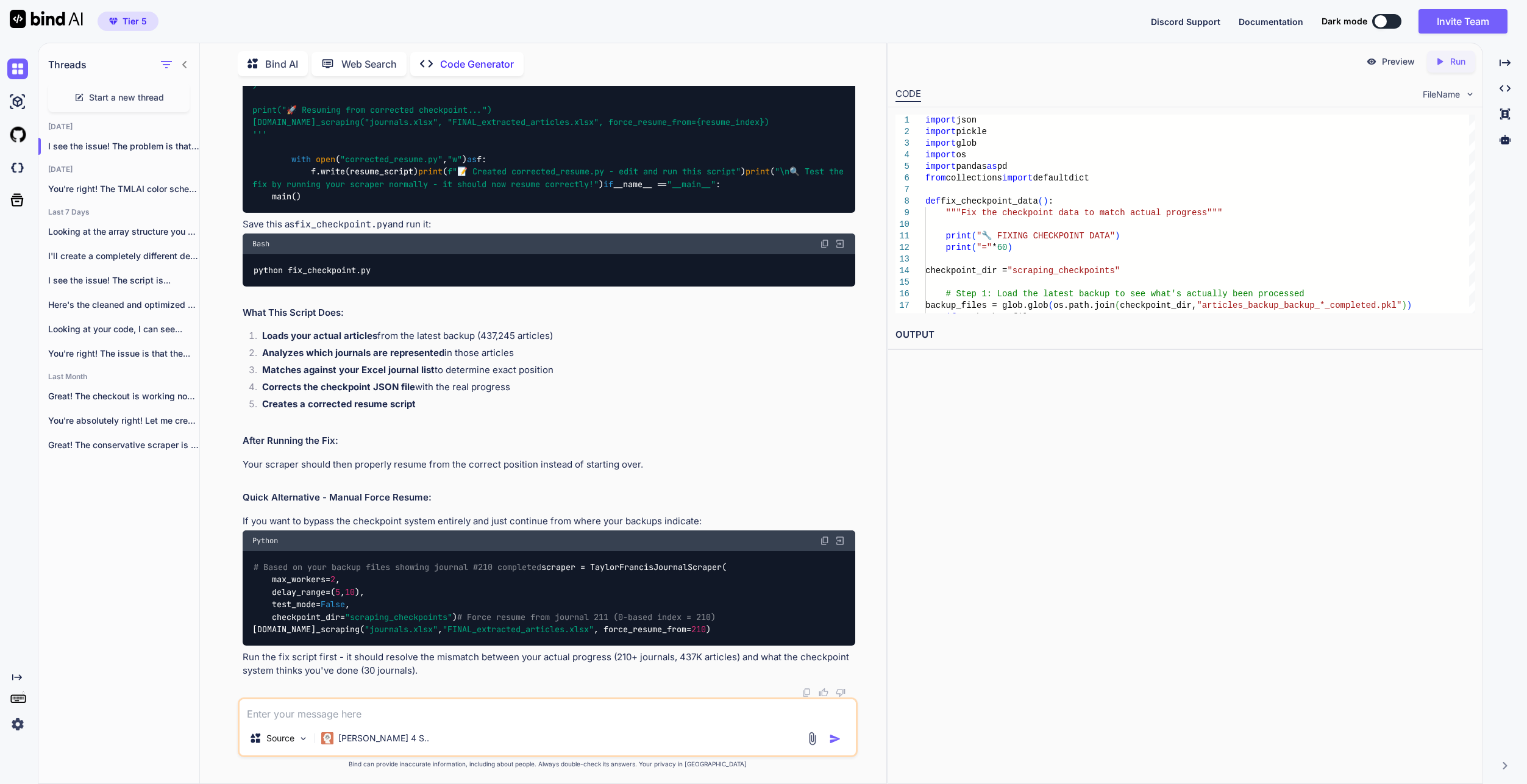
scroll to position [61124, 0]
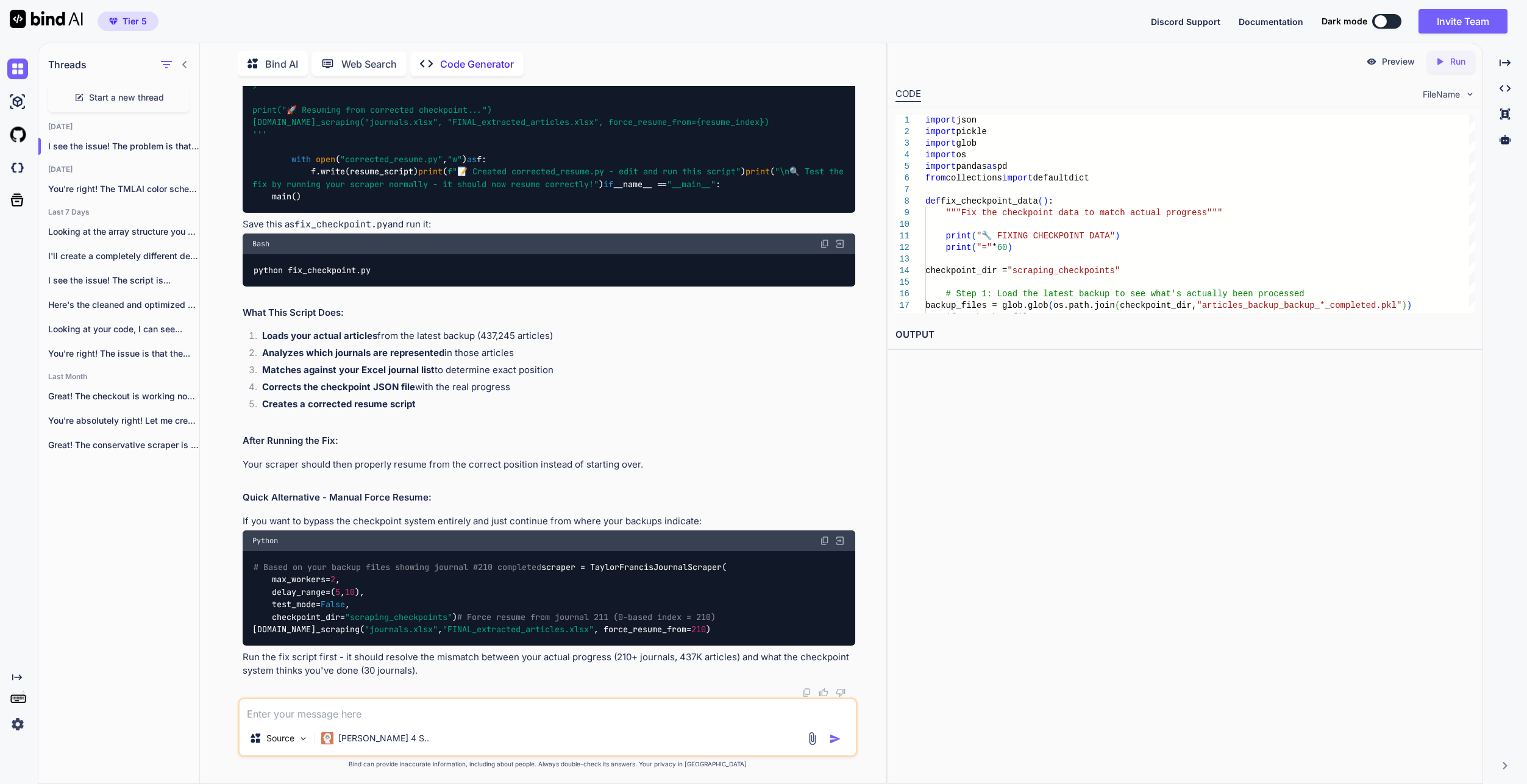
scroll to position [61551, 0]
